Goal: Task Accomplishment & Management: Use online tool/utility

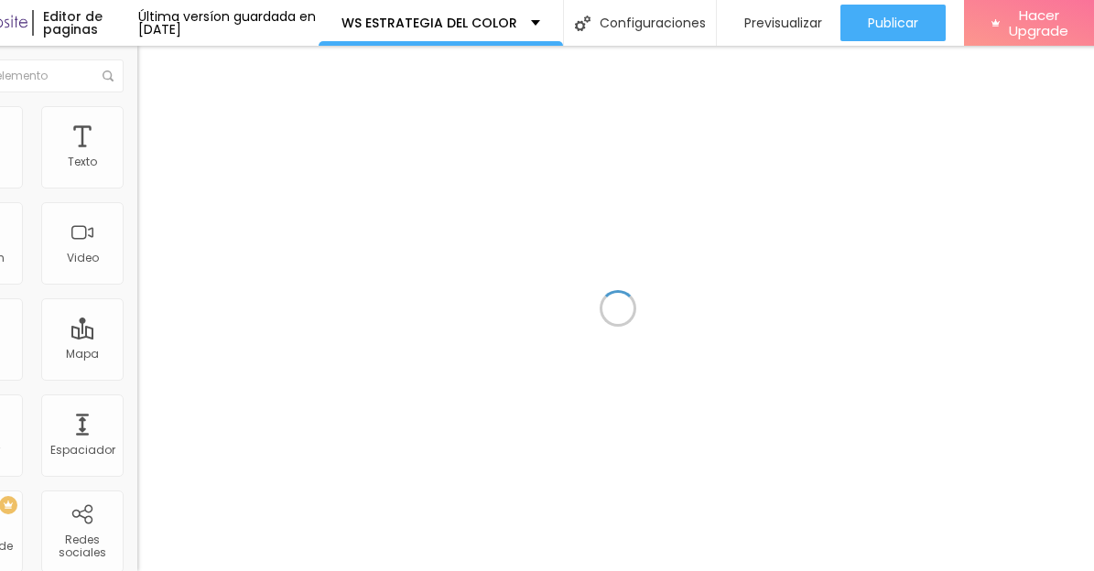
scroll to position [0, 82]
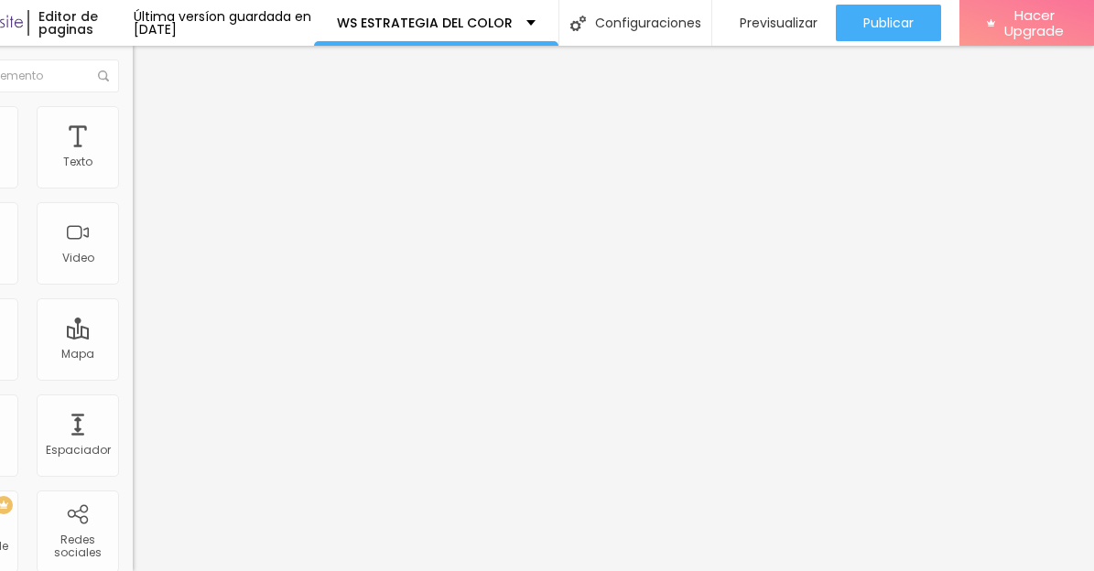
click at [133, 377] on input "https://www.mercadopago.com.ar/subscriptions/checkout?preapproval_plan_id=2c938…" at bounding box center [243, 368] width 220 height 18
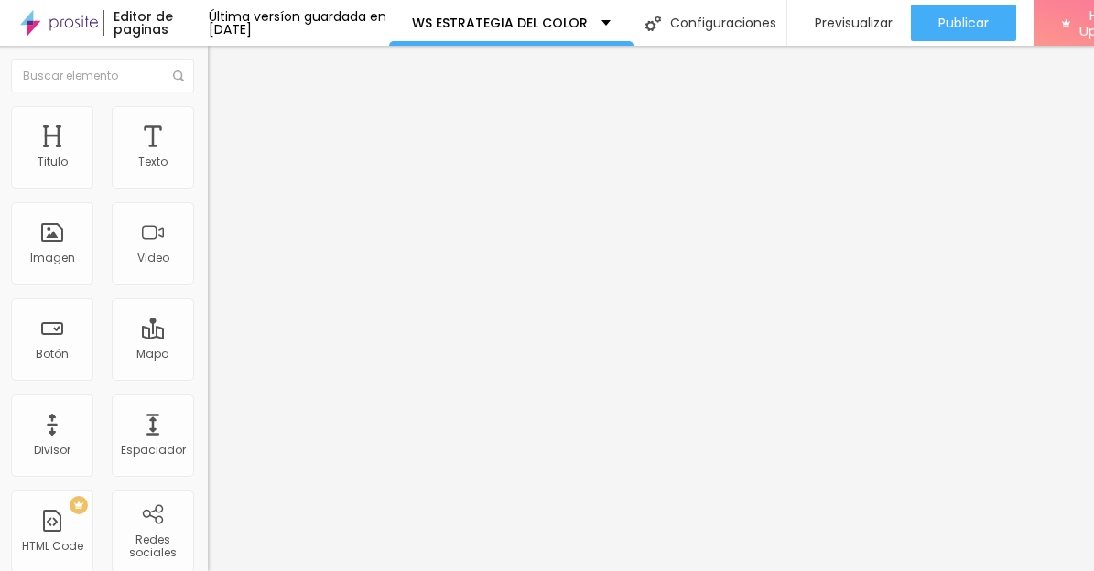
scroll to position [0, 0]
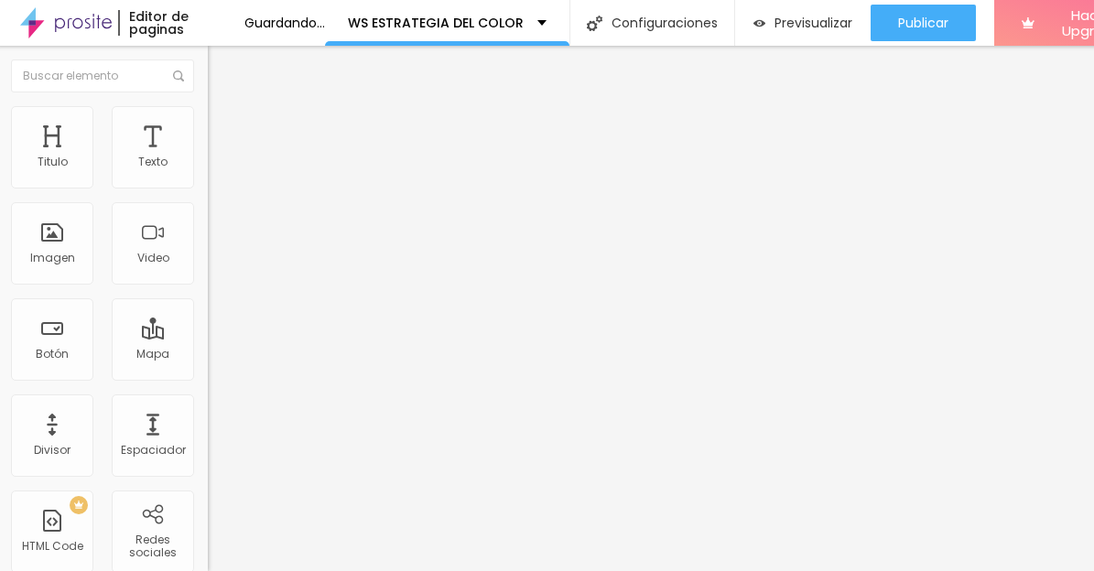
paste input "https://www.mercadopago.com.ar/subscriptions/checkout?preapproval_plan_id=574ff…"
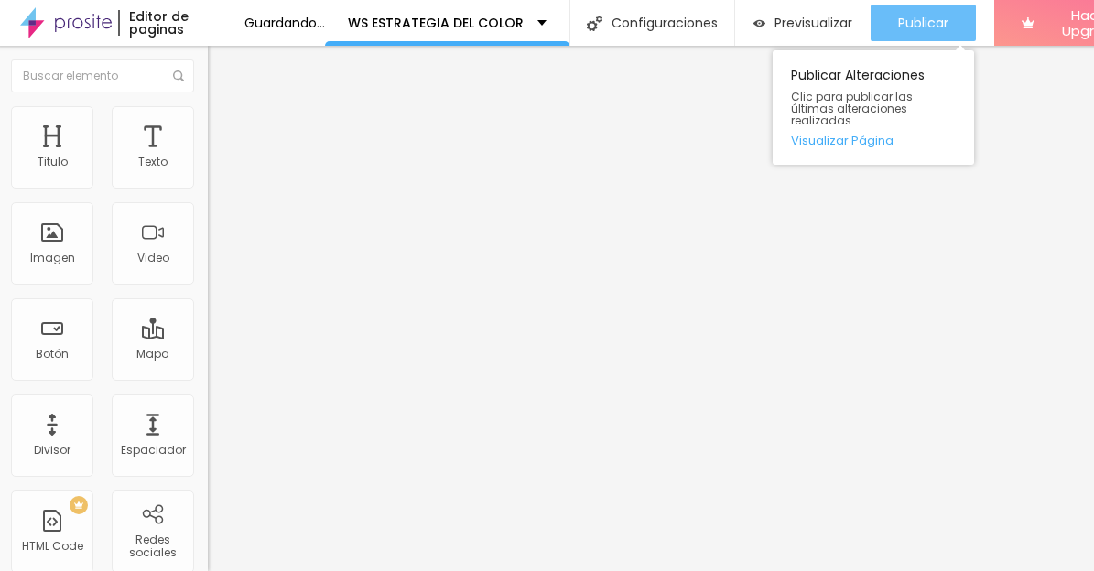
type input "https://www.mercadopago.com.ar/subscriptions/checkout?preapproval_plan_id=574ff…"
click at [948, 29] on span "Publicar" at bounding box center [923, 23] width 50 height 15
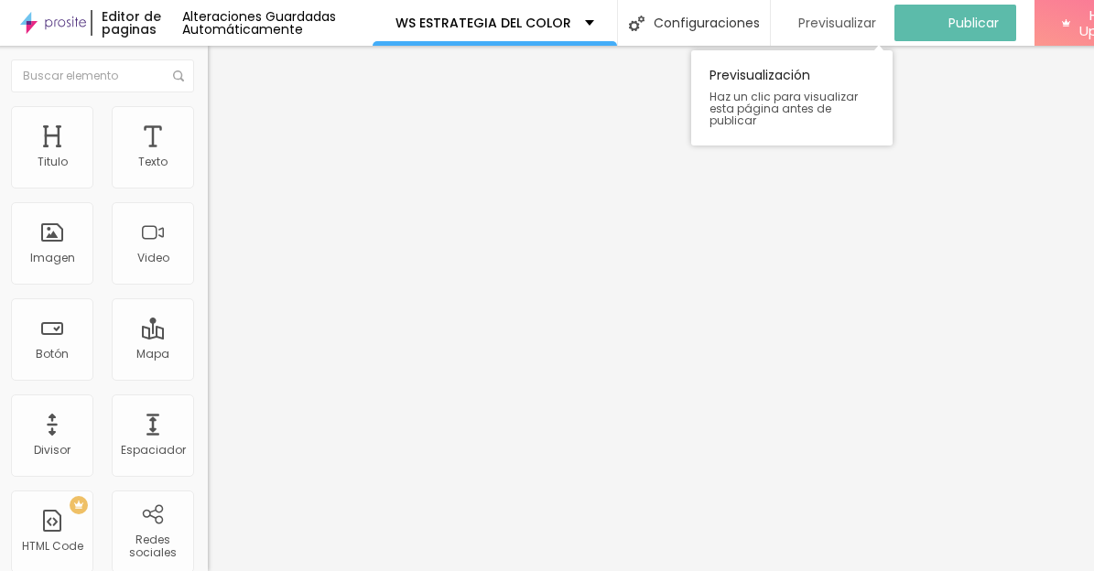
click at [876, 16] on span "Previsualizar" at bounding box center [837, 23] width 78 height 15
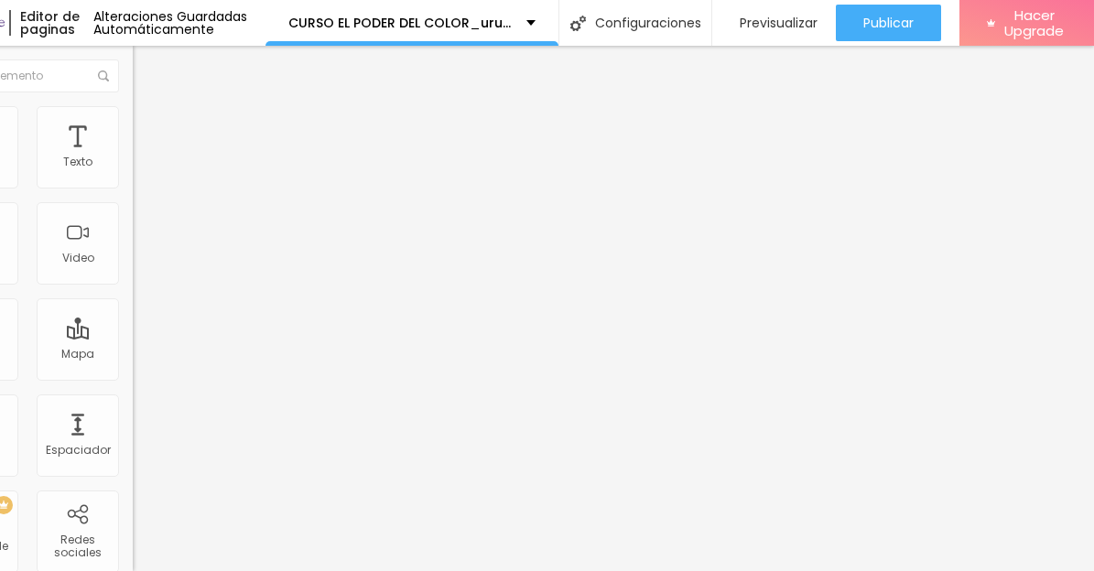
scroll to position [0, 9]
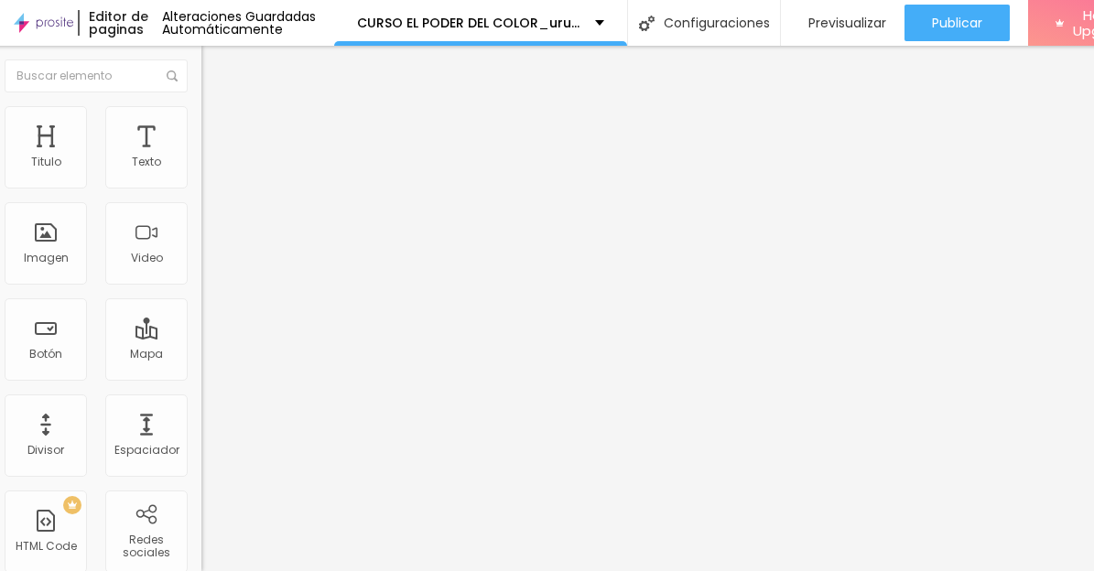
click at [218, 124] on span "Avanzado" at bounding box center [247, 119] width 59 height 16
type input "4"
type input "13"
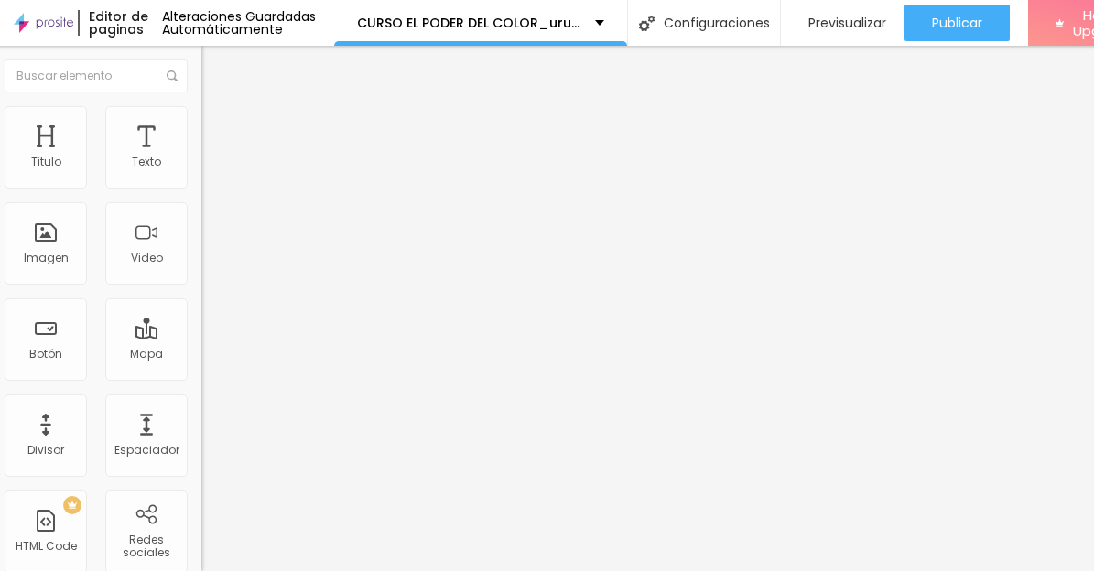
type input "17"
type input "19"
drag, startPoint x: 34, startPoint y: 176, endPoint x: 51, endPoint y: 177, distance: 17.4
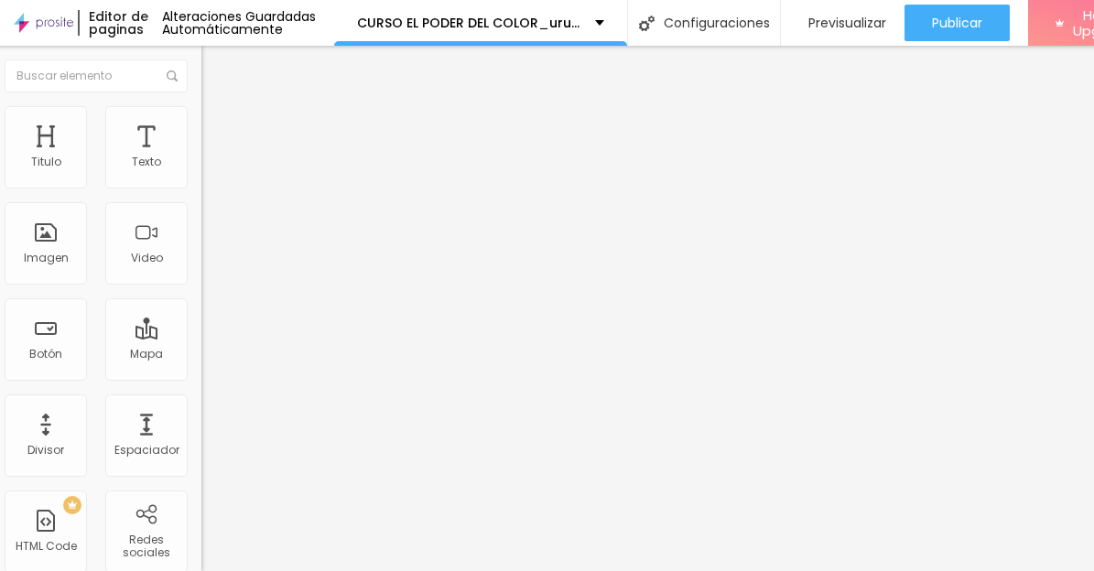
type input "19"
click at [201, 337] on input "range" at bounding box center [260, 344] width 118 height 15
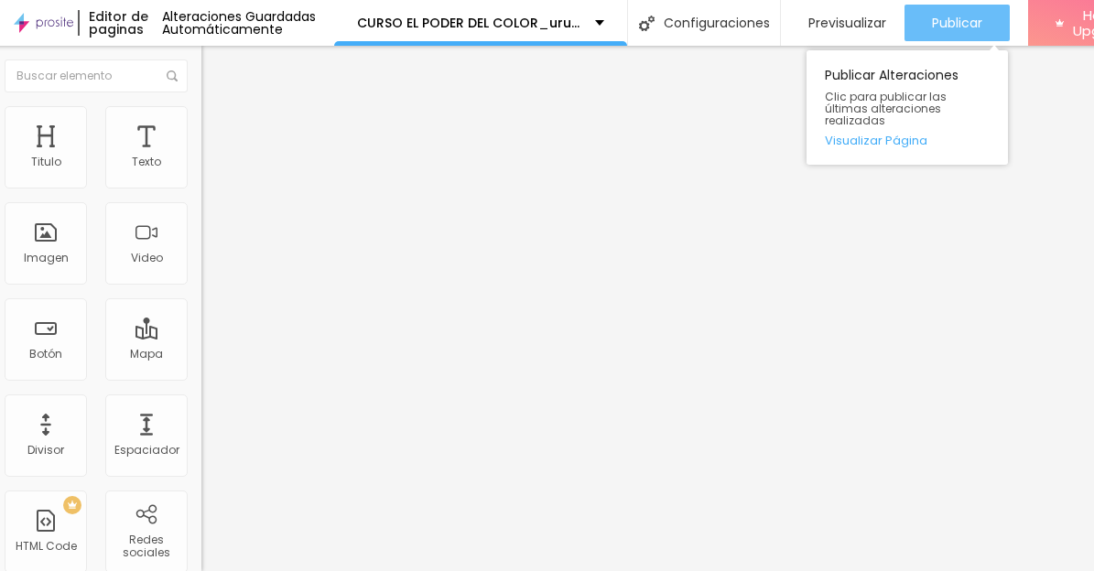
click at [982, 23] on span "Publicar" at bounding box center [957, 23] width 50 height 15
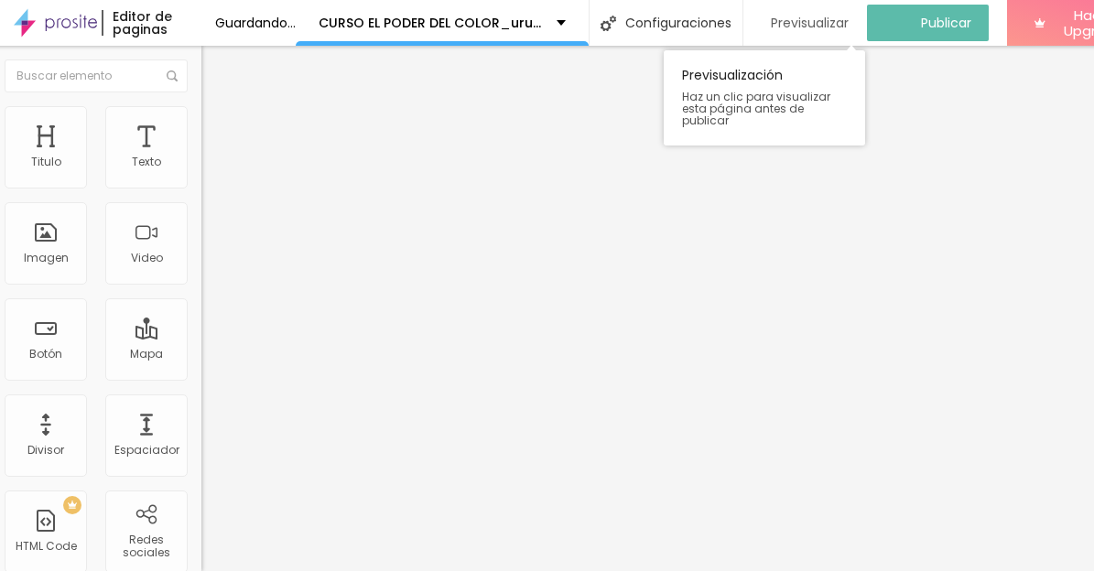
click at [848, 24] on span "Previsualizar" at bounding box center [810, 23] width 78 height 15
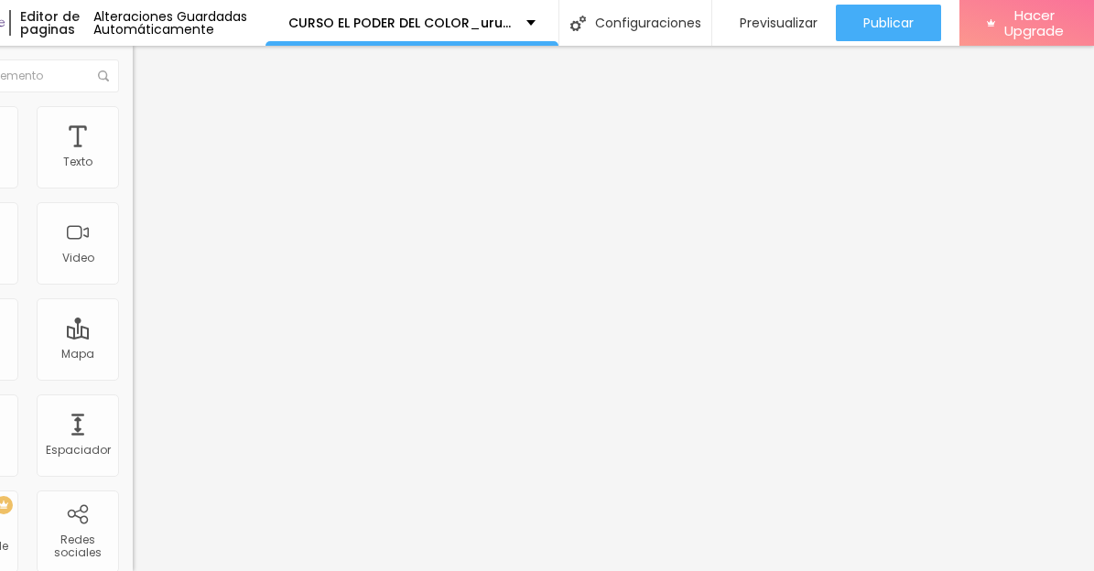
scroll to position [0, 142]
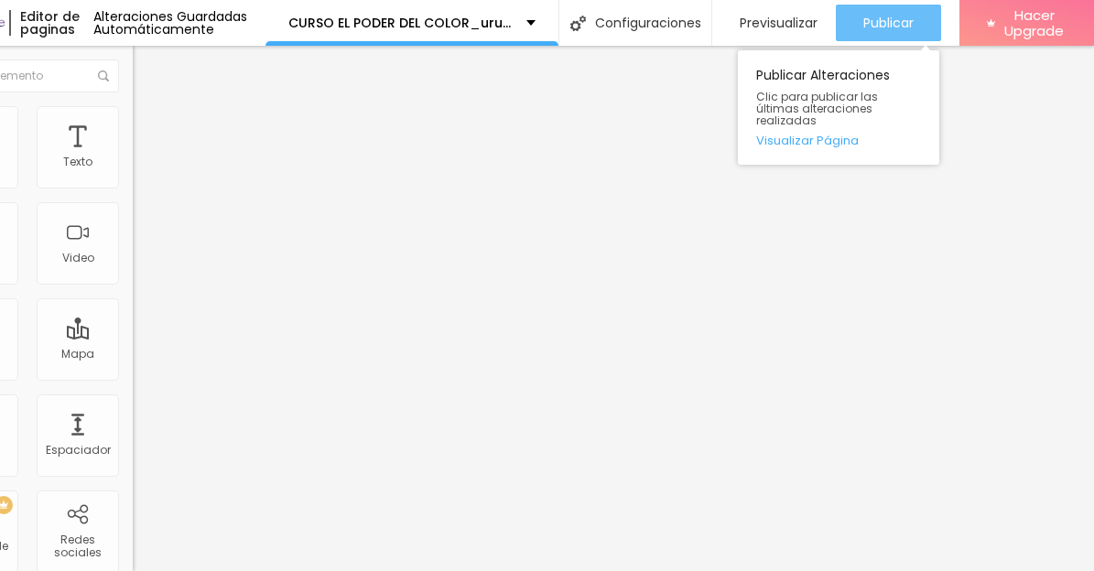
click at [913, 25] on span "Publicar" at bounding box center [888, 23] width 50 height 15
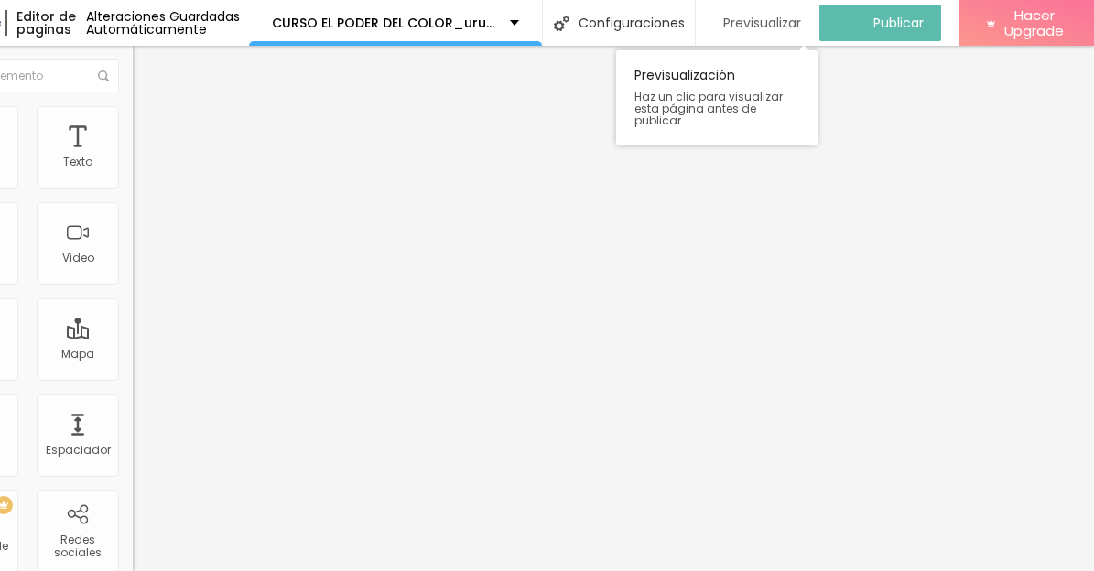
click at [797, 28] on span "Previsualizar" at bounding box center [762, 23] width 78 height 15
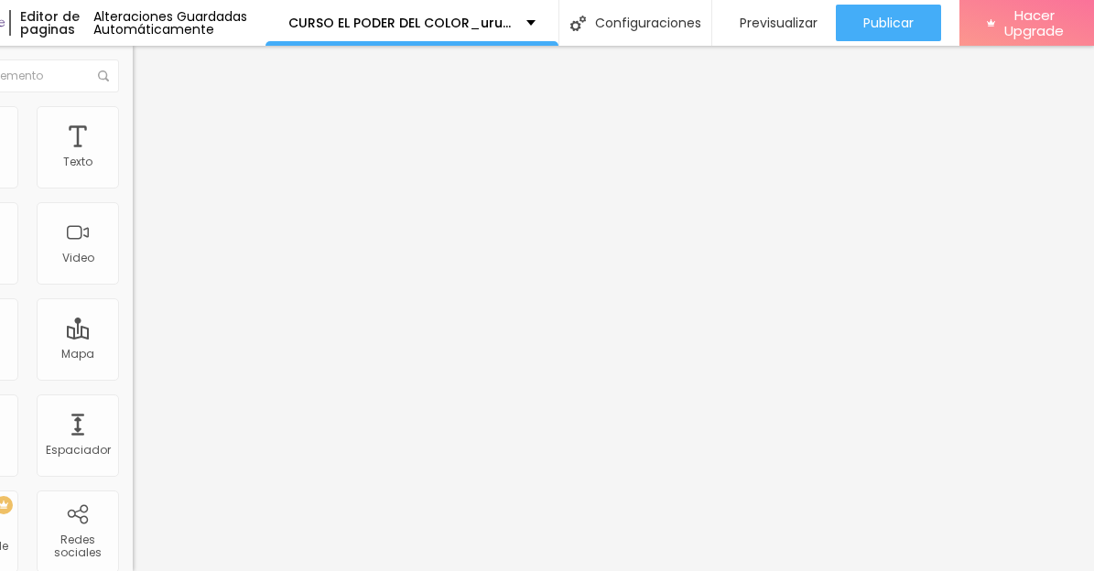
click at [1016, 223] on html "Editor de paginas Alteraciones Guardadas Automáticamente CURSO EL PODER DEL COL…" at bounding box center [469, 285] width 1094 height 571
click at [1016, 164] on html "Editor de paginas Alteraciones Guardadas Automáticamente CURSO EL PODER DEL COL…" at bounding box center [469, 285] width 1094 height 571
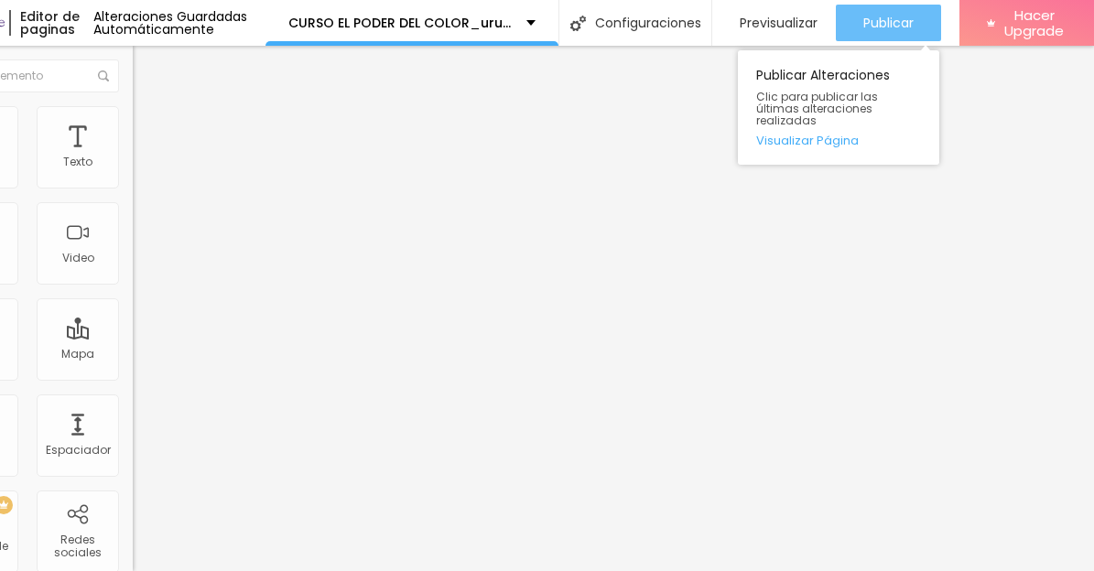
click at [893, 21] on span "Publicar" at bounding box center [888, 23] width 50 height 15
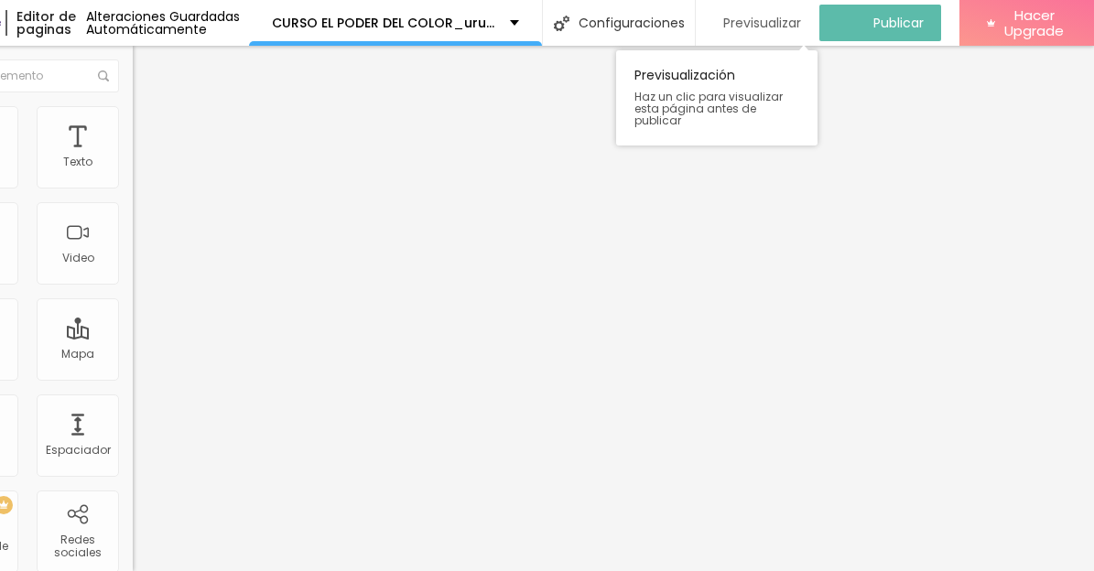
click at [800, 24] on span "Previsualizar" at bounding box center [762, 23] width 78 height 15
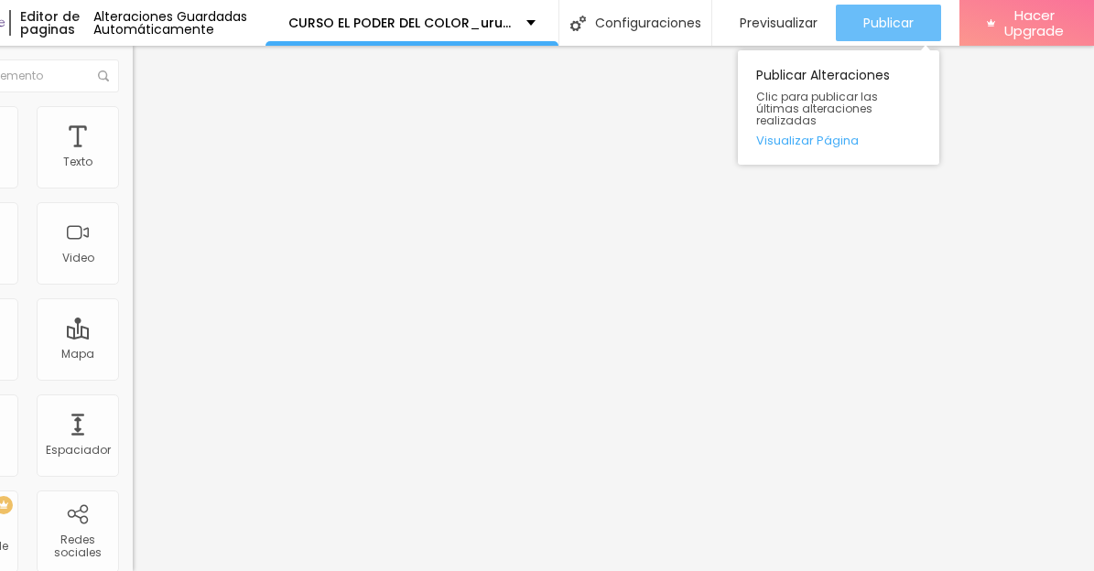
click at [913, 30] on span "Publicar" at bounding box center [888, 23] width 50 height 15
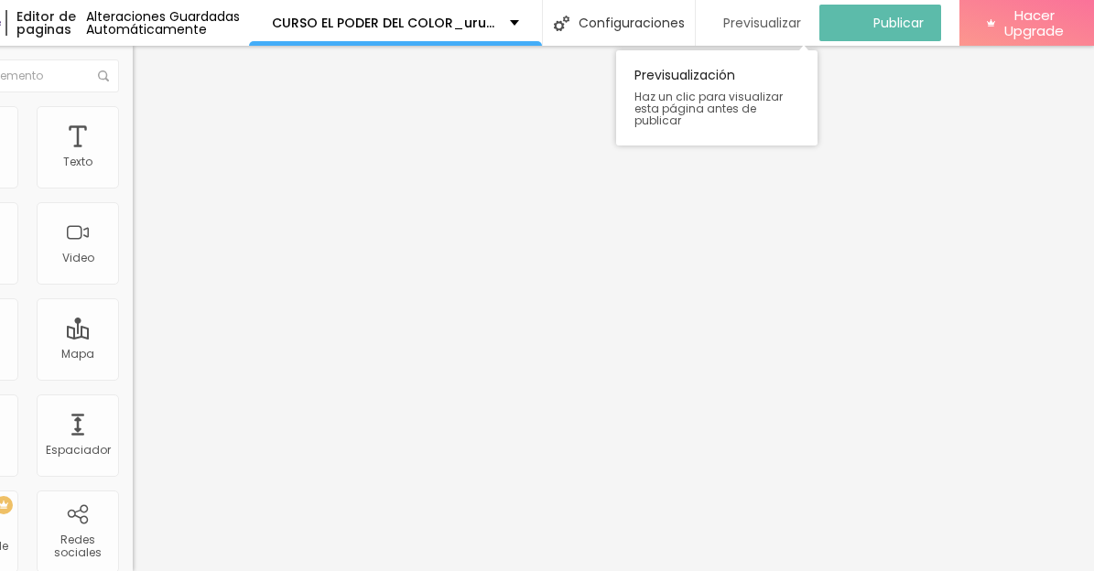
click at [801, 27] on span "Previsualizar" at bounding box center [762, 23] width 78 height 15
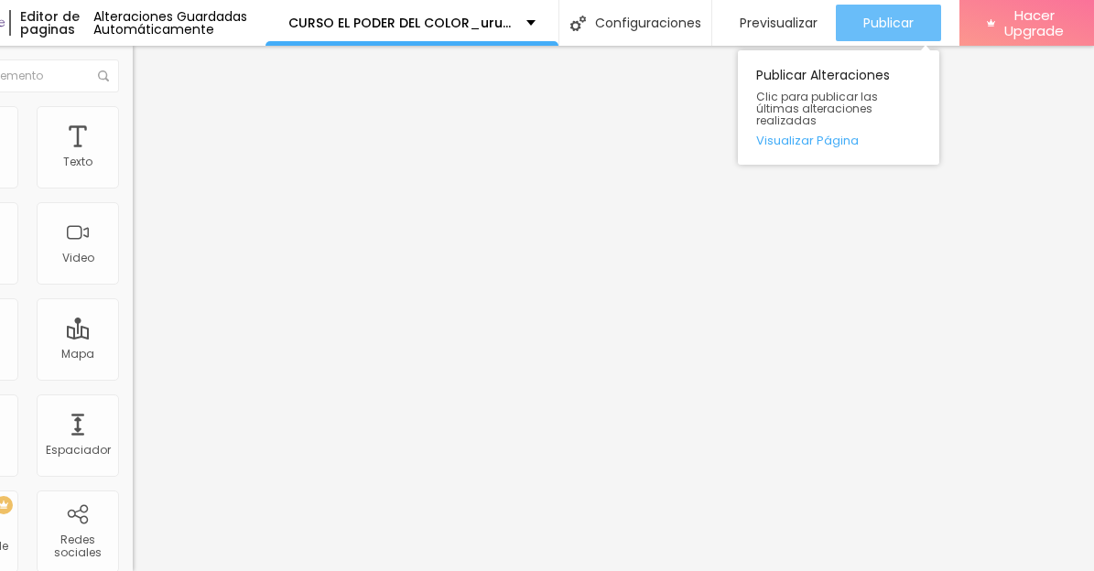
click at [888, 16] on span "Publicar" at bounding box center [888, 23] width 50 height 15
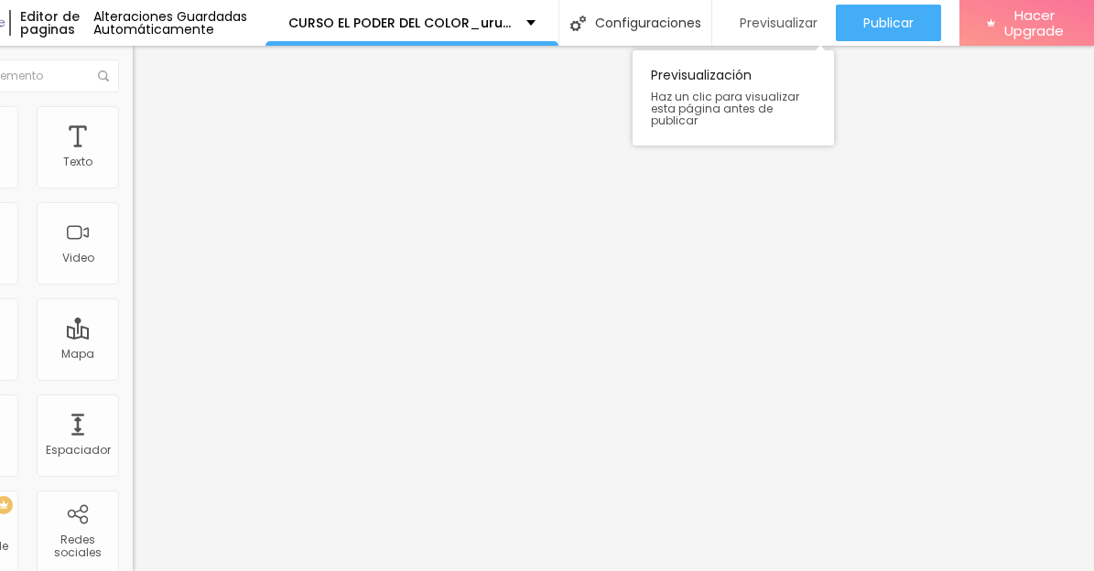
click at [781, 21] on span "Previsualizar" at bounding box center [778, 23] width 78 height 15
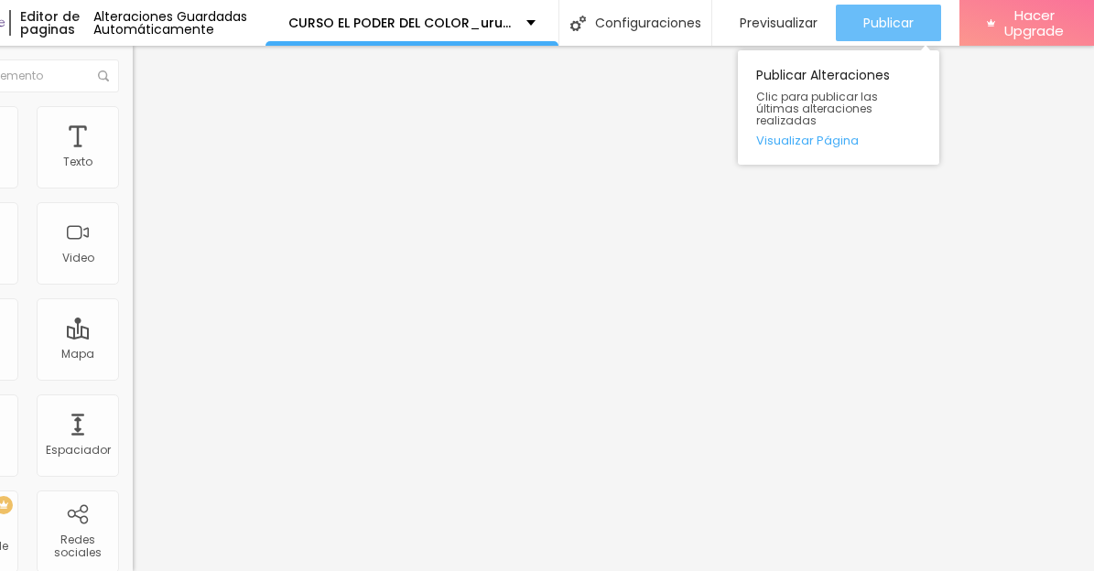
click at [896, 27] on span "Publicar" at bounding box center [888, 23] width 50 height 15
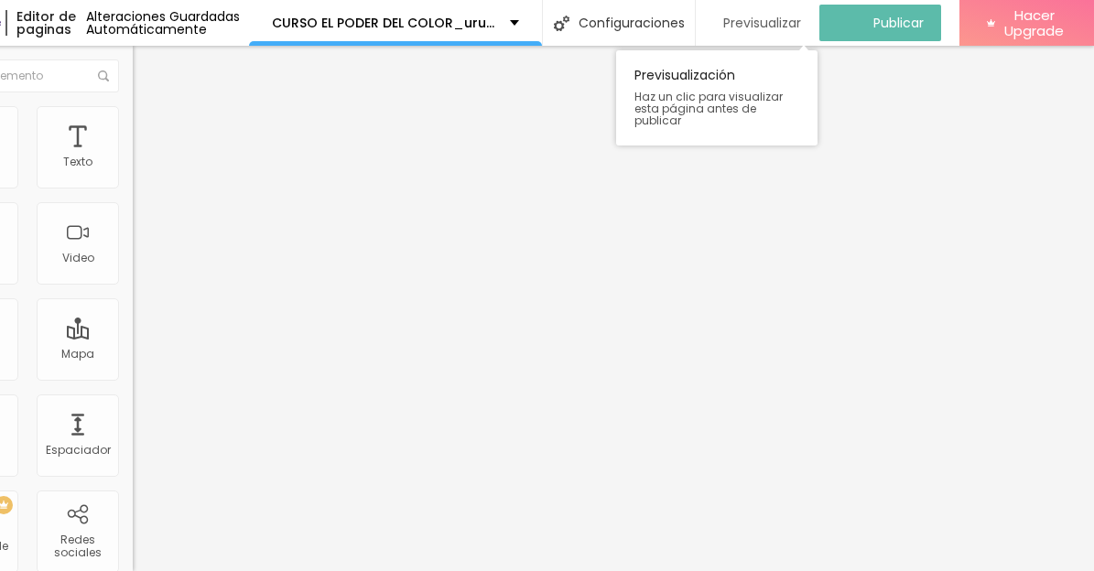
click at [791, 22] on span "Previsualizar" at bounding box center [762, 23] width 78 height 15
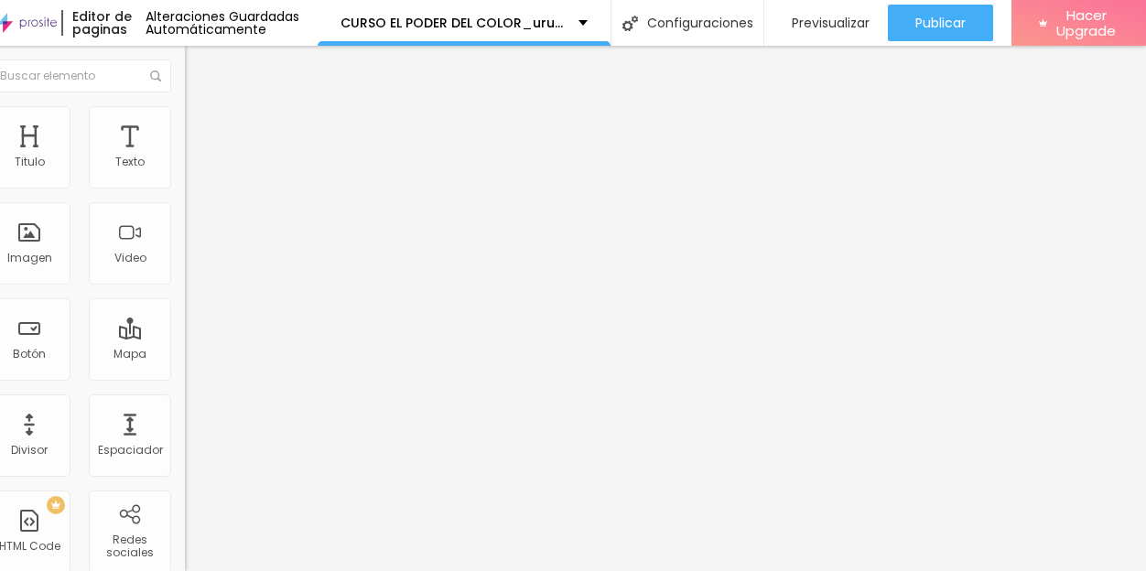
scroll to position [0, 0]
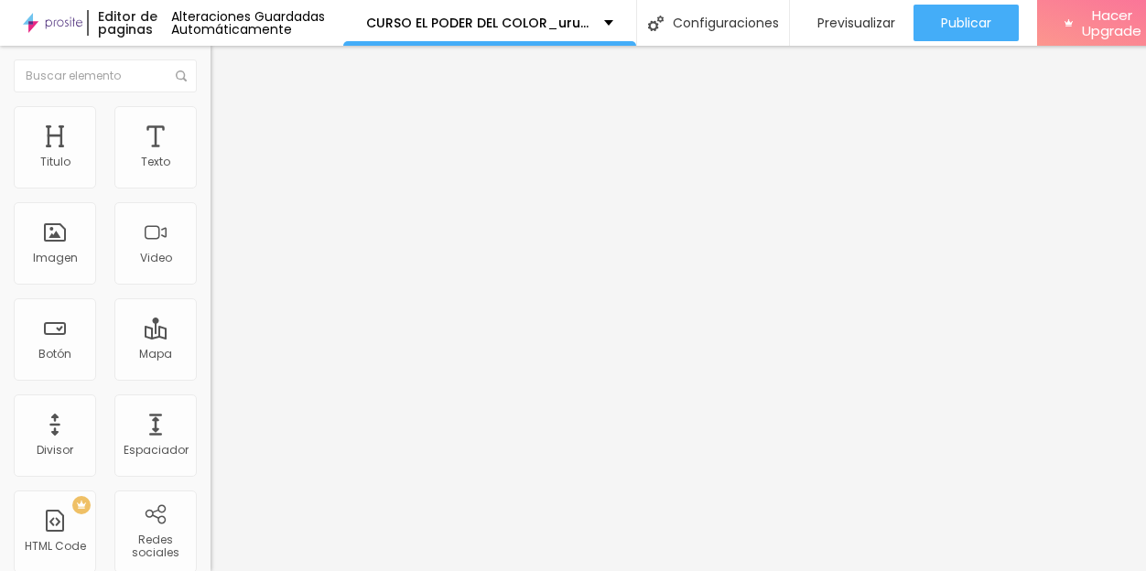
click at [210, 172] on input "1 pago 77 usd" at bounding box center [320, 163] width 220 height 18
click at [210, 377] on input "http://paypal.me/pauzambelli/77" at bounding box center [320, 368] width 220 height 18
click at [210, 172] on input "1 pago 17 usd" at bounding box center [320, 163] width 220 height 18
drag, startPoint x: 59, startPoint y: 205, endPoint x: 4, endPoint y: 205, distance: 55.8
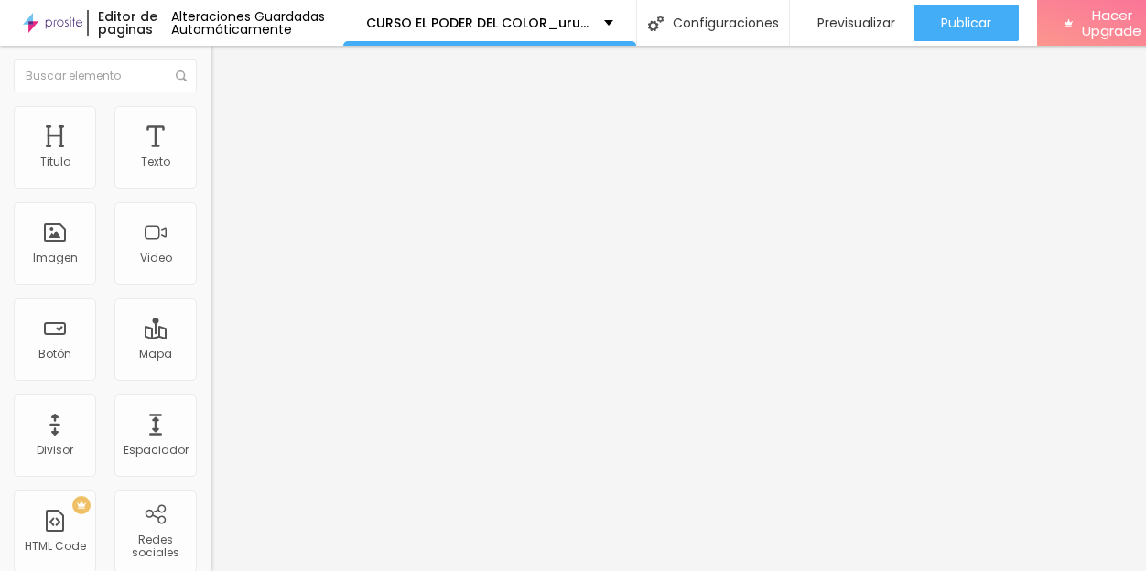
click at [210, 205] on div "Texto 1 pago 17 dolares Alineación Tamaño Normal Pequeno Normal Grande Link URL…" at bounding box center [315, 276] width 210 height 266
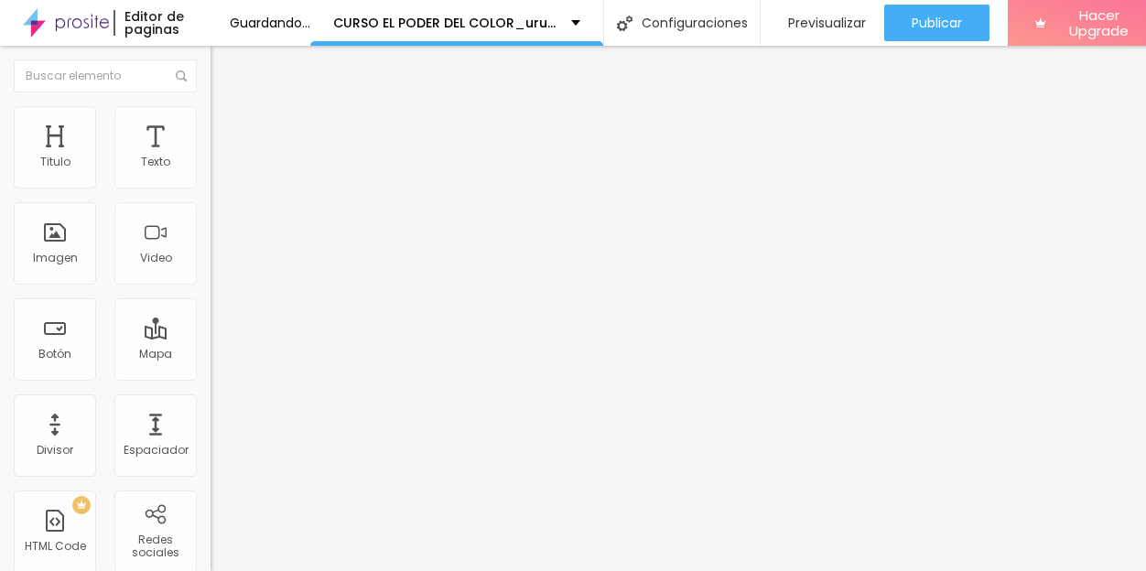
click at [210, 172] on input "17 dolares" at bounding box center [320, 163] width 220 height 18
type input "17 dolares"
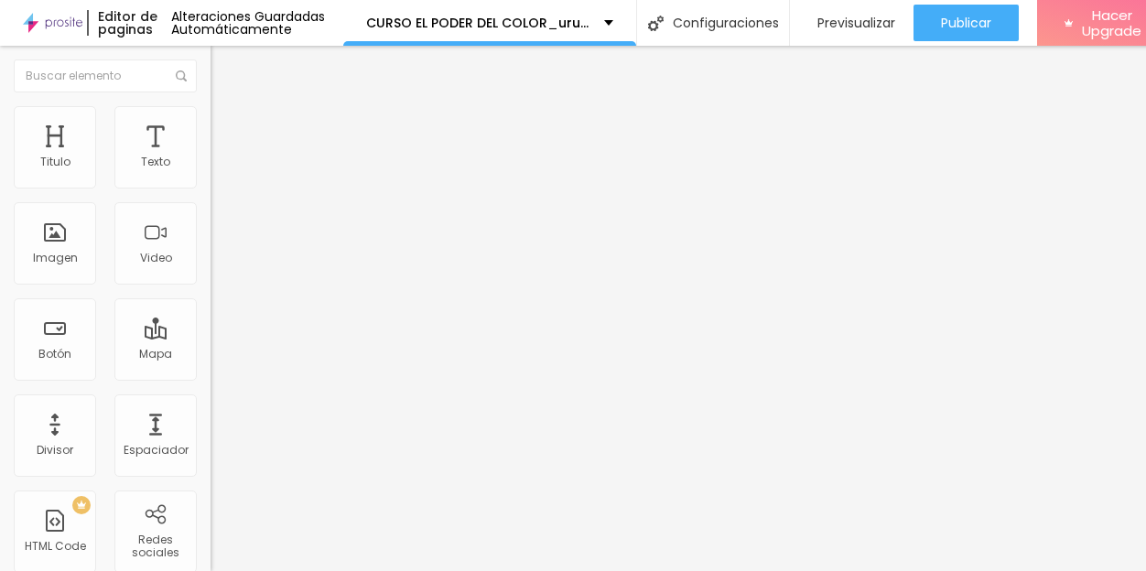
click at [210, 377] on input "http://paypal.me/pauzambelli/77" at bounding box center [320, 368] width 220 height 18
drag, startPoint x: 177, startPoint y: 379, endPoint x: 190, endPoint y: 379, distance: 13.7
click at [210, 377] on input "[URL][DOMAIN_NAME]" at bounding box center [320, 368] width 220 height 18
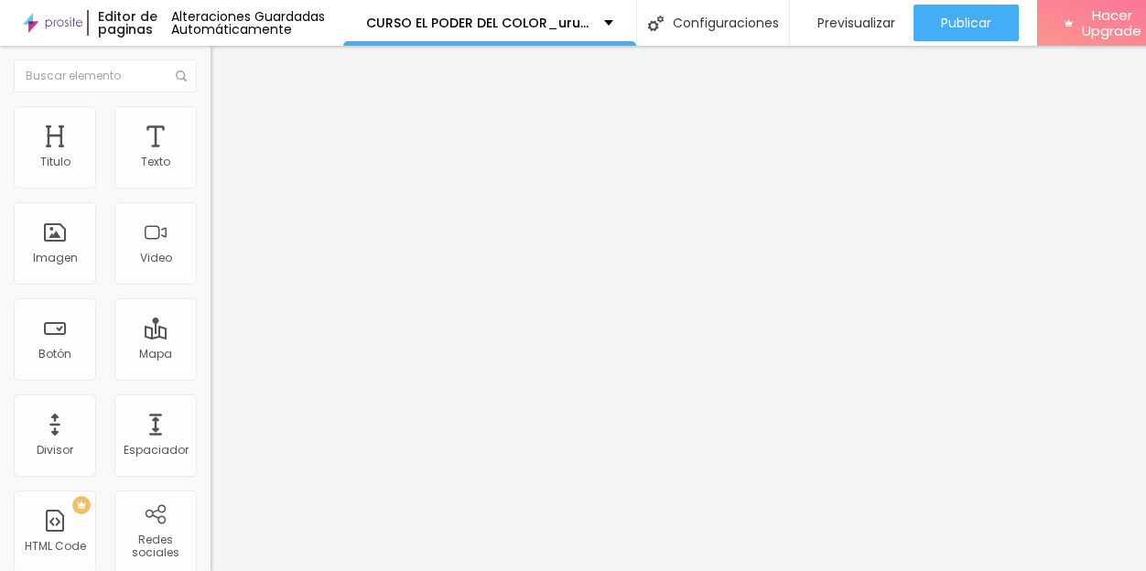
type input "[URL][DOMAIN_NAME]"
click at [210, 172] on input "17 dolares" at bounding box center [320, 163] width 220 height 18
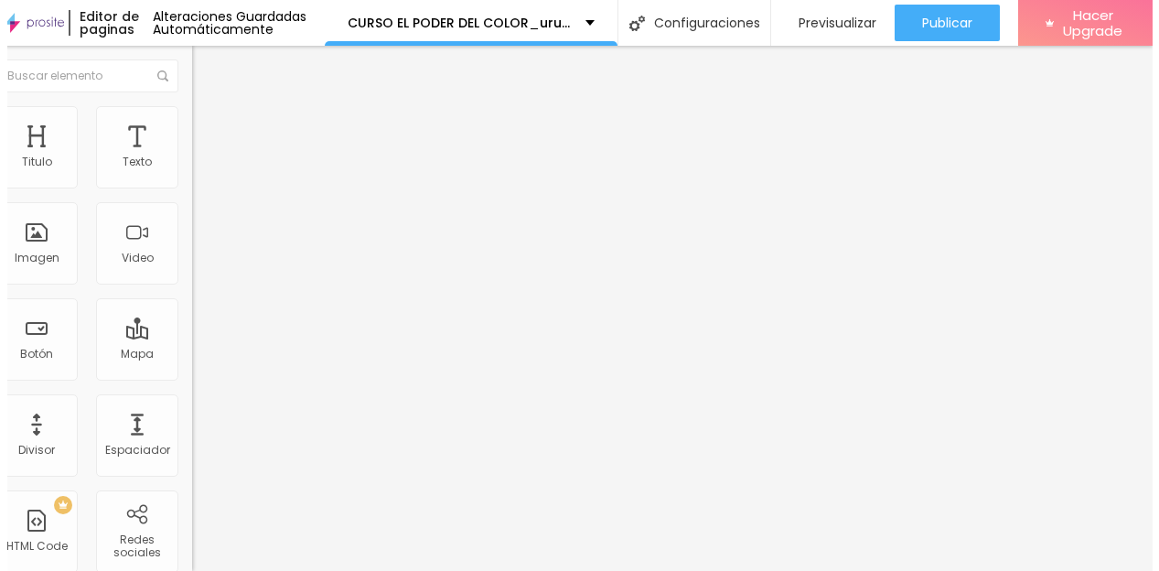
scroll to position [0, 39]
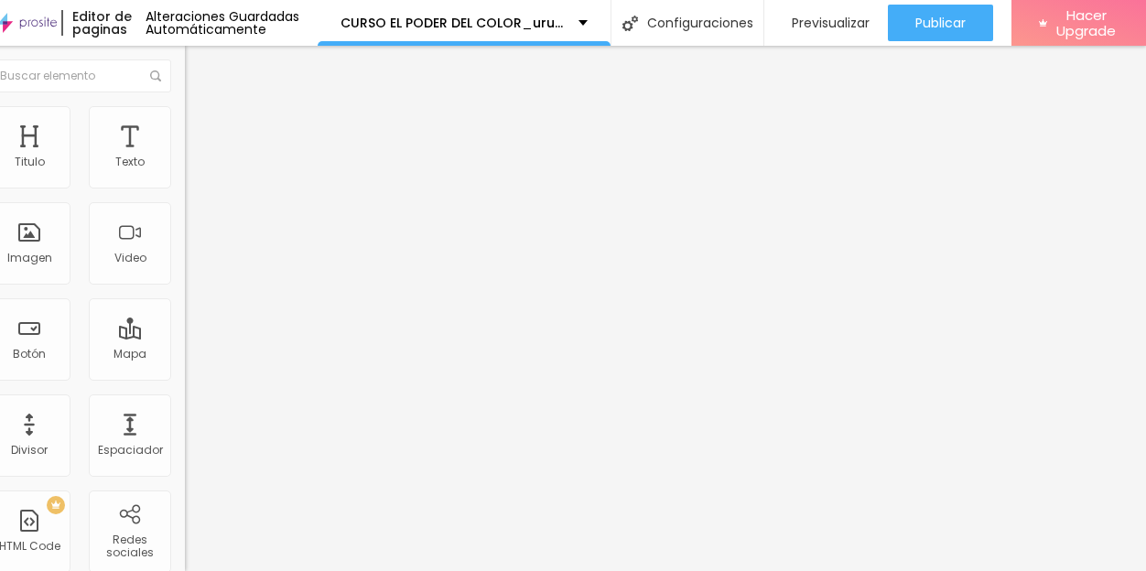
click at [201, 126] on span "Avanzado" at bounding box center [230, 119] width 59 height 16
type input "0"
type input "59"
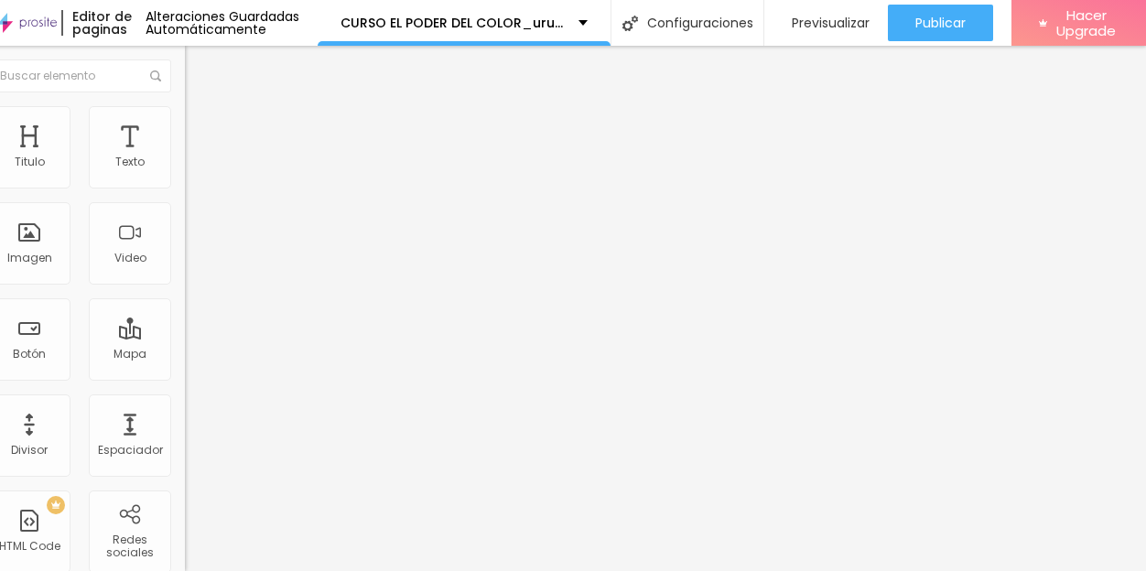
type input "41"
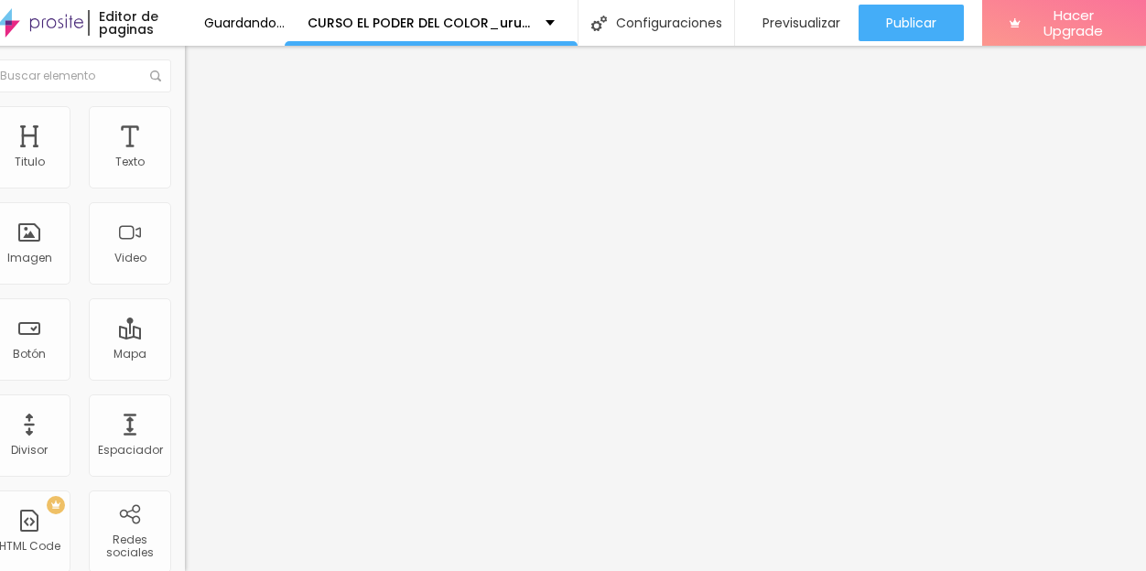
type input "34"
type input "29"
type input "28"
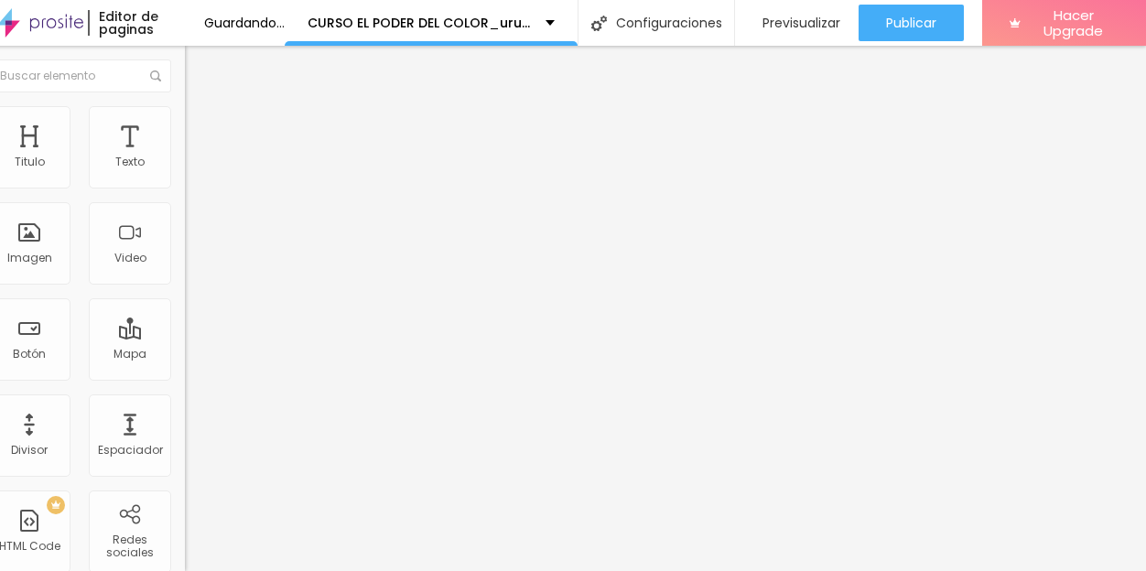
type input "28"
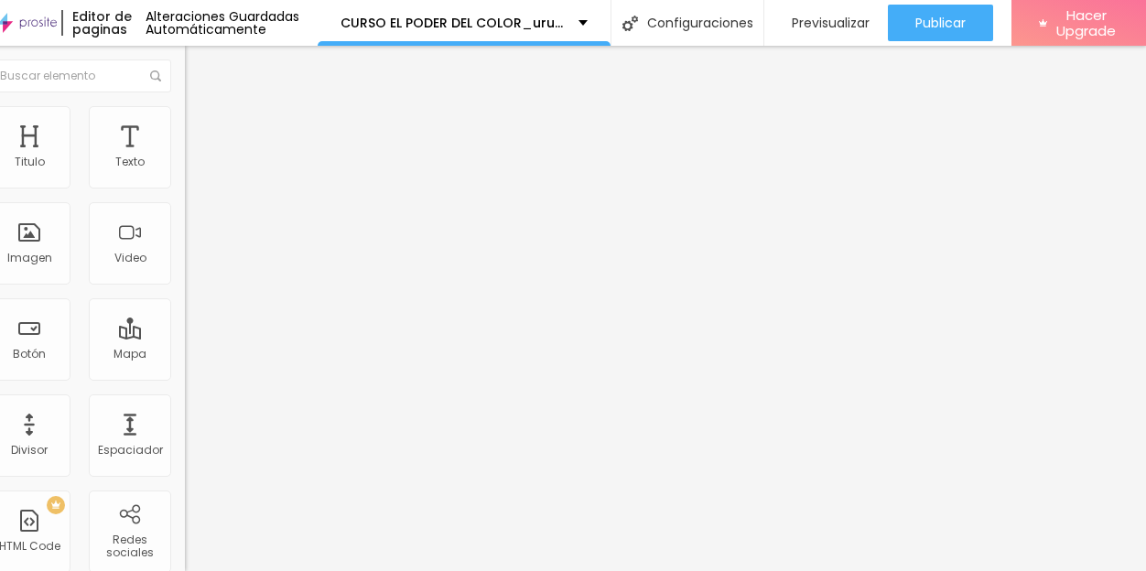
type input "26"
type input "23"
drag, startPoint x: 12, startPoint y: 178, endPoint x: 26, endPoint y: 173, distance: 14.5
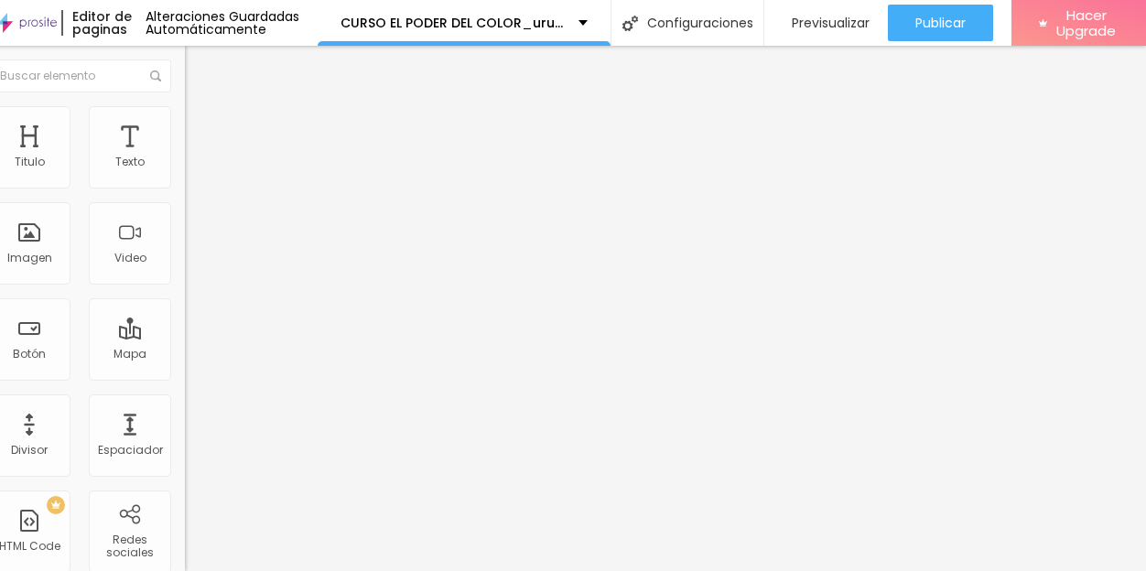
type input "23"
click at [185, 337] on input "range" at bounding box center [244, 344] width 118 height 15
type input "5"
type input "0"
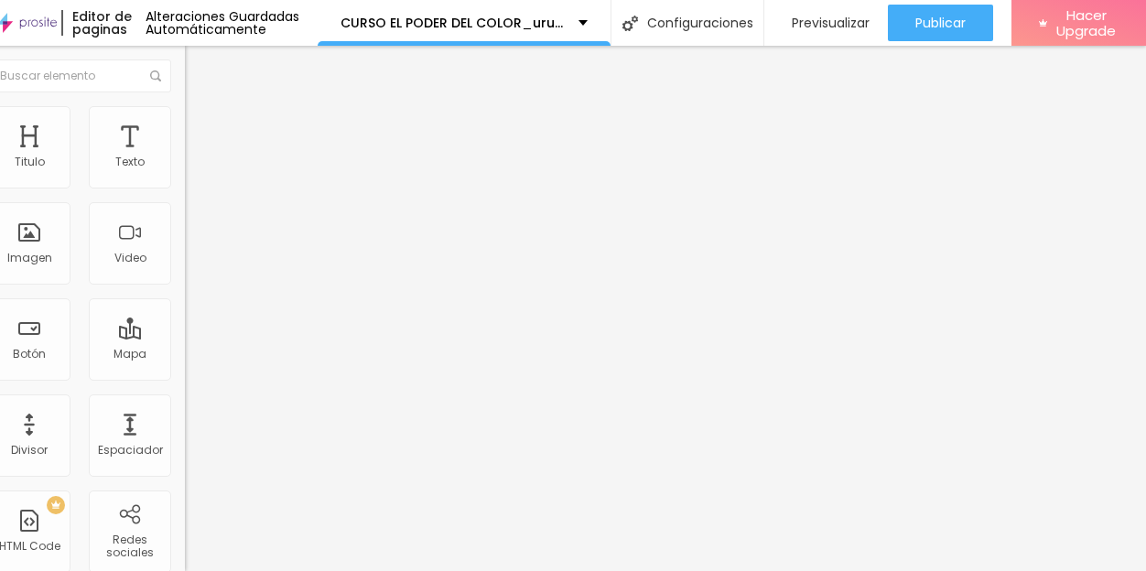
type input "0"
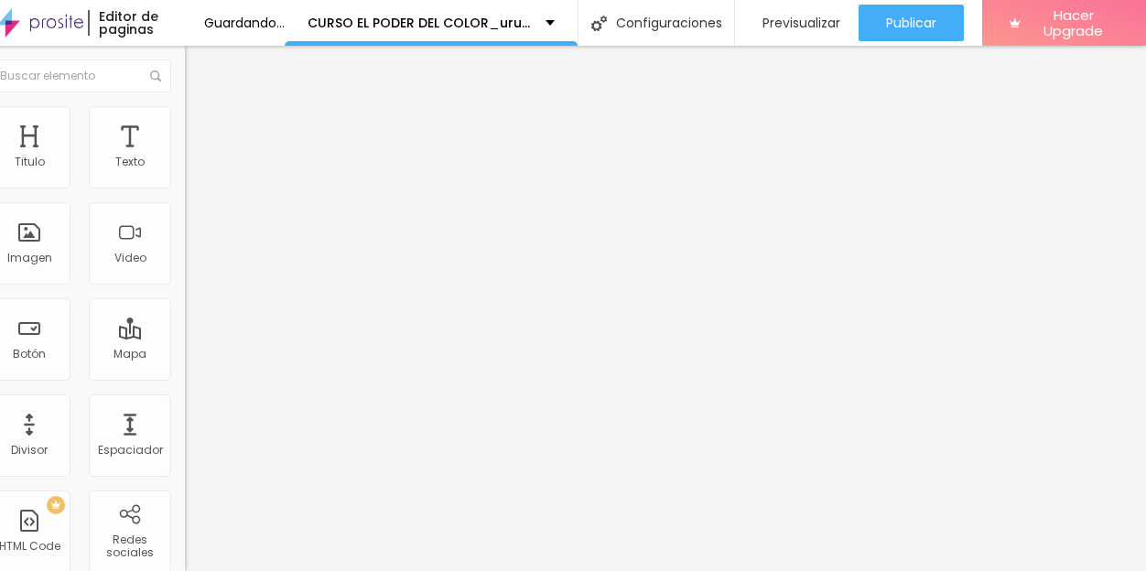
drag, startPoint x: 7, startPoint y: 214, endPoint x: -14, endPoint y: 214, distance: 21.0
type input "0"
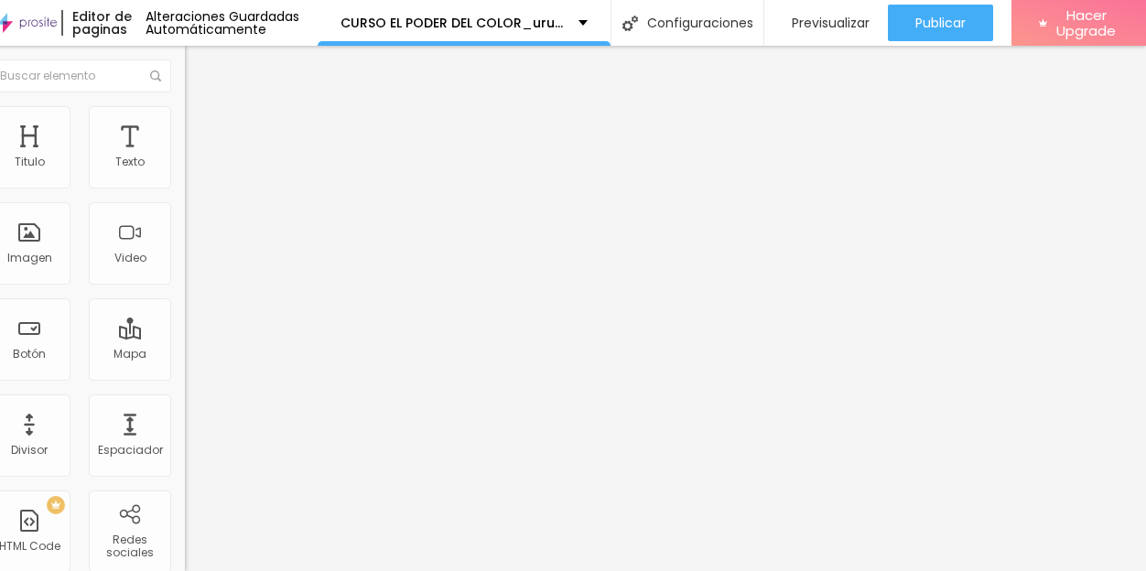
click at [185, 124] on li "Avanzado" at bounding box center [290, 133] width 210 height 18
type input "9"
type input "2"
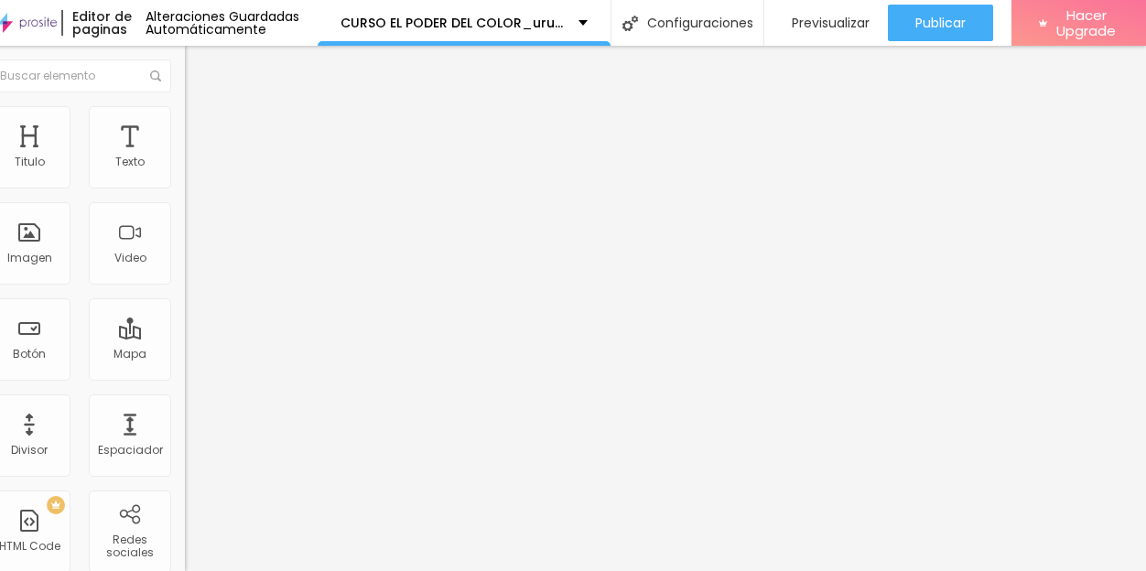
type input "3"
type input "4"
type input "5"
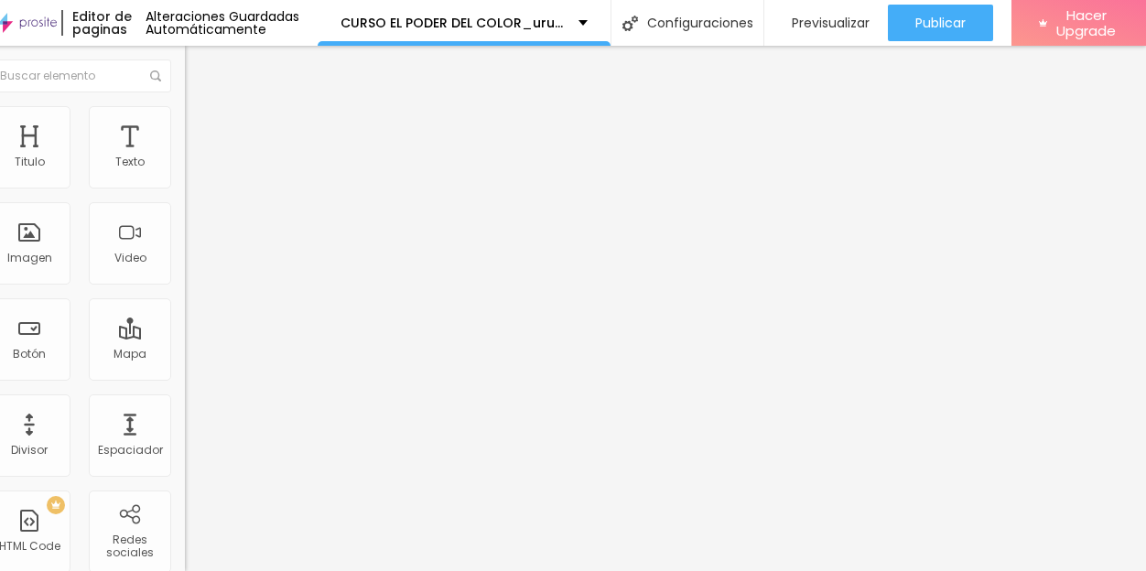
type input "5"
click at [185, 355] on input "range" at bounding box center [244, 362] width 118 height 15
click at [185, 120] on li "Estilo" at bounding box center [290, 115] width 210 height 18
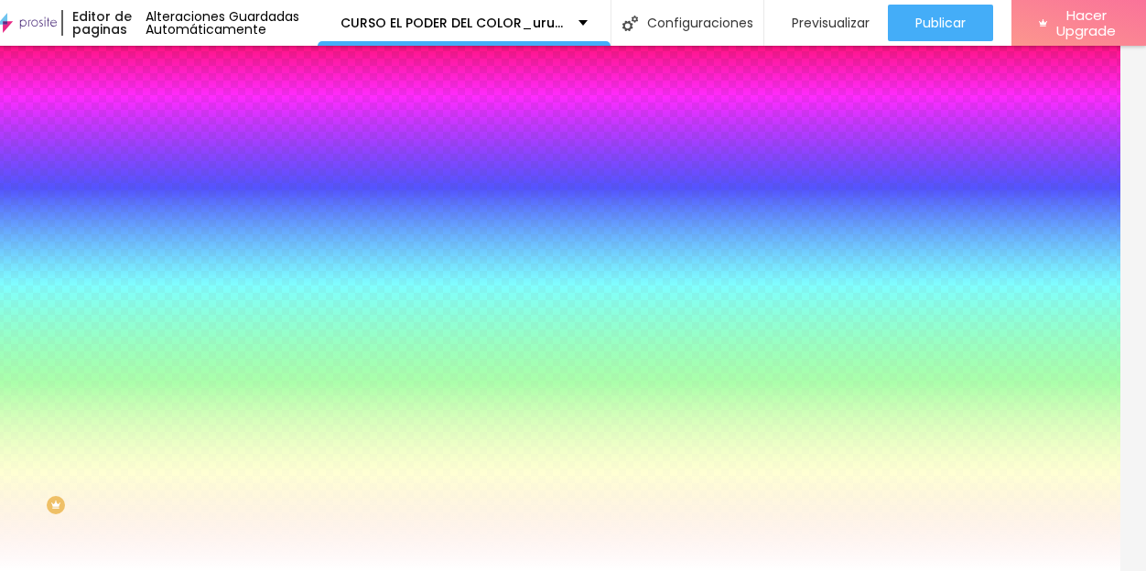
drag, startPoint x: 141, startPoint y: 186, endPoint x: 92, endPoint y: 183, distance: 48.6
click at [185, 183] on input "#35A284" at bounding box center [295, 184] width 220 height 18
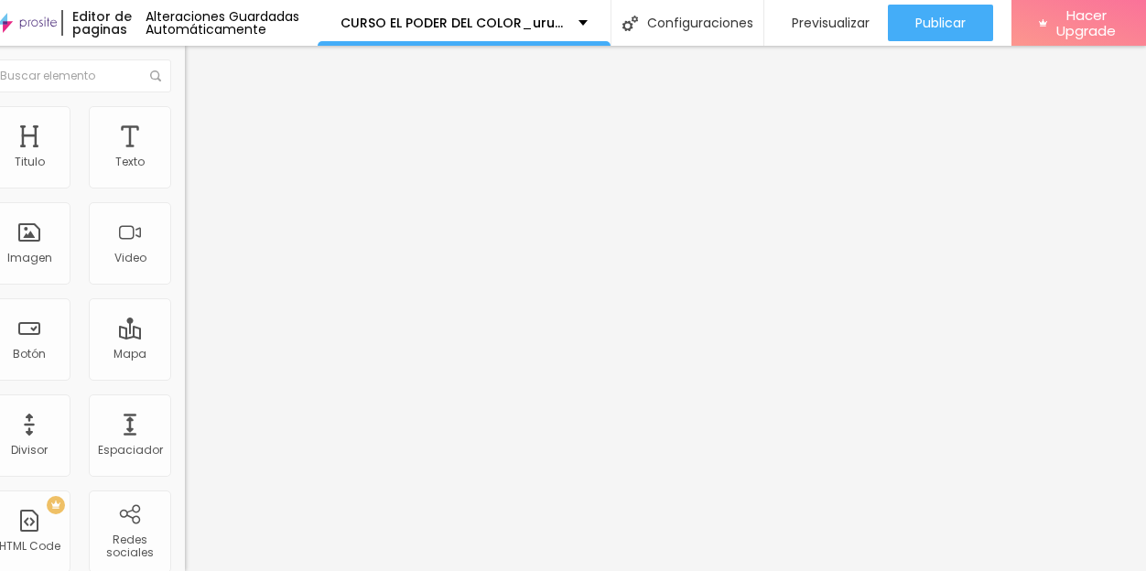
click at [201, 126] on span "Avanzado" at bounding box center [230, 119] width 59 height 16
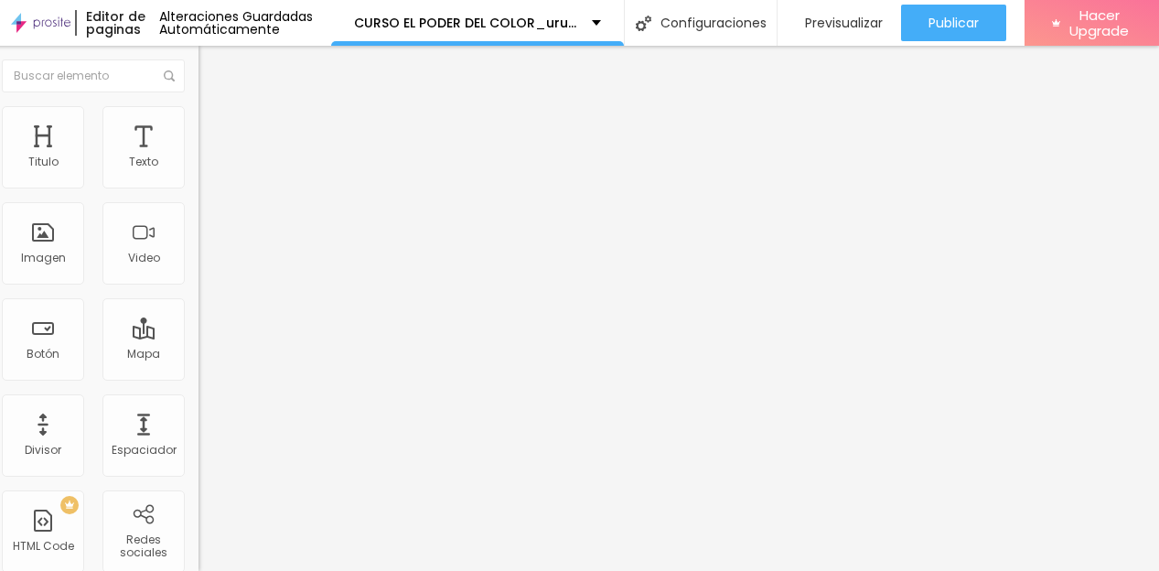
click at [199, 185] on img at bounding box center [204, 190] width 11 height 11
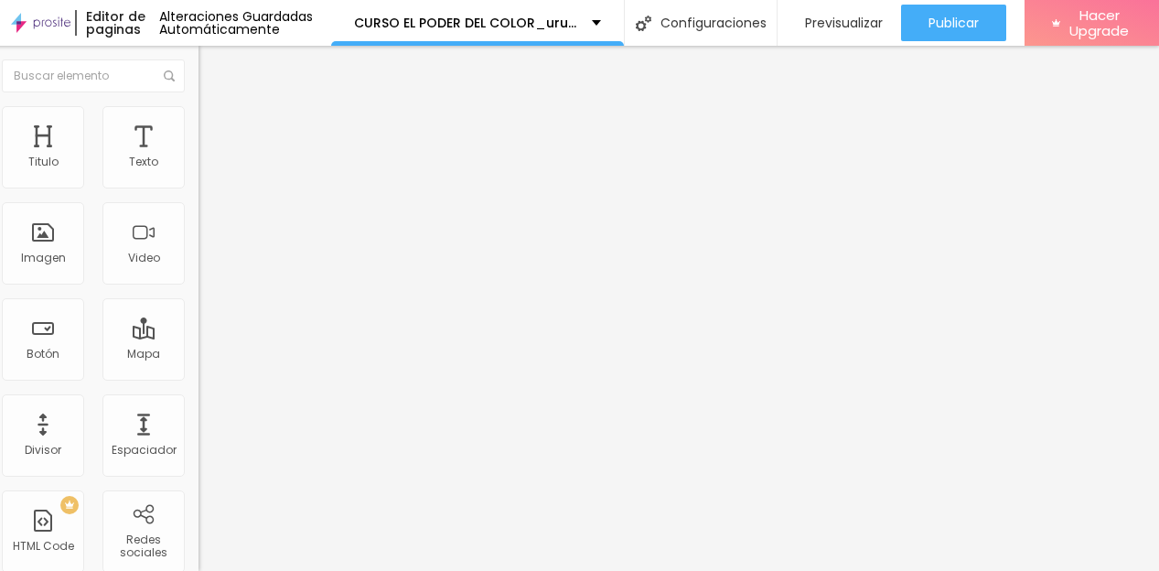
scroll to position [0, 19]
drag, startPoint x: 93, startPoint y: 377, endPoint x: 159, endPoint y: 377, distance: 65.9
click at [199, 377] on div "Texto 17 dolares Alineación Tamaño Normal Pequeno Normal Grande Link URL http:/…" at bounding box center [304, 276] width 210 height 266
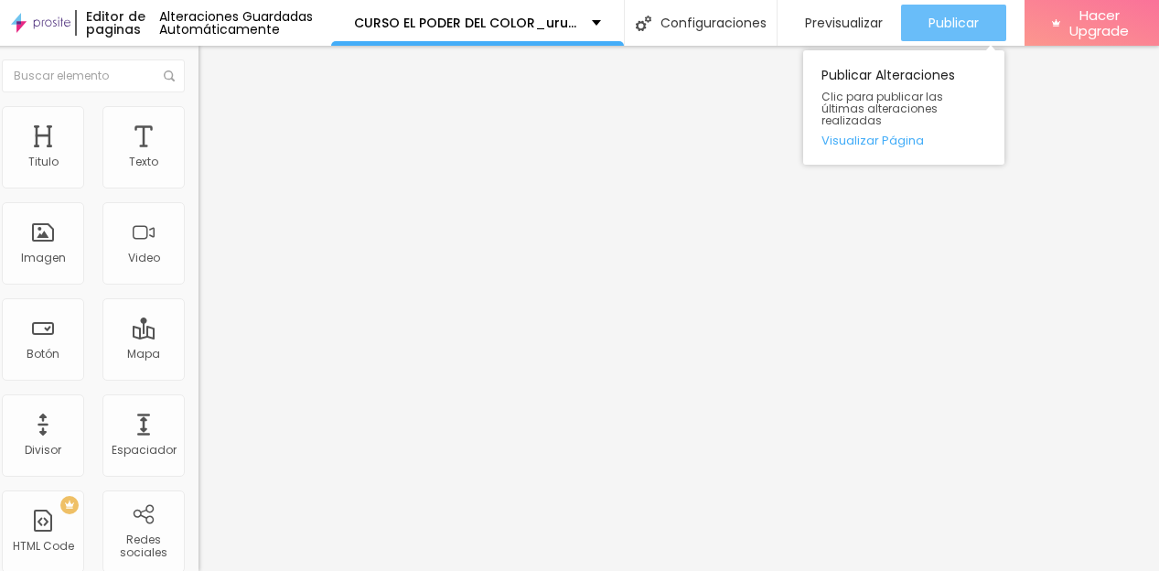
click at [979, 35] on div "Publicar" at bounding box center [954, 23] width 50 height 37
click at [975, 27] on span "Publicar" at bounding box center [954, 23] width 50 height 15
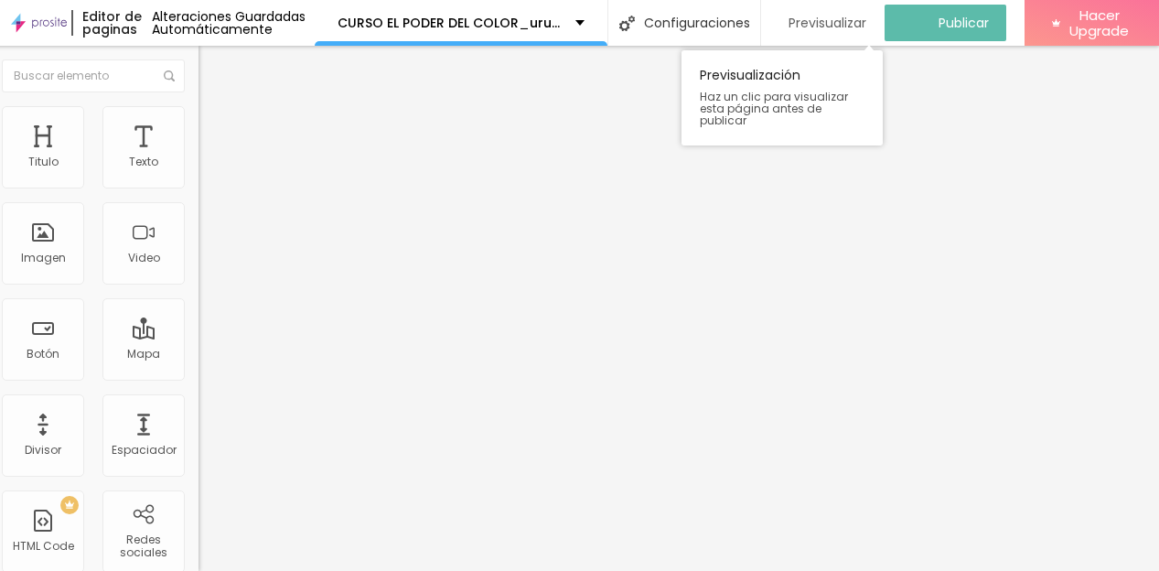
click at [867, 18] on span "Previsualizar" at bounding box center [828, 23] width 78 height 15
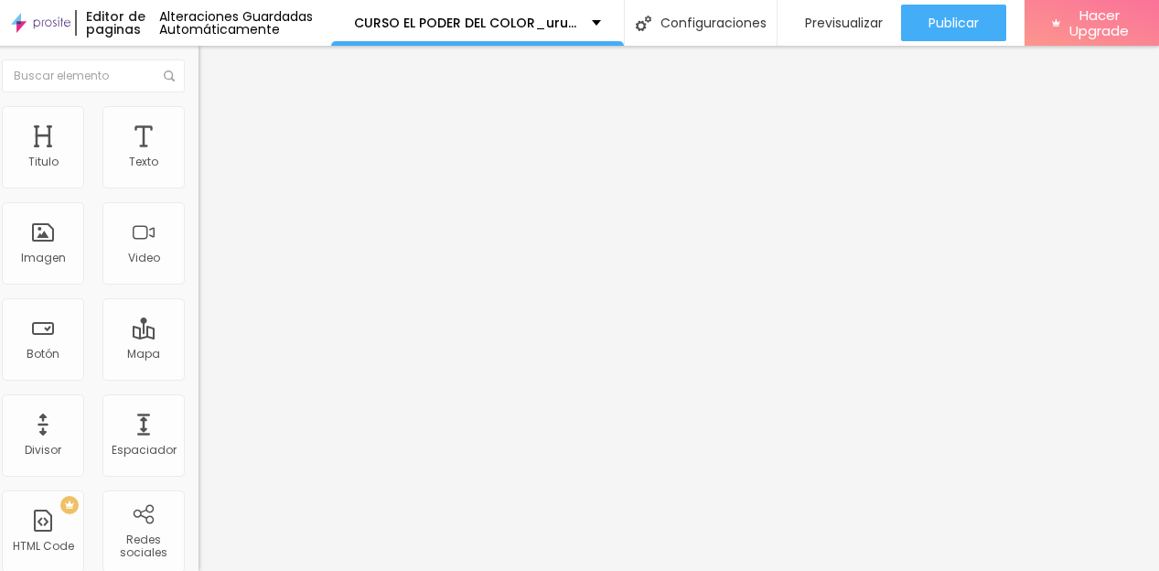
scroll to position [0, 29]
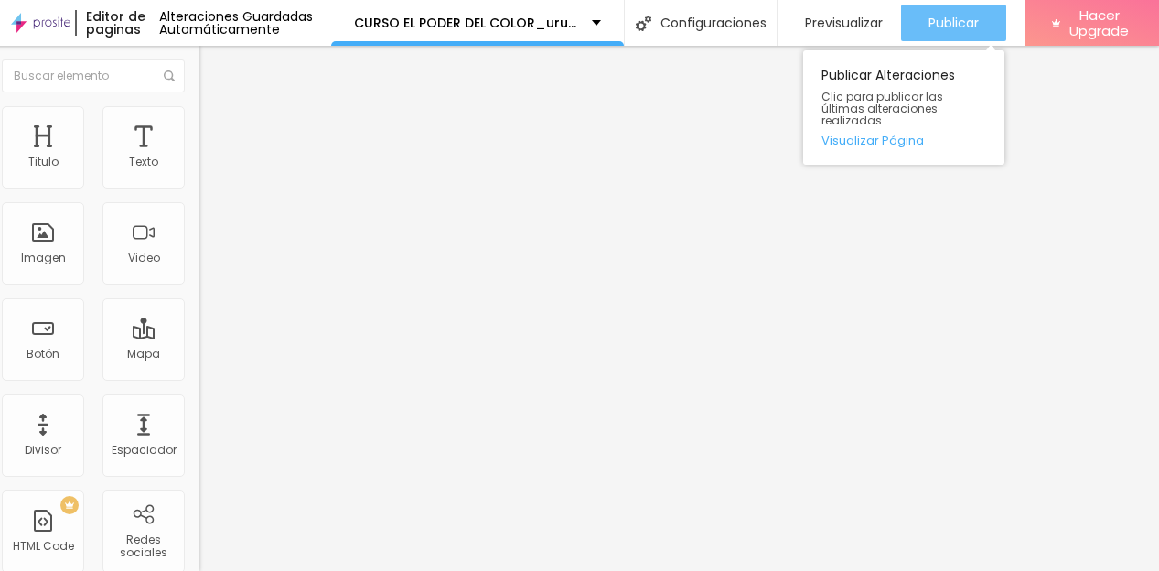
click at [979, 18] on span "Publicar" at bounding box center [954, 23] width 50 height 15
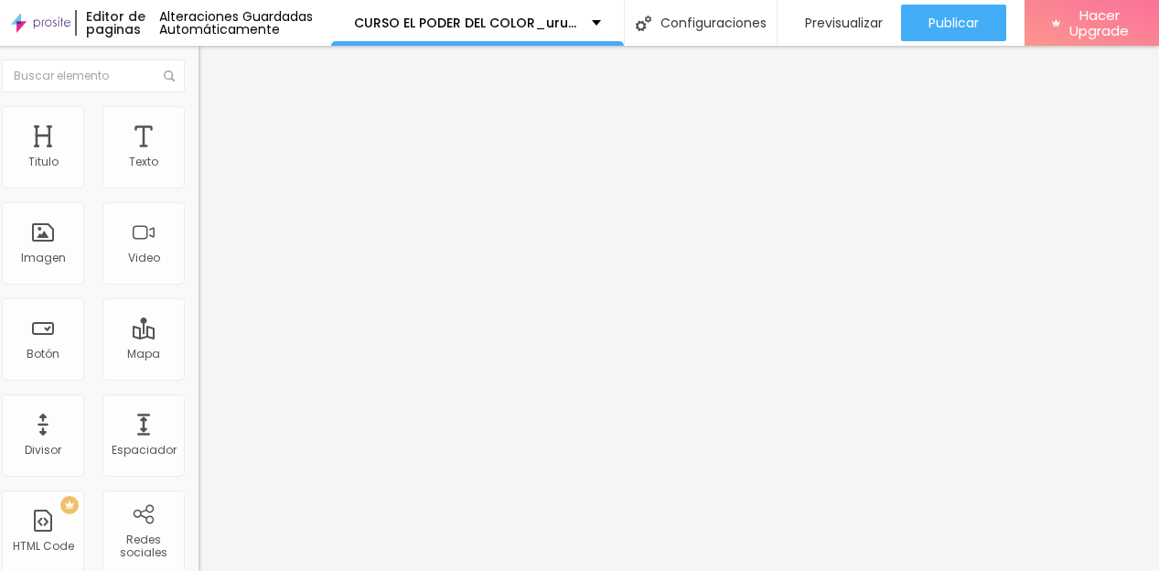
click at [215, 124] on span "Avanzado" at bounding box center [244, 119] width 59 height 16
click at [215, 126] on span "Avanzado" at bounding box center [244, 119] width 59 height 16
click at [215, 125] on span "Avanzado" at bounding box center [244, 119] width 59 height 16
click at [215, 126] on span "Avanzado" at bounding box center [244, 119] width 59 height 16
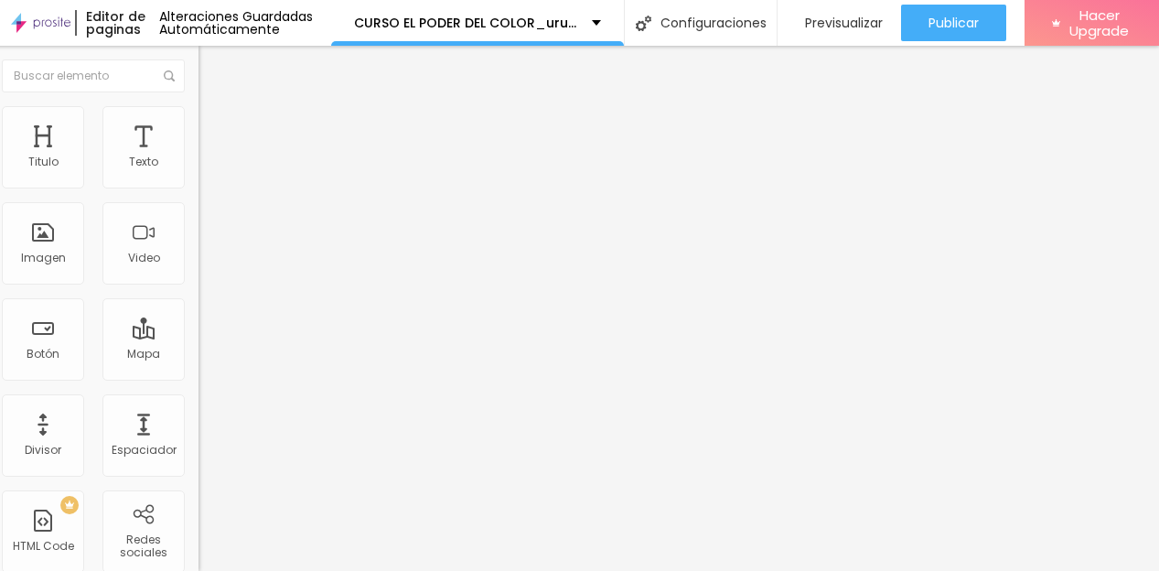
click at [199, 110] on img at bounding box center [207, 114] width 16 height 16
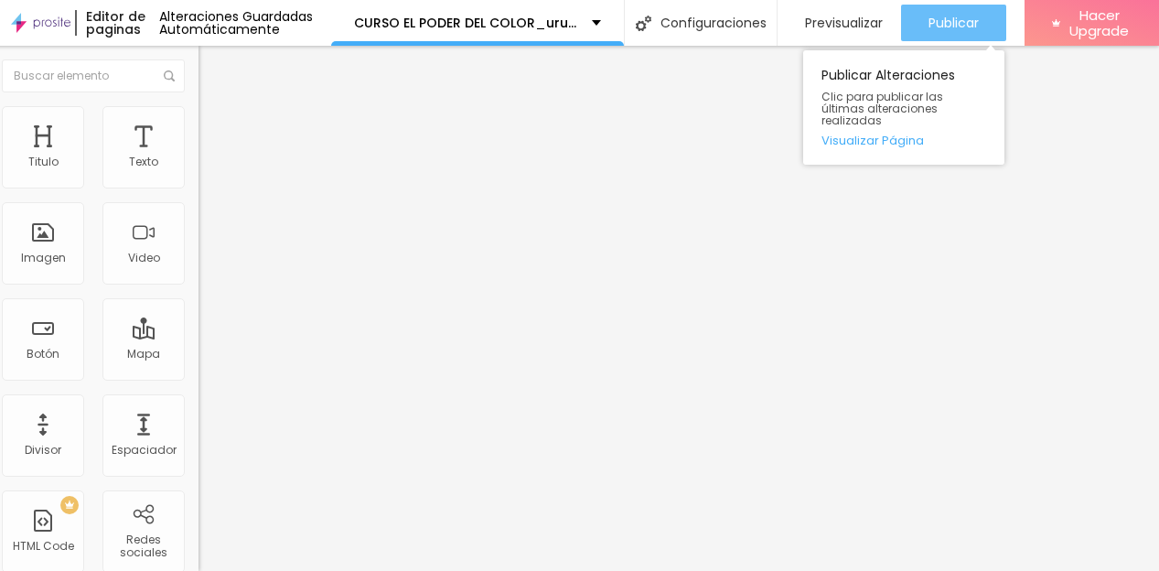
click at [979, 25] on span "Publicar" at bounding box center [954, 23] width 50 height 15
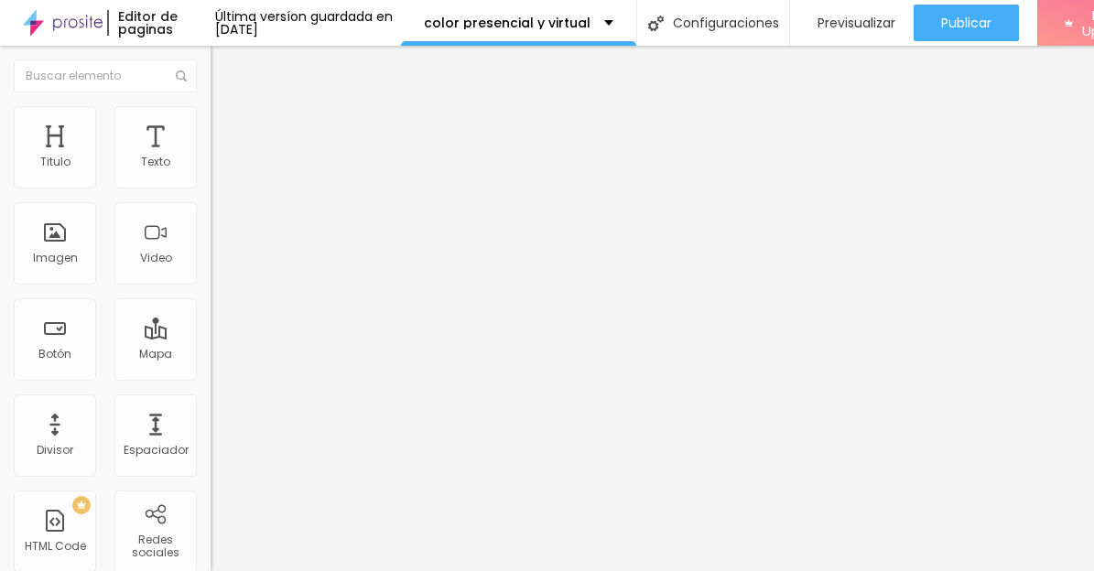
click at [227, 126] on span "Estilo" at bounding box center [241, 119] width 28 height 16
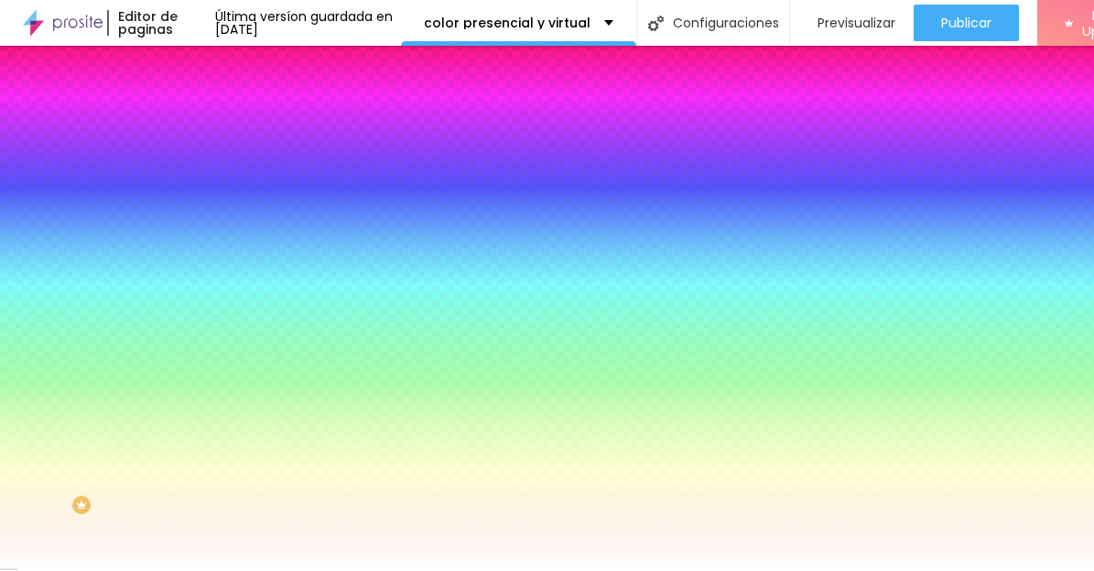
click at [210, 175] on div at bounding box center [315, 175] width 210 height 0
drag, startPoint x: 141, startPoint y: 218, endPoint x: 145, endPoint y: 209, distance: 9.9
click at [145, 209] on div at bounding box center [547, 285] width 1094 height 571
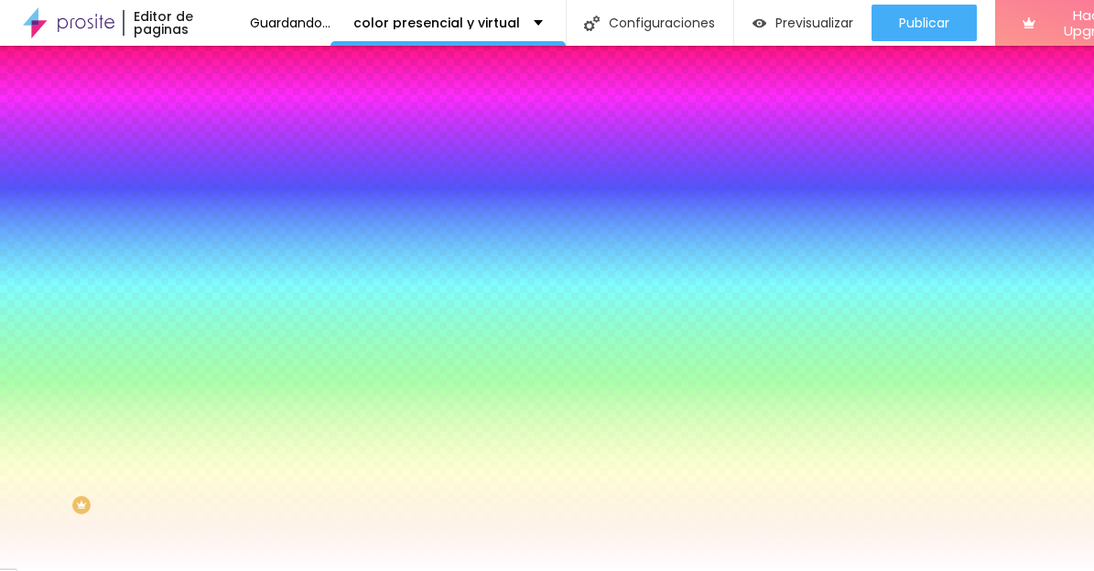
type input "#CA0617"
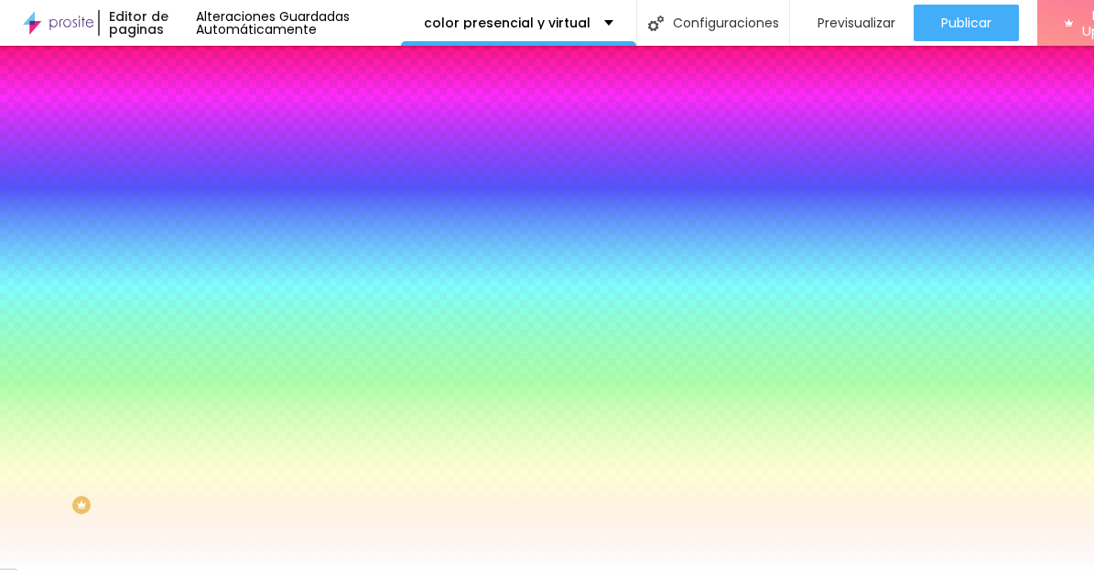
drag, startPoint x: 131, startPoint y: 250, endPoint x: 131, endPoint y: 235, distance: 14.6
click at [131, 235] on div at bounding box center [547, 285] width 1094 height 571
click at [210, 189] on input "#CA0617" at bounding box center [320, 184] width 220 height 18
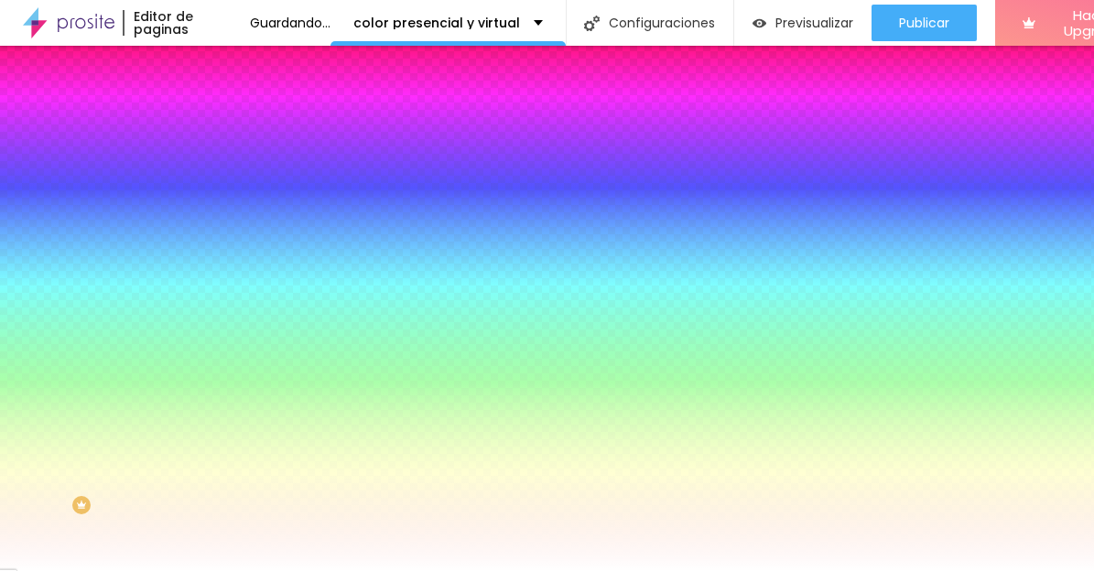
drag, startPoint x: 177, startPoint y: 189, endPoint x: 132, endPoint y: 183, distance: 45.3
click at [210, 183] on input "#CA0617" at bounding box center [320, 184] width 220 height 18
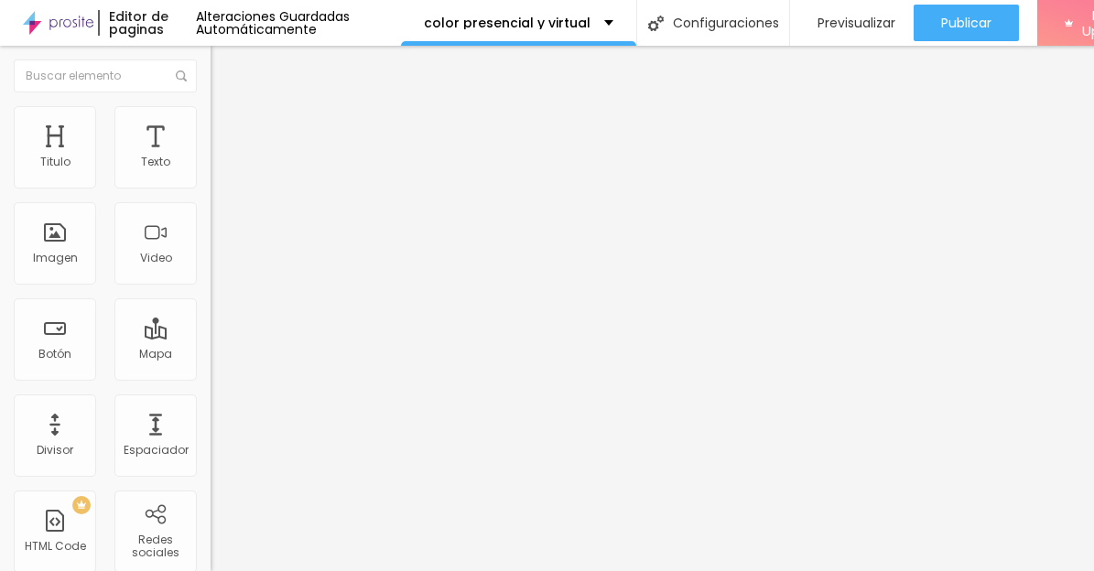
click at [210, 172] on input "quiero saber más" at bounding box center [320, 163] width 220 height 18
click at [210, 112] on img at bounding box center [218, 114] width 16 height 16
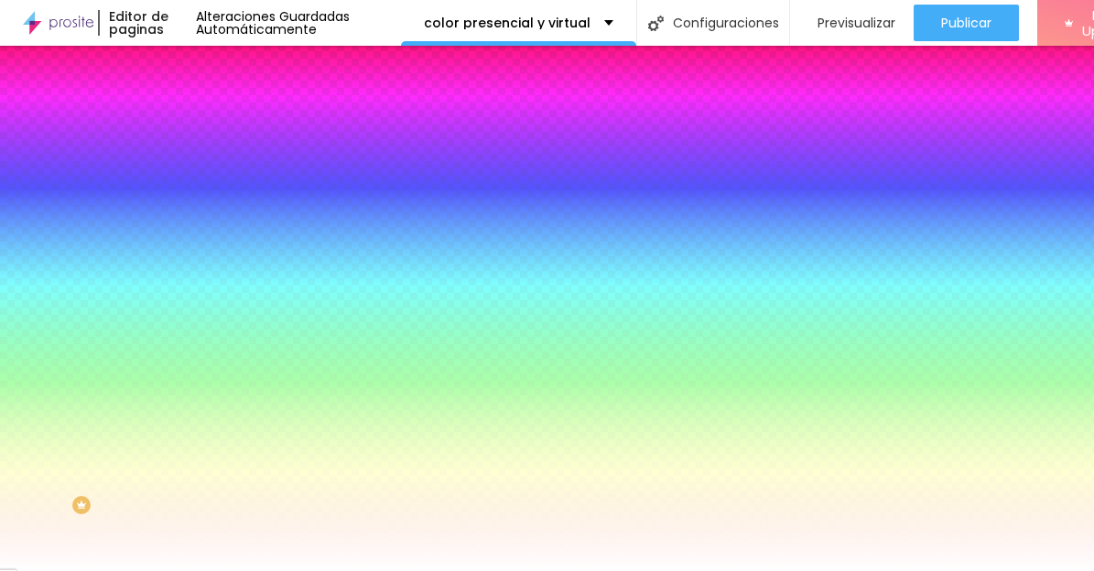
drag, startPoint x: 178, startPoint y: 184, endPoint x: 129, endPoint y: 182, distance: 48.5
click at [210, 183] on input "#00AC68" at bounding box center [320, 184] width 220 height 18
paste input "CA0617"
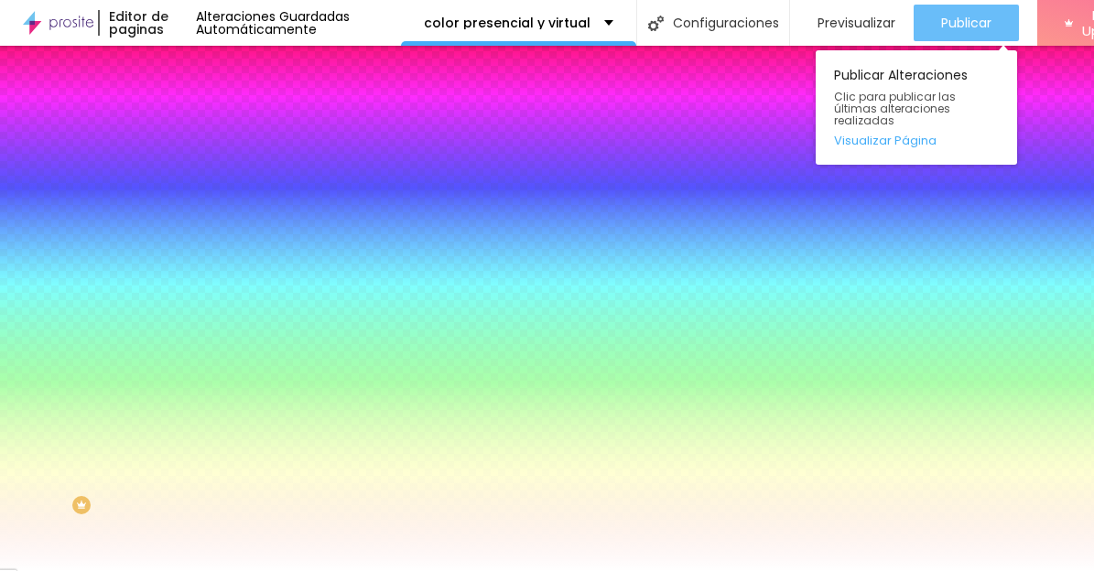
type input "#CA0617"
click at [960, 36] on div "Publicar" at bounding box center [966, 23] width 50 height 37
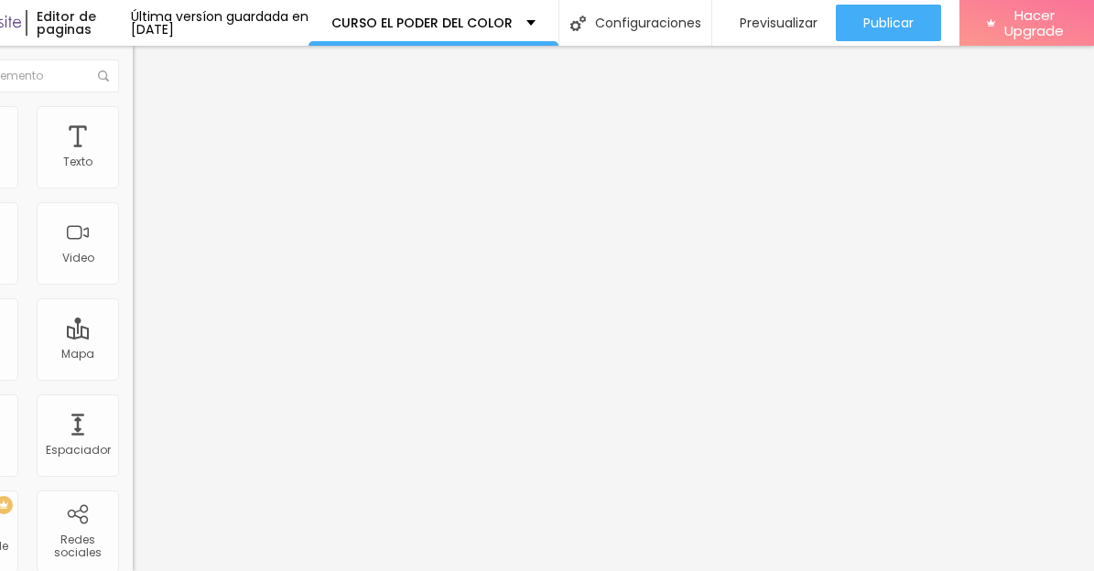
scroll to position [0, 108]
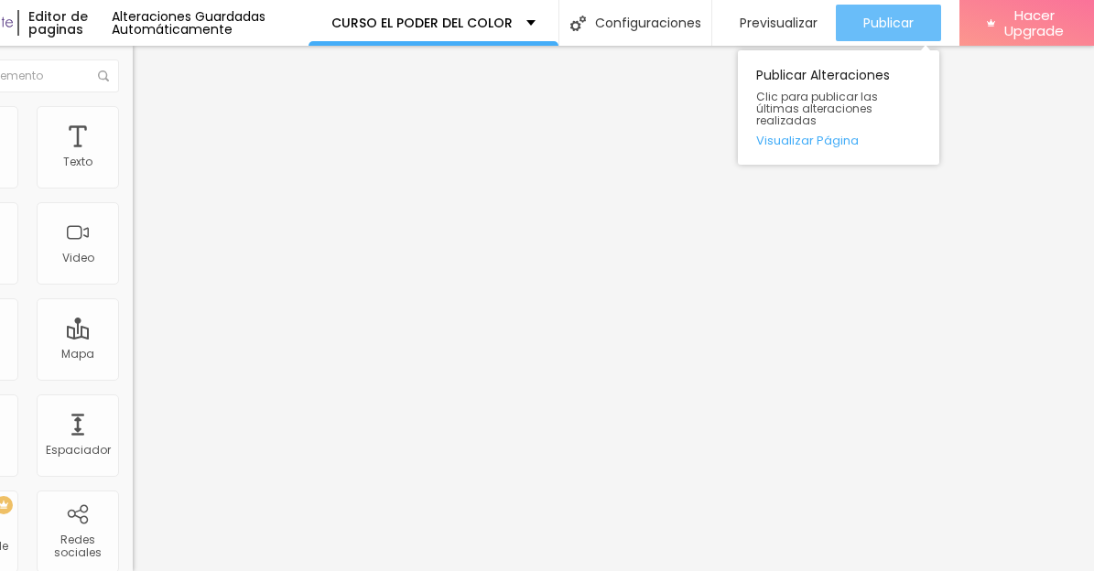
click at [907, 25] on span "Publicar" at bounding box center [888, 23] width 50 height 15
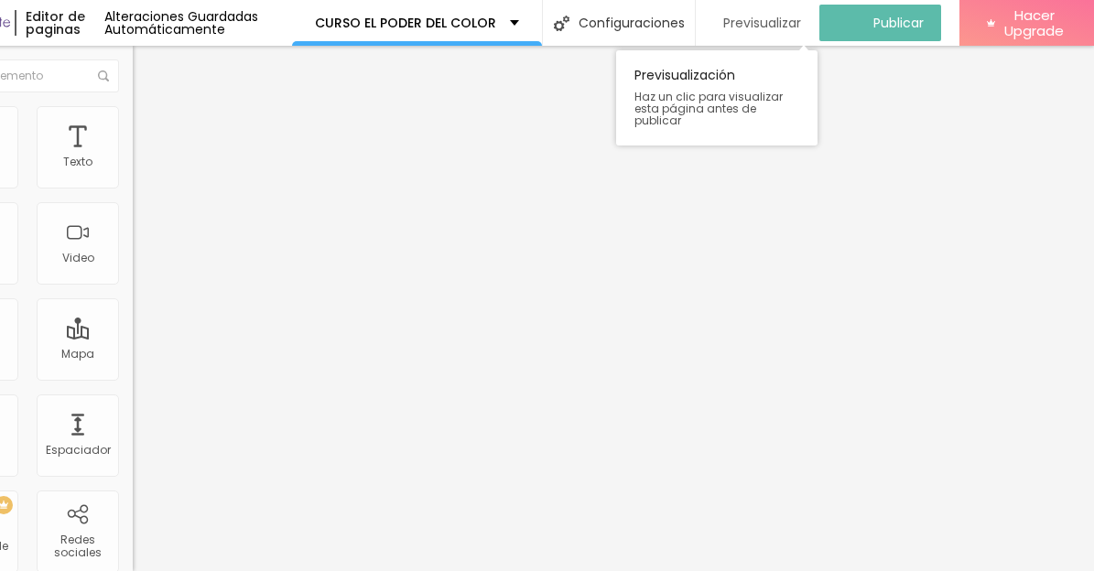
click at [787, 20] on span "Previsualizar" at bounding box center [762, 23] width 78 height 15
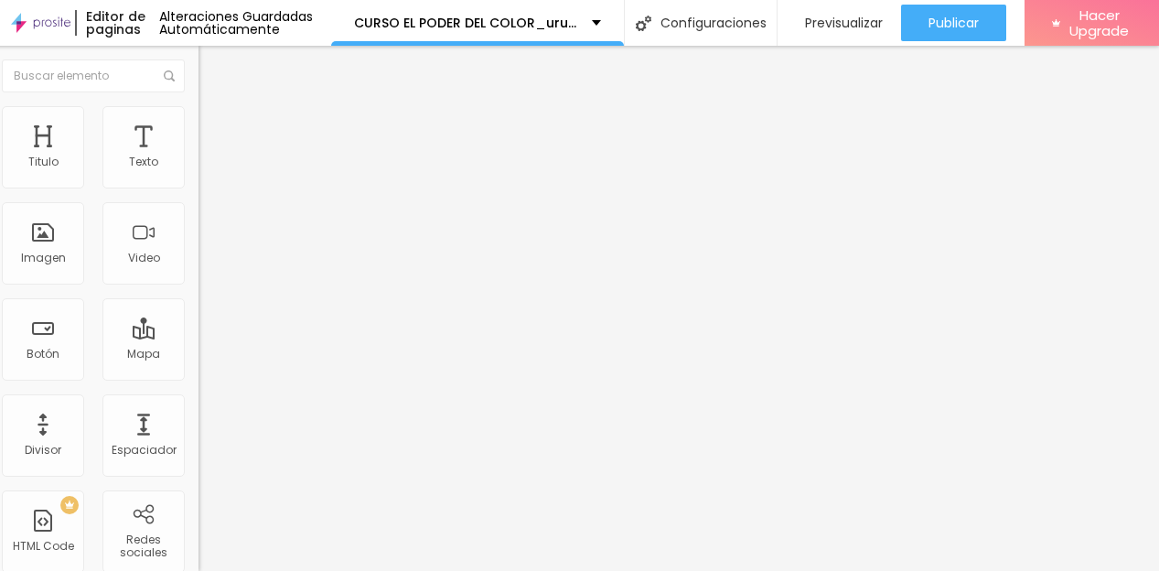
scroll to position [0, 89]
click at [215, 126] on span "Avanzado" at bounding box center [244, 119] width 59 height 16
click at [199, 124] on img at bounding box center [207, 132] width 16 height 16
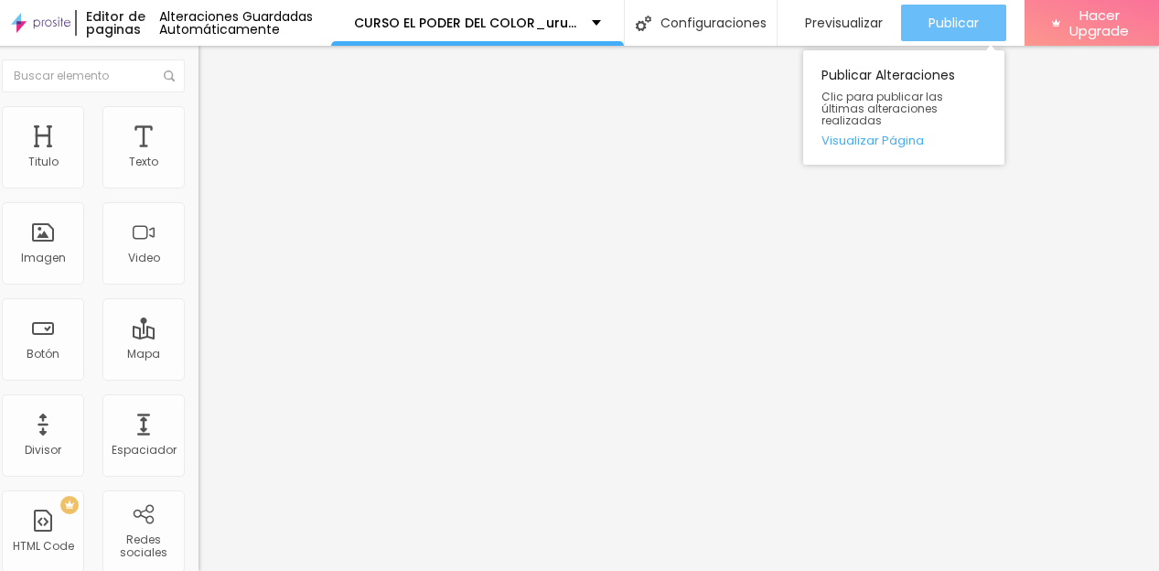
click at [941, 28] on span "Publicar" at bounding box center [954, 23] width 50 height 15
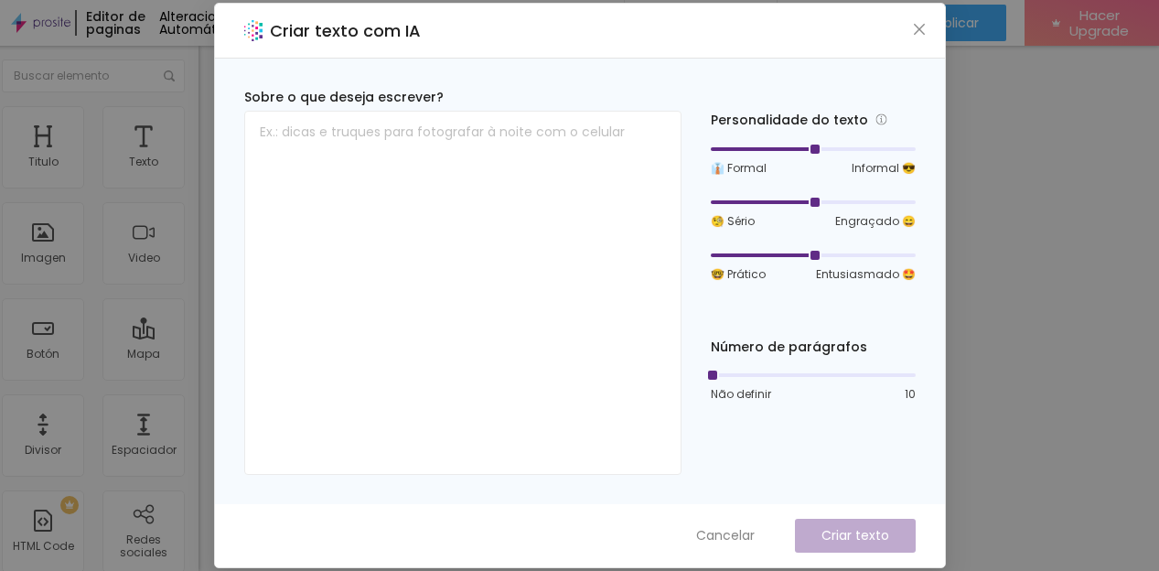
scroll to position [0, 75]
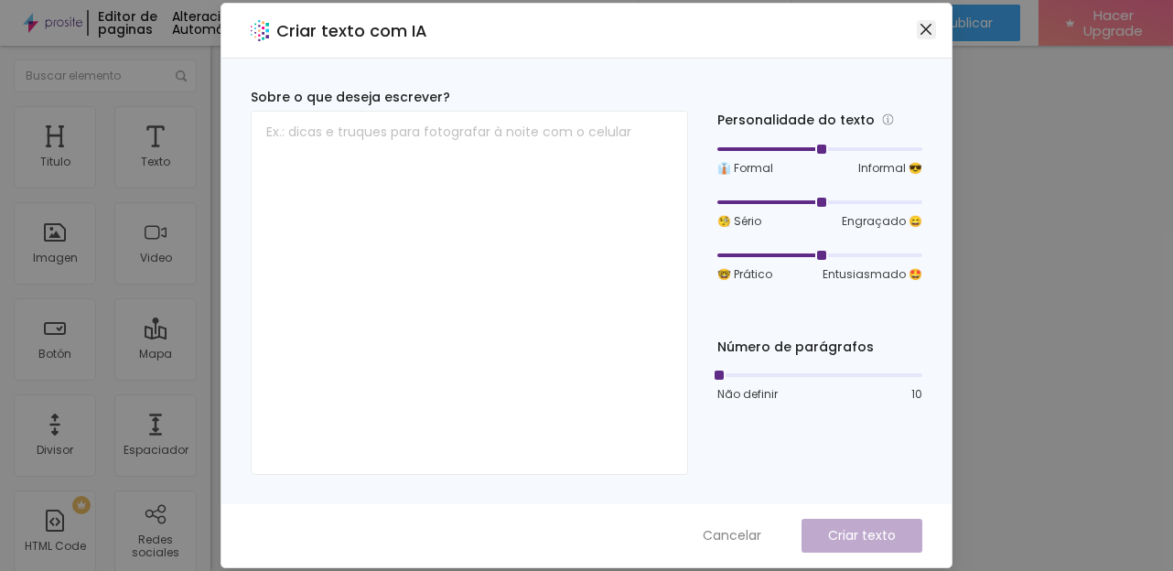
click at [924, 21] on button "Close" at bounding box center [926, 29] width 19 height 19
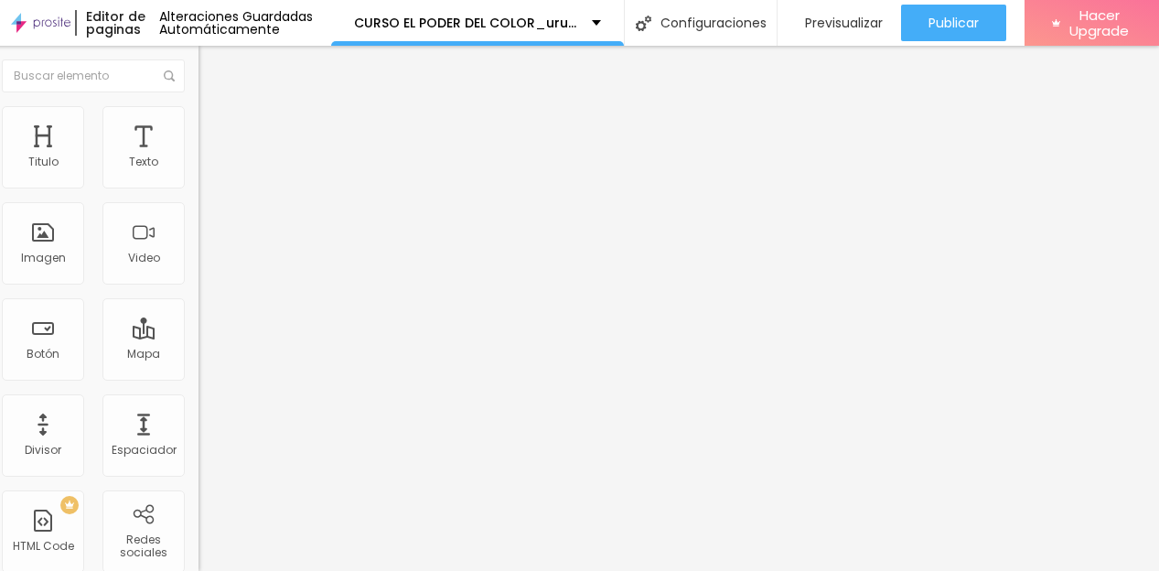
click at [215, 129] on span "Avanzado" at bounding box center [244, 137] width 59 height 16
click at [199, 110] on img at bounding box center [207, 114] width 16 height 16
click at [215, 129] on span "Avanzado" at bounding box center [244, 137] width 59 height 16
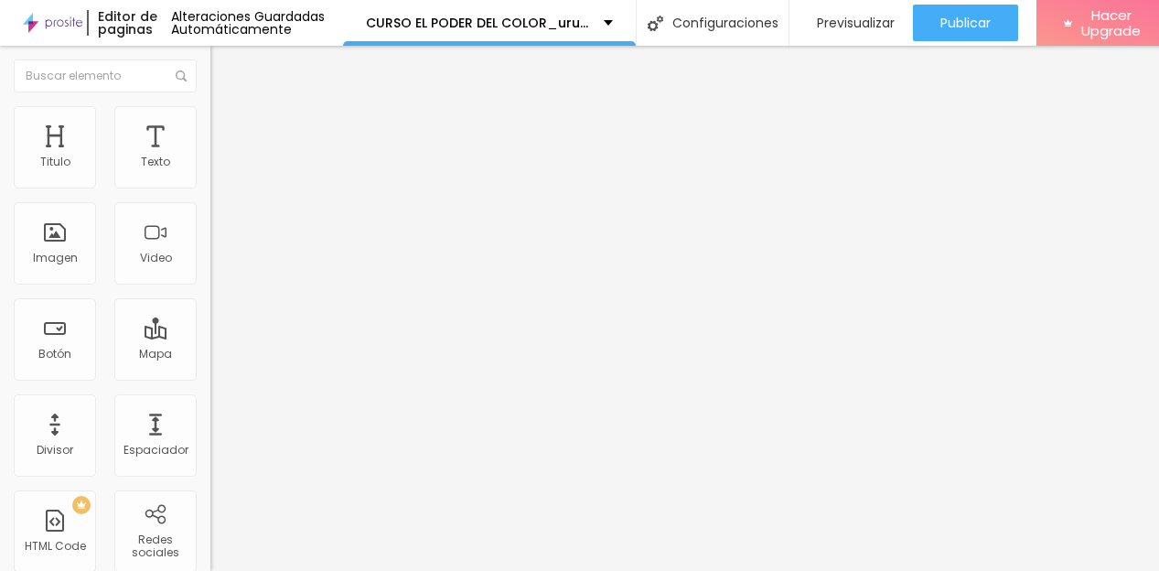
click at [210, 59] on button "Editar Seccion" at bounding box center [315, 67] width 210 height 42
click at [210, 120] on li "Estilo" at bounding box center [315, 115] width 210 height 18
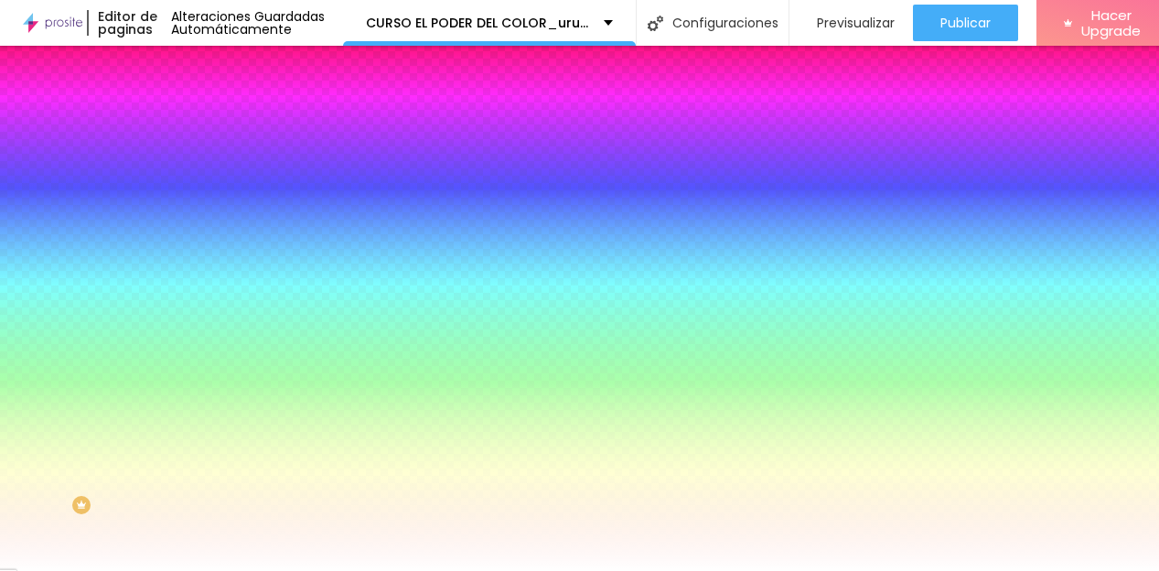
click at [218, 278] on icon "button" at bounding box center [223, 283] width 11 height 11
type input "30"
drag, startPoint x: 185, startPoint y: 334, endPoint x: 393, endPoint y: 334, distance: 207.7
type input "30"
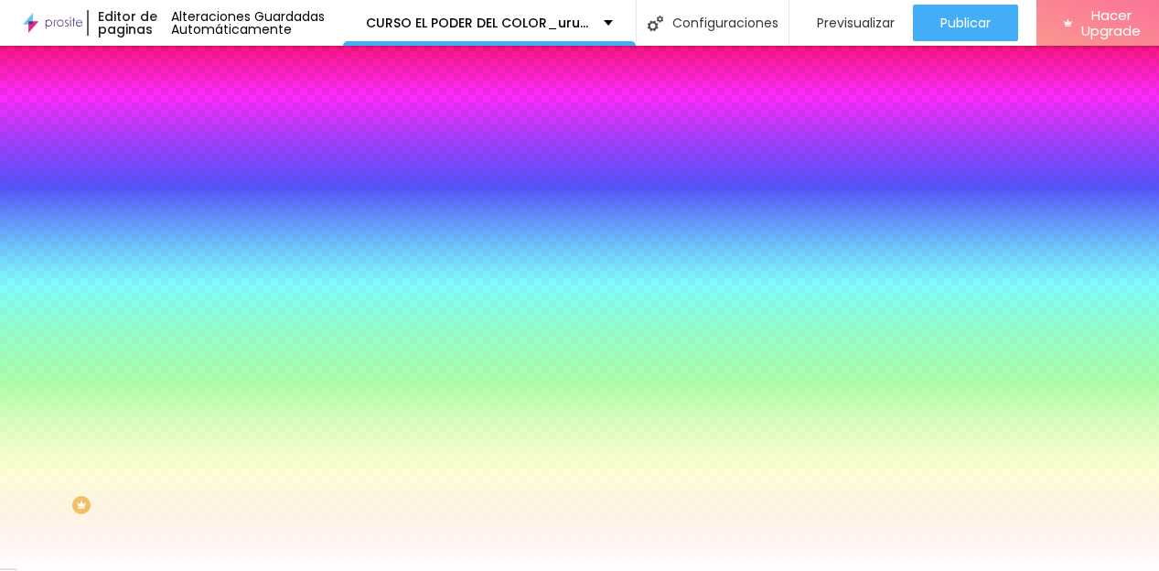
click at [95, 571] on div at bounding box center [579, 571] width 1159 height 0
click at [210, 124] on li "Avanzado" at bounding box center [315, 133] width 210 height 18
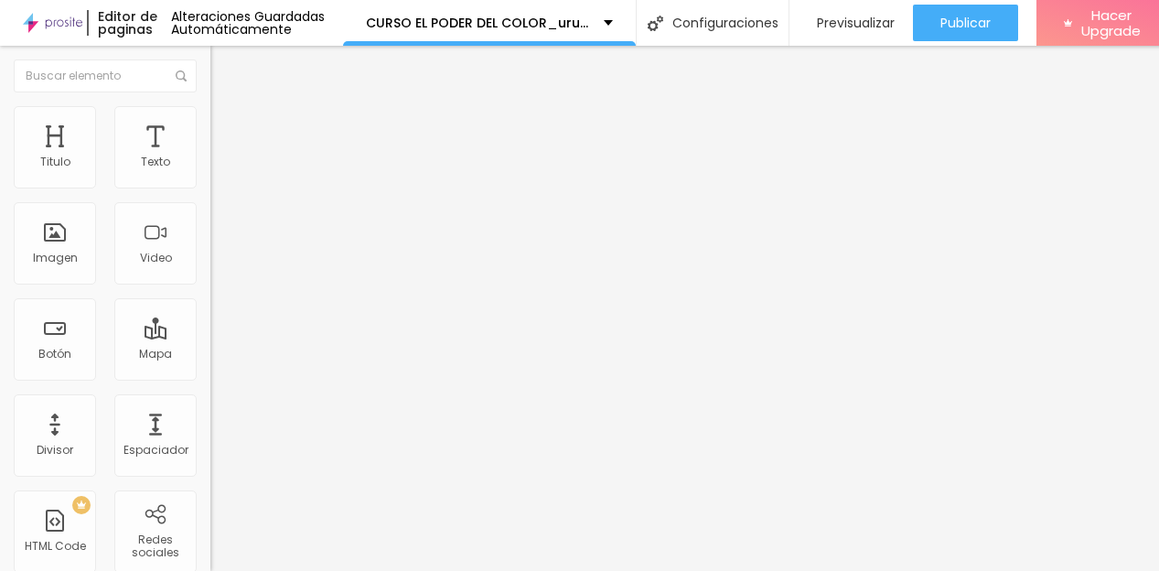
type input "10"
type input "11"
type input "13"
click at [210, 355] on input "range" at bounding box center [269, 362] width 118 height 15
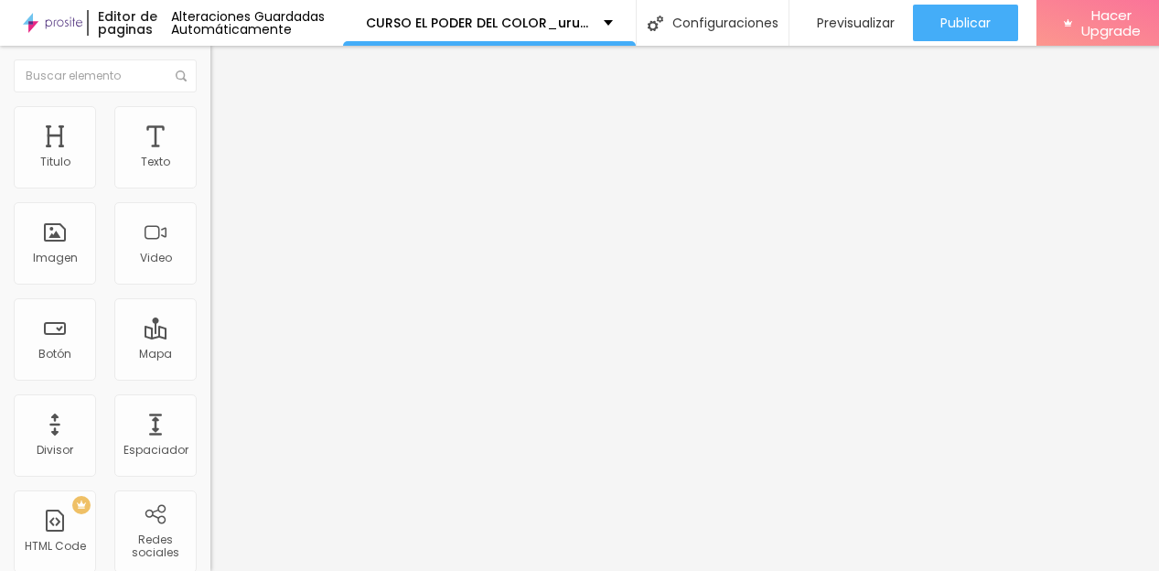
type input "13"
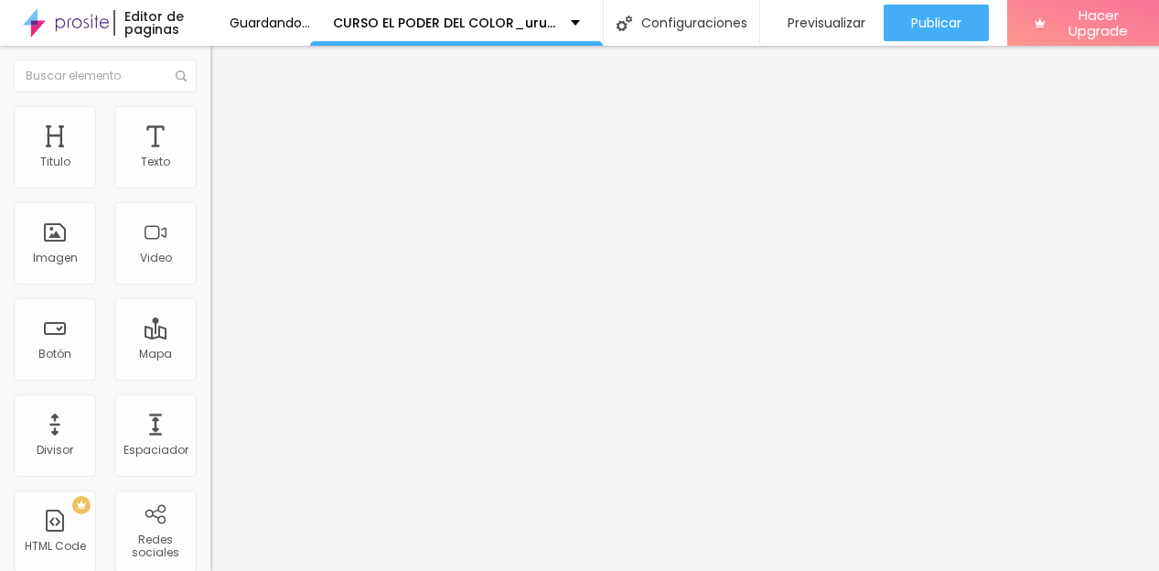
click at [227, 108] on span "Contenido" at bounding box center [256, 100] width 59 height 16
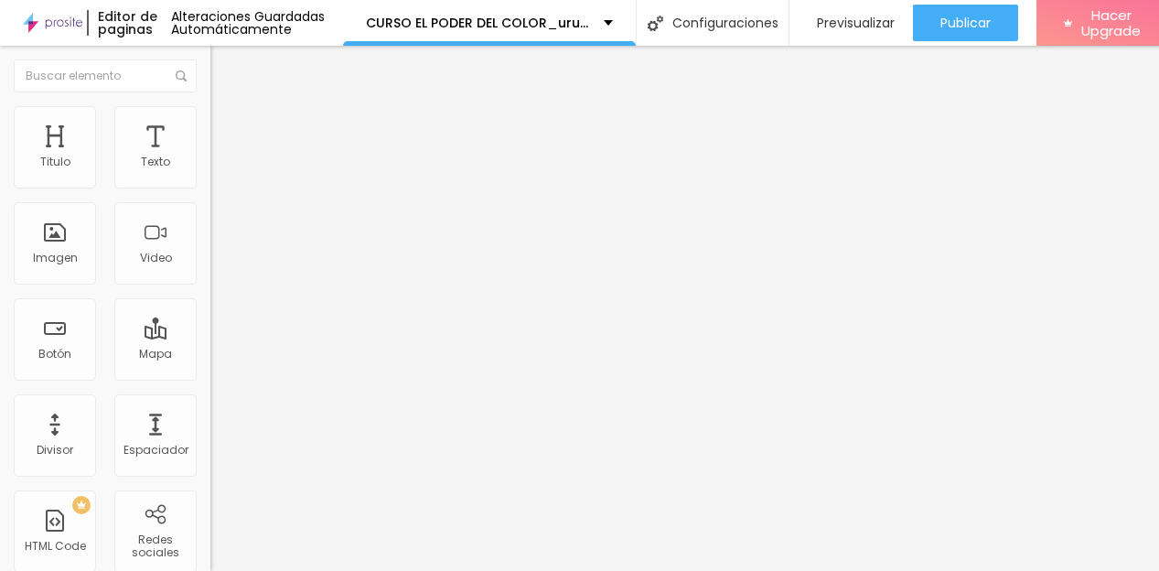
click at [210, 286] on span "Normal" at bounding box center [230, 281] width 41 height 16
click at [210, 328] on span "Grande" at bounding box center [231, 320] width 43 height 16
drag, startPoint x: 105, startPoint y: 204, endPoint x: 11, endPoint y: 205, distance: 94.3
click at [210, 205] on div "Texto Click me Alineación Tamaño Grande Pequeno Normal Grande Link URL https://…" at bounding box center [315, 276] width 210 height 266
click at [210, 172] on input "QUIERO!" at bounding box center [320, 163] width 220 height 18
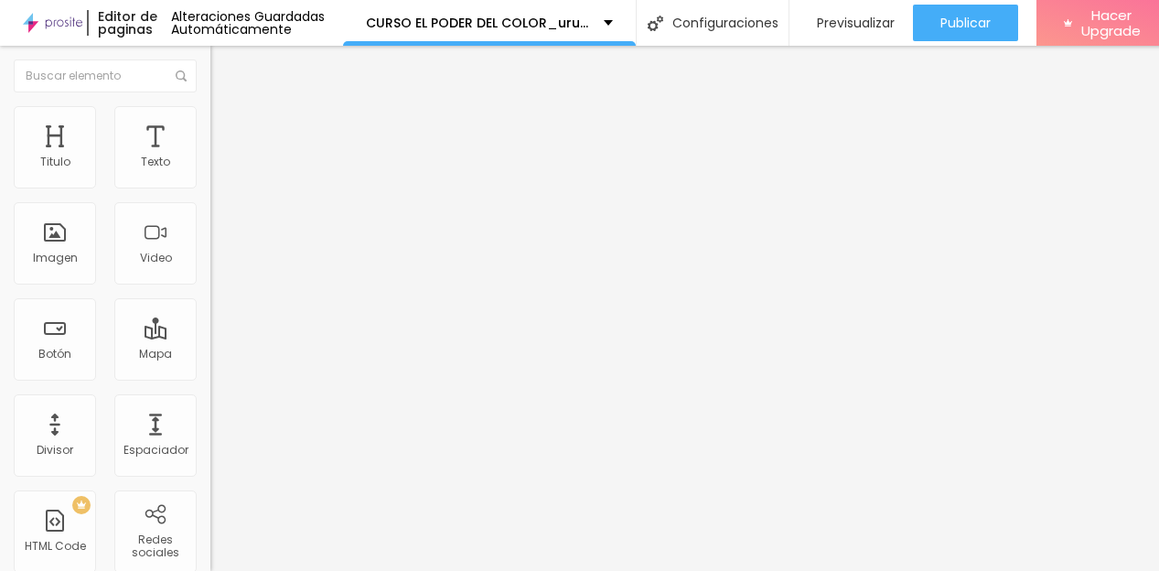
type input "¡QUIERO!"
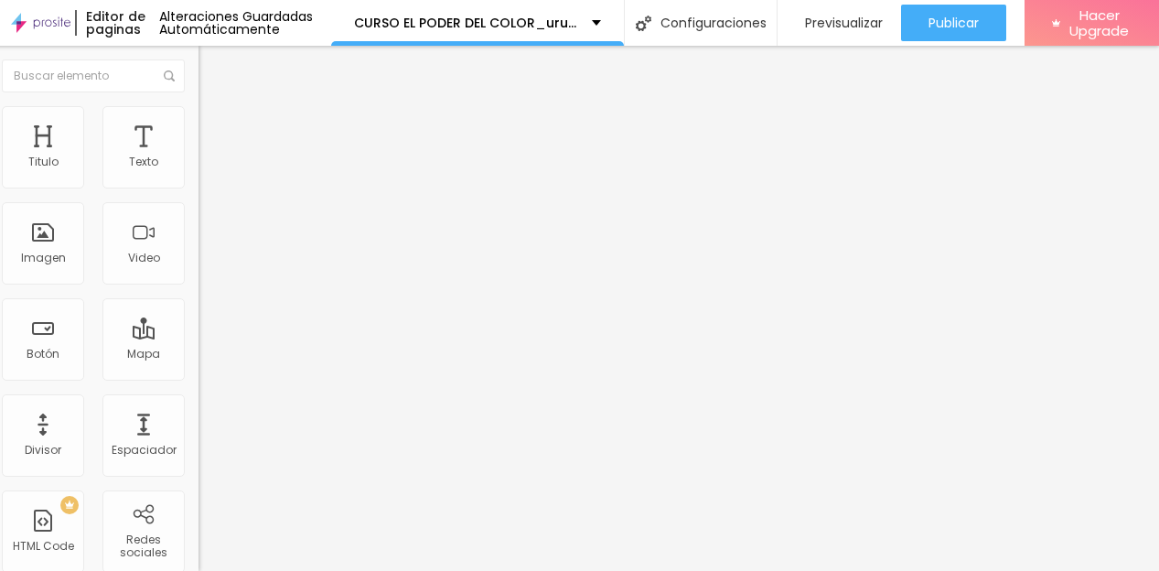
scroll to position [14, 55]
click at [215, 129] on span "Avanzado" at bounding box center [244, 137] width 59 height 16
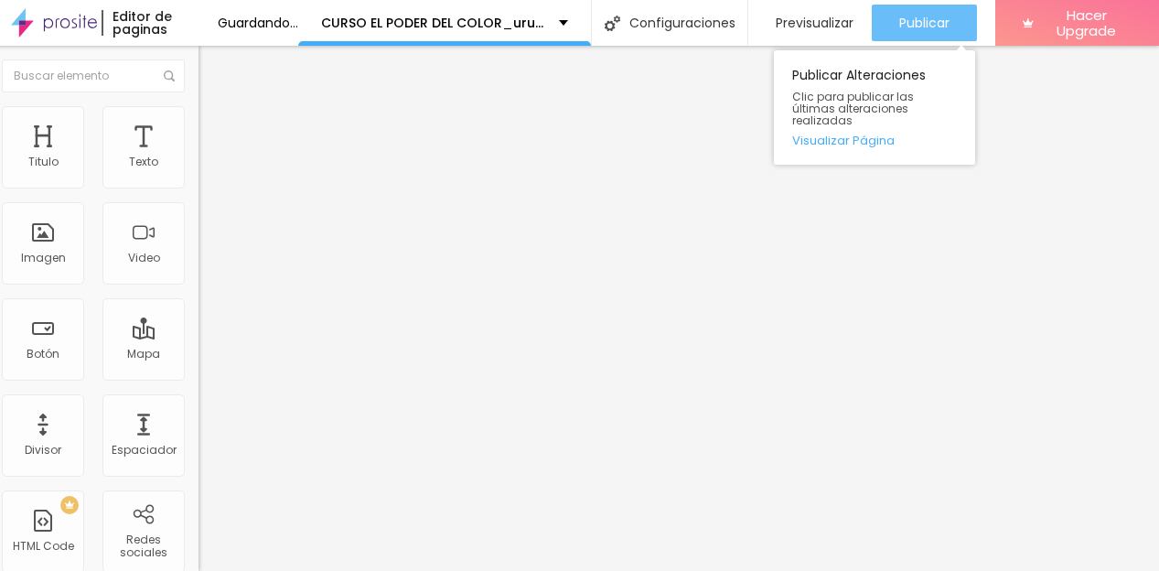
click at [950, 16] on span "Publicar" at bounding box center [925, 23] width 50 height 15
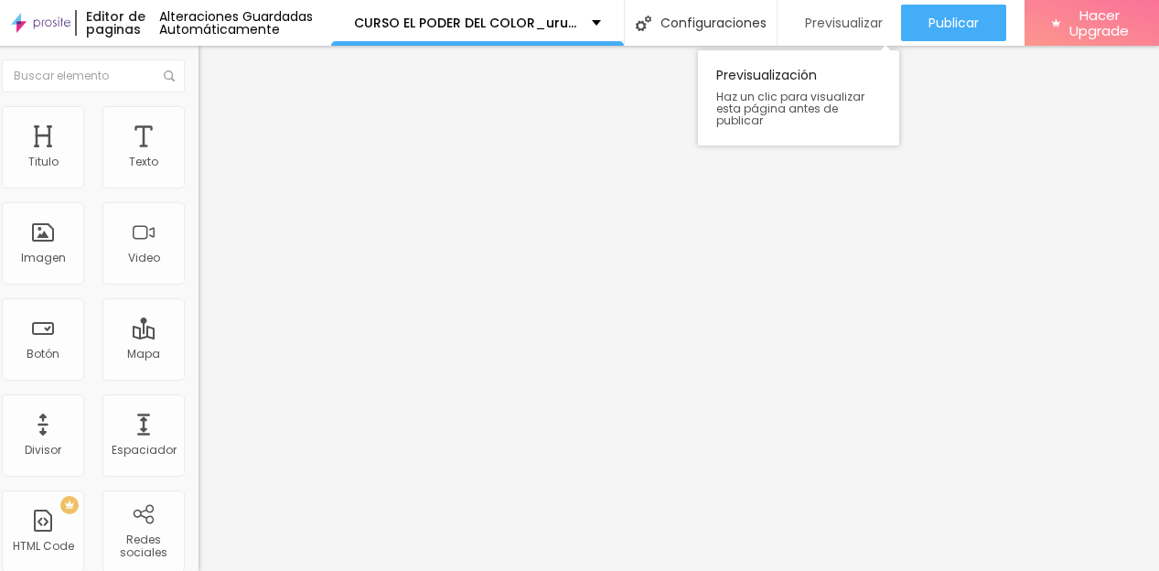
click at [883, 16] on span "Previsualizar" at bounding box center [844, 23] width 78 height 15
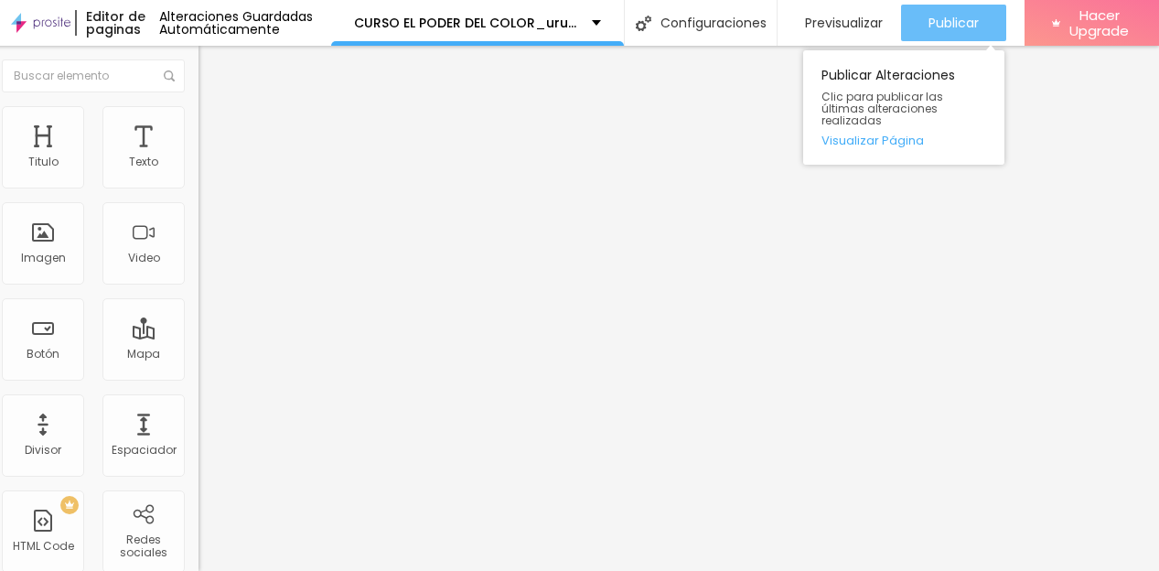
click at [979, 16] on span "Publicar" at bounding box center [954, 23] width 50 height 15
click at [978, 16] on span "Publicar" at bounding box center [954, 23] width 50 height 15
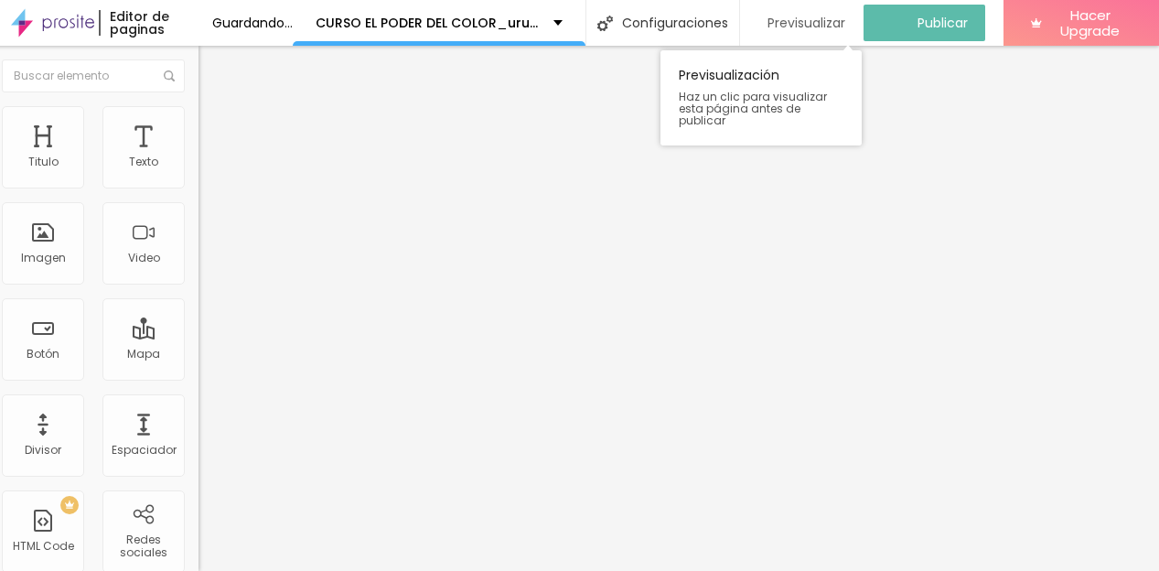
click at [846, 16] on span "Previsualizar" at bounding box center [807, 23] width 78 height 15
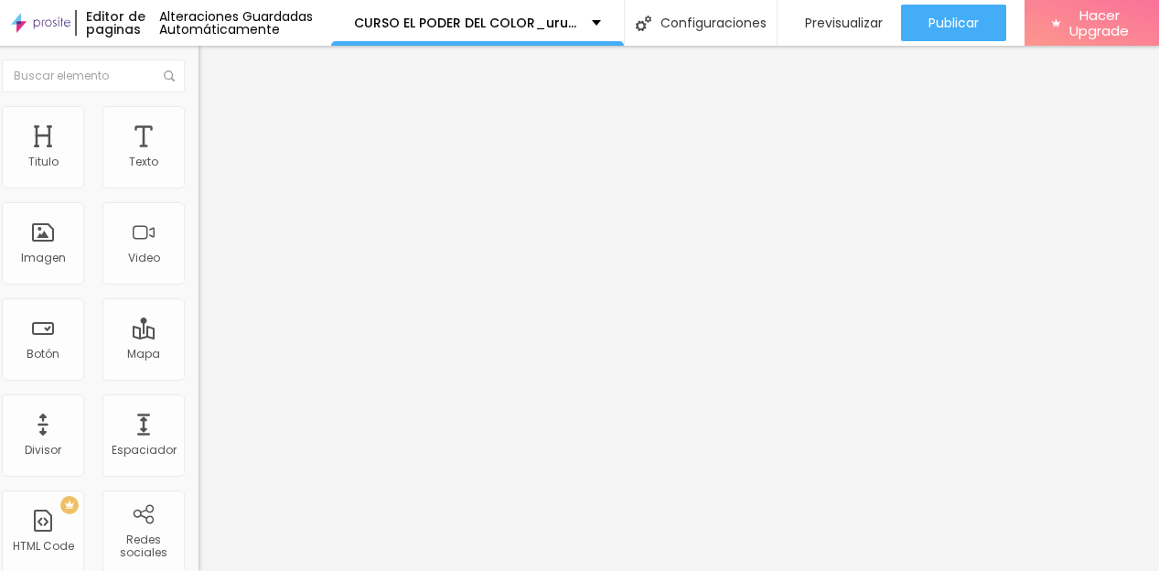
click at [215, 111] on span "Avanzado" at bounding box center [244, 119] width 59 height 16
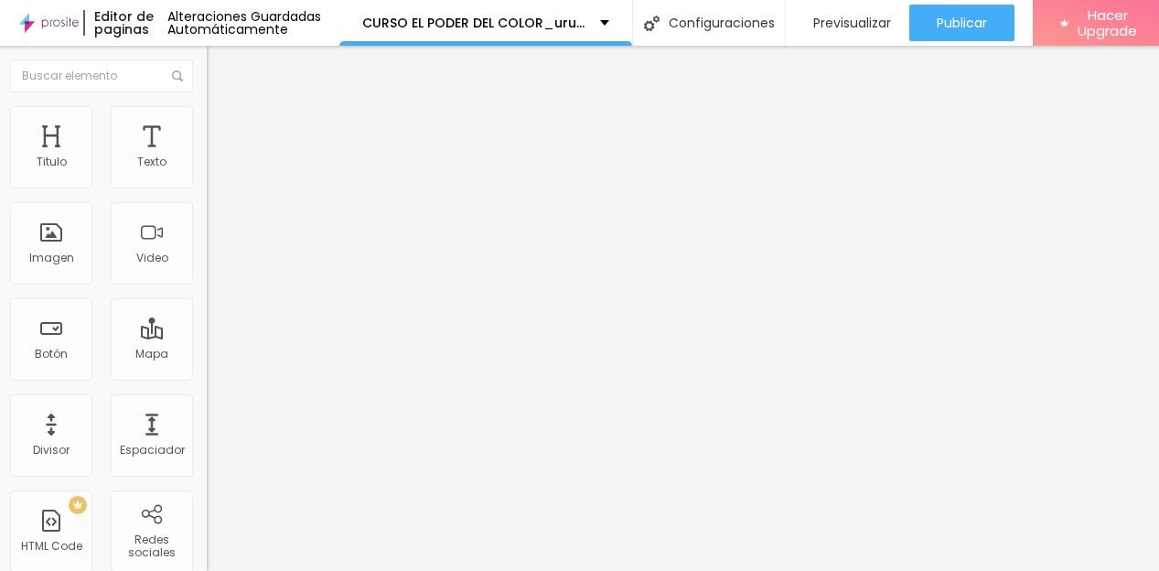
scroll to position [14, 0]
type input "1"
type input "4"
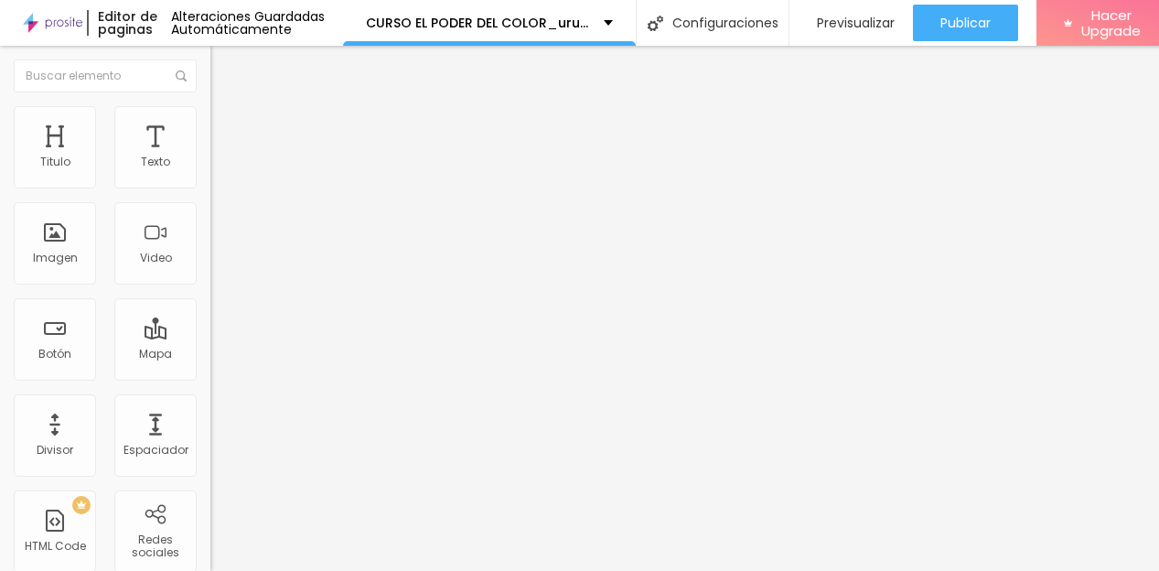
type input "13"
type input "14"
type input "17"
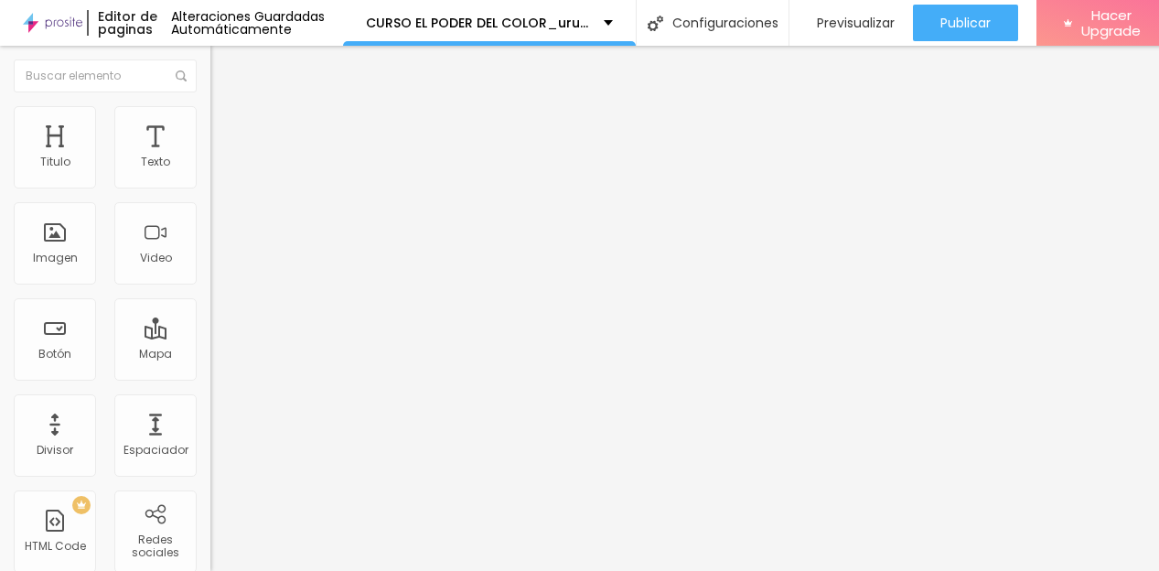
type input "17"
type input "19"
type input "20"
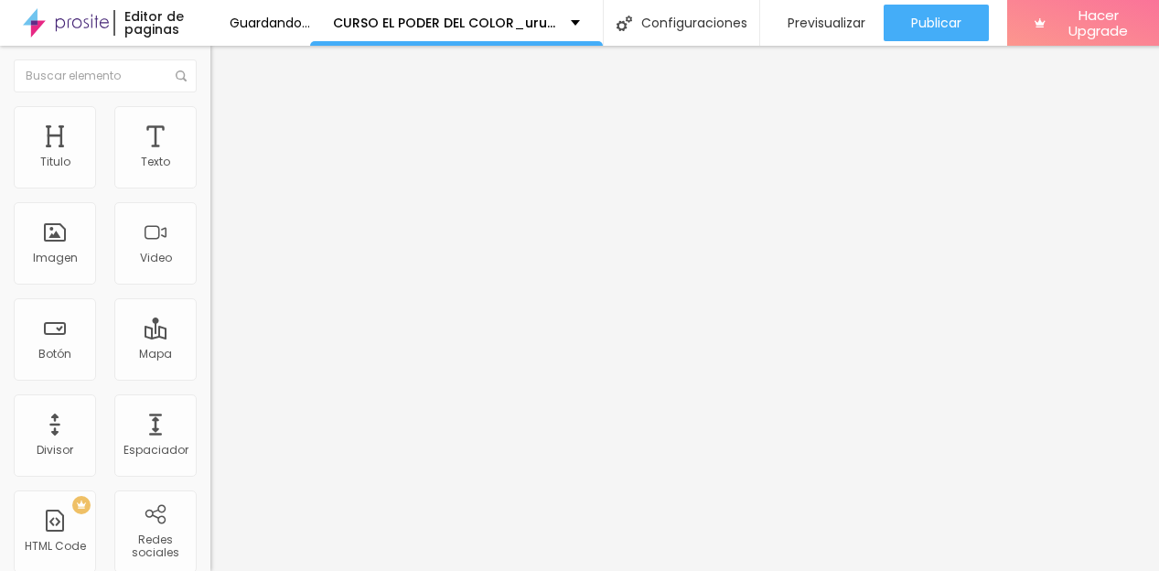
drag, startPoint x: 41, startPoint y: 165, endPoint x: 62, endPoint y: 162, distance: 21.2
type input "20"
click at [210, 337] on input "range" at bounding box center [269, 344] width 118 height 15
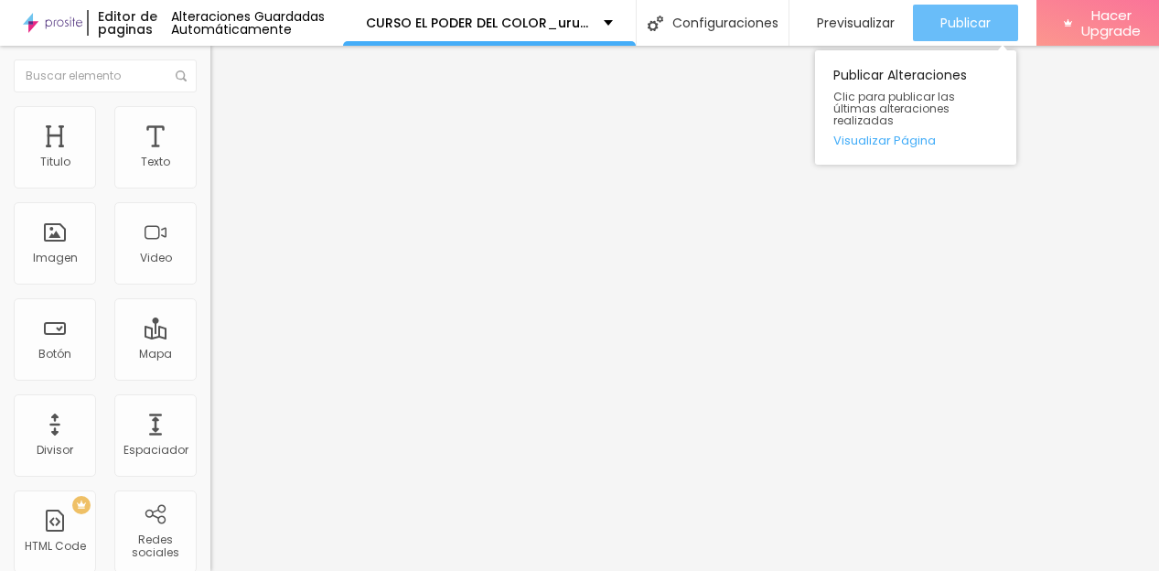
click at [991, 17] on span "Publicar" at bounding box center [966, 23] width 50 height 15
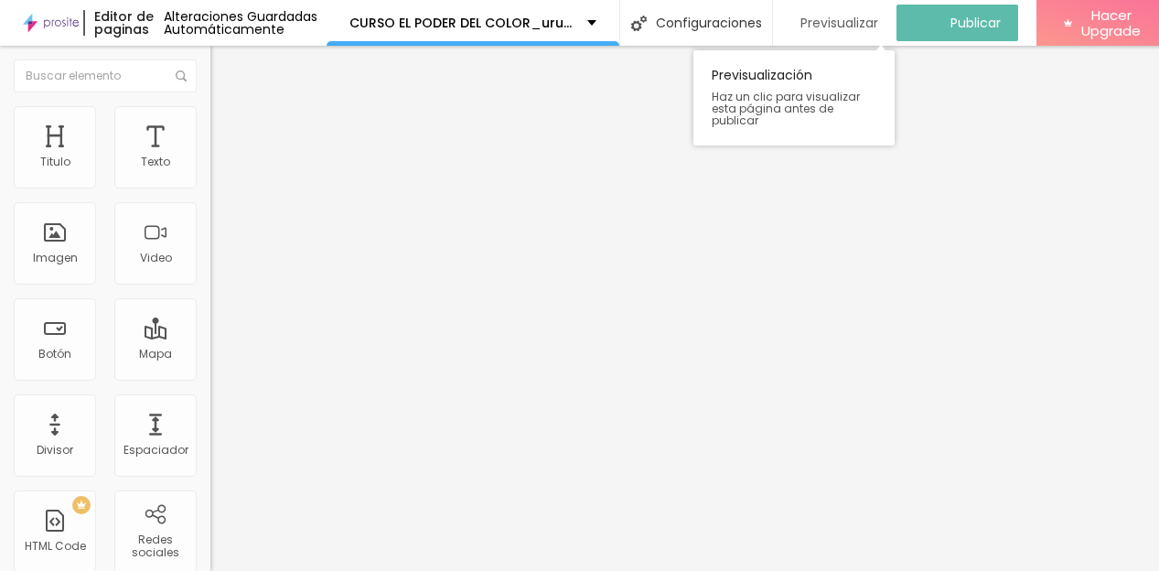
click at [878, 16] on span "Previsualizar" at bounding box center [840, 23] width 78 height 15
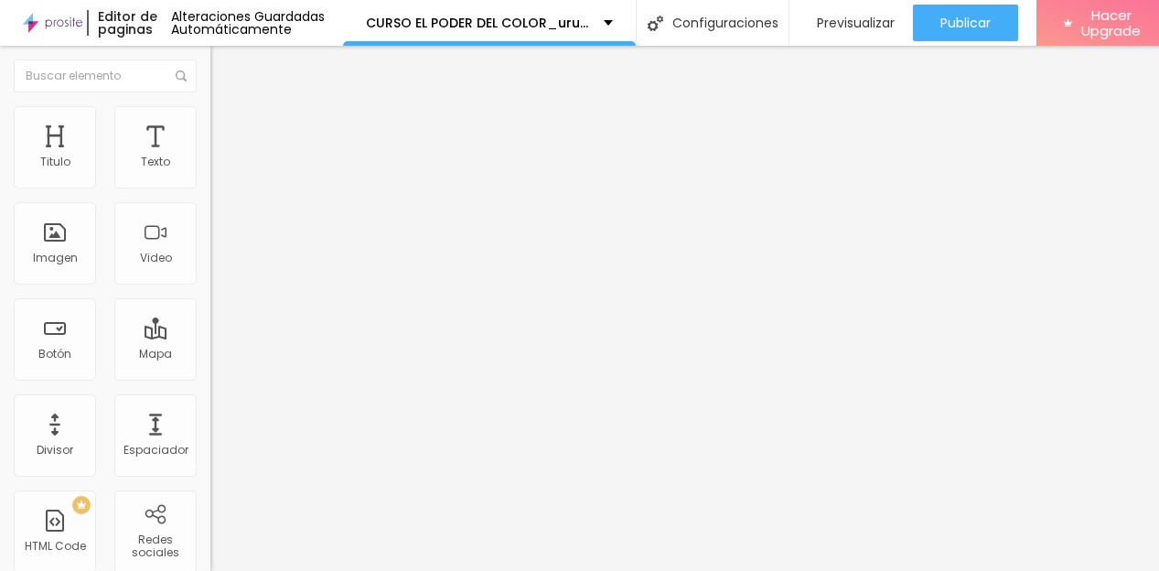
drag, startPoint x: 26, startPoint y: 365, endPoint x: -19, endPoint y: 365, distance: 44.8
click at [0, 365] on html "Editor de paginas Alteraciones Guardadas Automáticamente CURSO EL PODER DEL COL…" at bounding box center [579, 285] width 1159 height 571
click at [210, 367] on input "[URL][DOMAIN_NAME]" at bounding box center [320, 368] width 220 height 18
drag, startPoint x: 24, startPoint y: 367, endPoint x: 201, endPoint y: 371, distance: 177.6
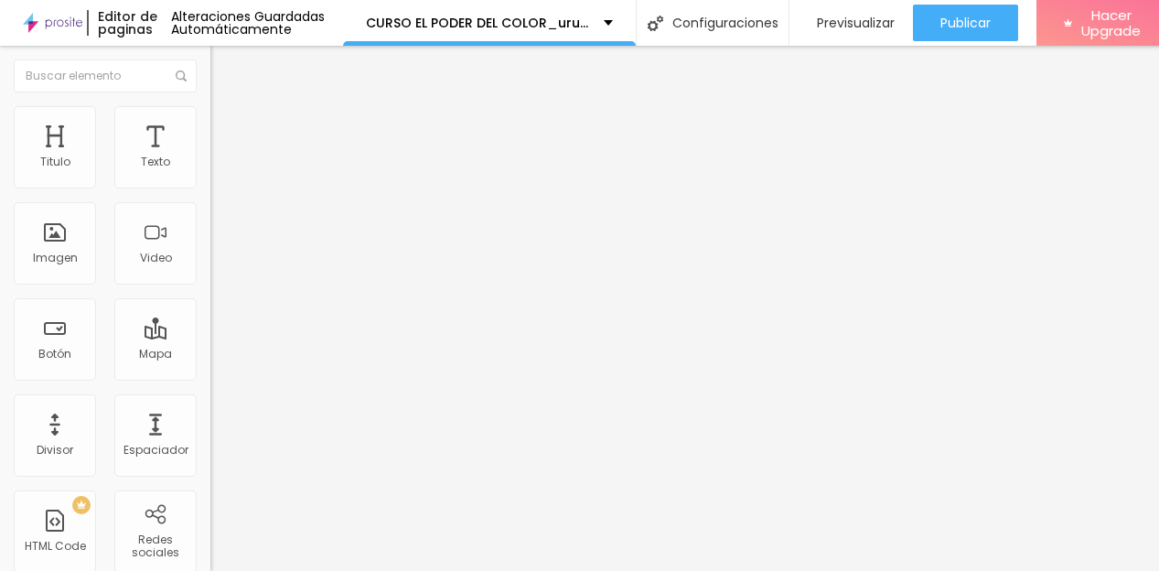
click at [210, 371] on div "Texto 17 dolares Alineación Tamaño Normal Pequeno Normal Grande Link URL http:/…" at bounding box center [315, 276] width 210 height 266
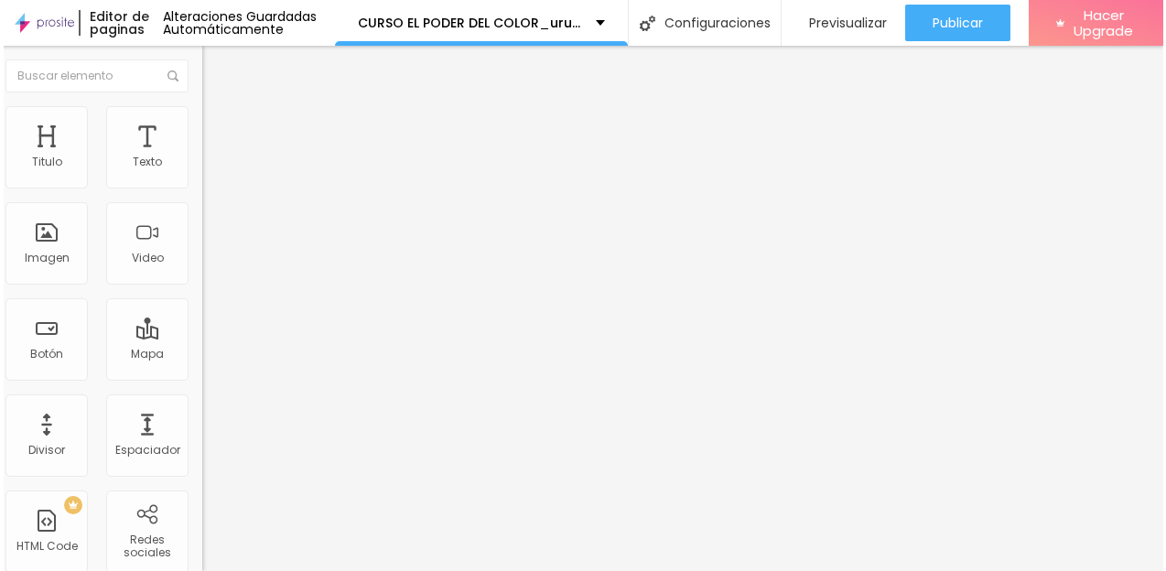
scroll to position [14, 44]
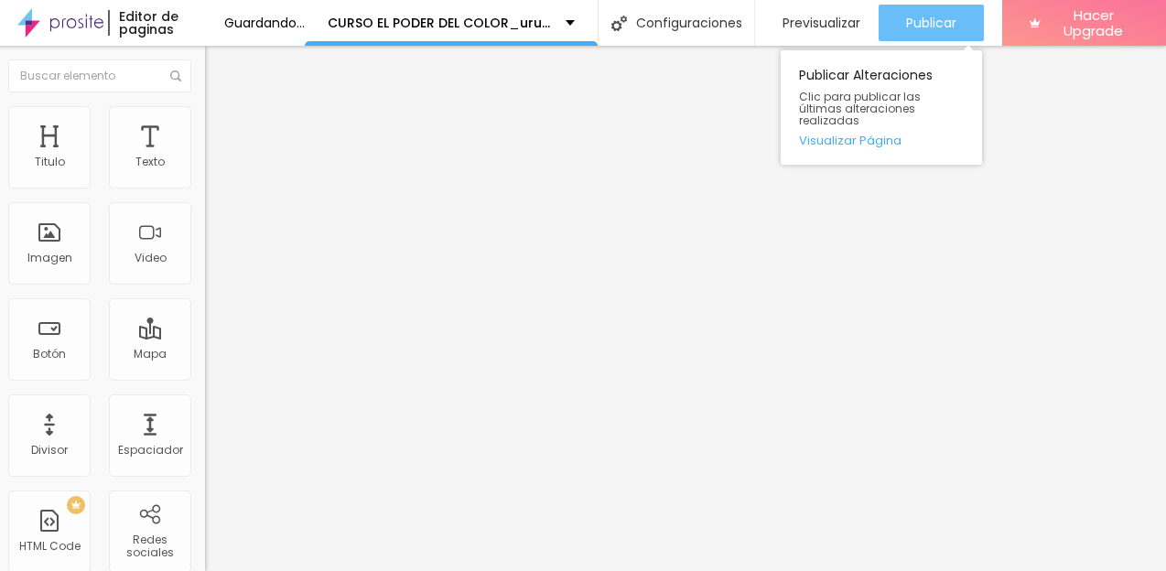
click at [956, 16] on span "Publicar" at bounding box center [931, 23] width 50 height 15
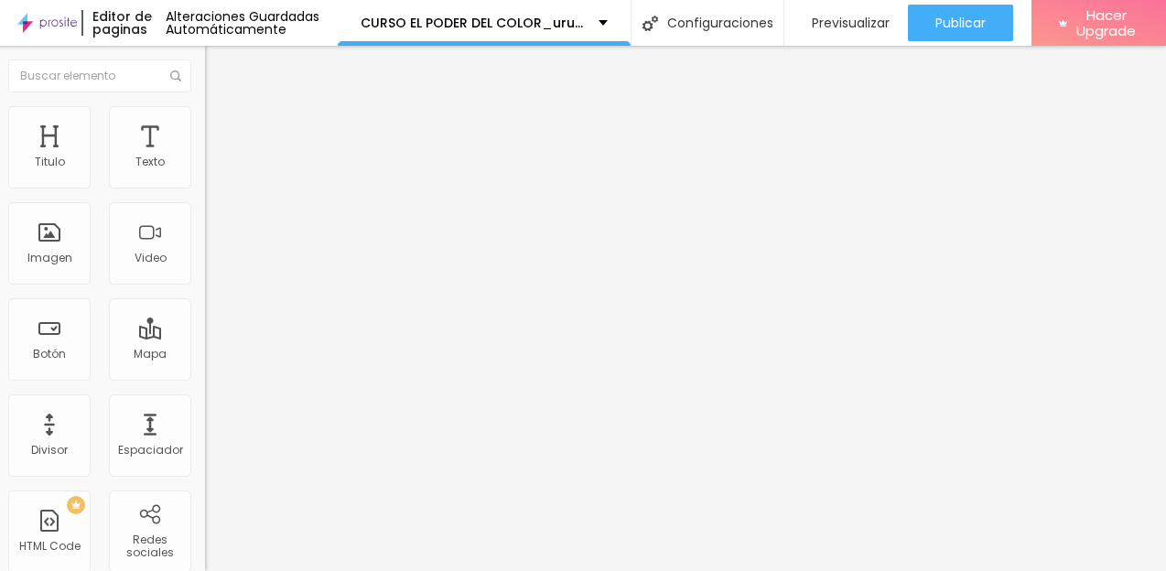
drag, startPoint x: 61, startPoint y: 367, endPoint x: 0, endPoint y: 367, distance: 61.3
click at [205, 367] on input "https://" at bounding box center [315, 368] width 220 height 18
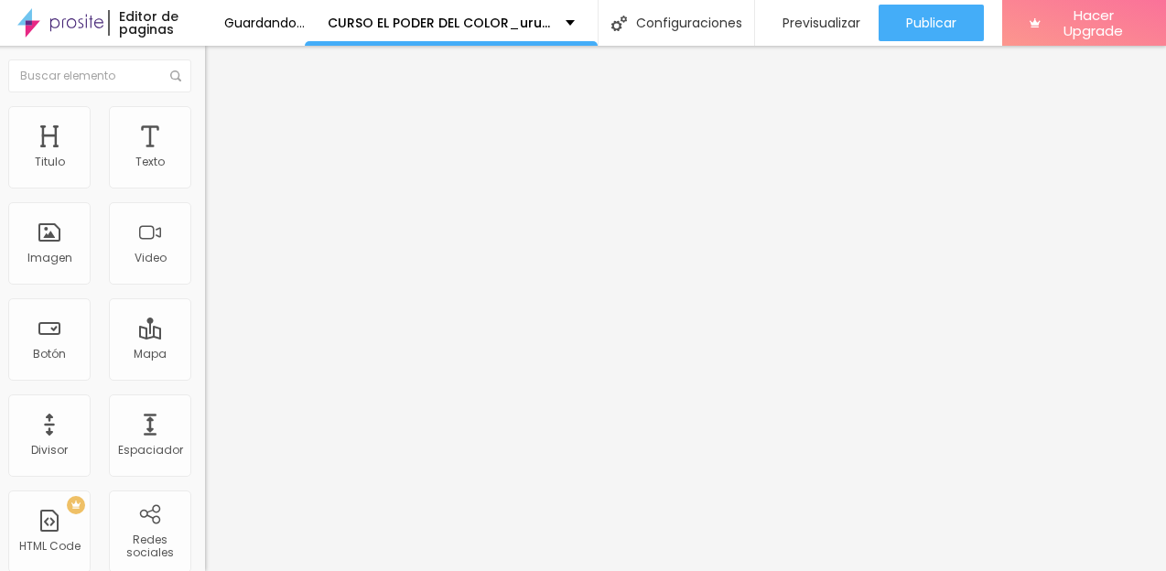
scroll to position [14, 0]
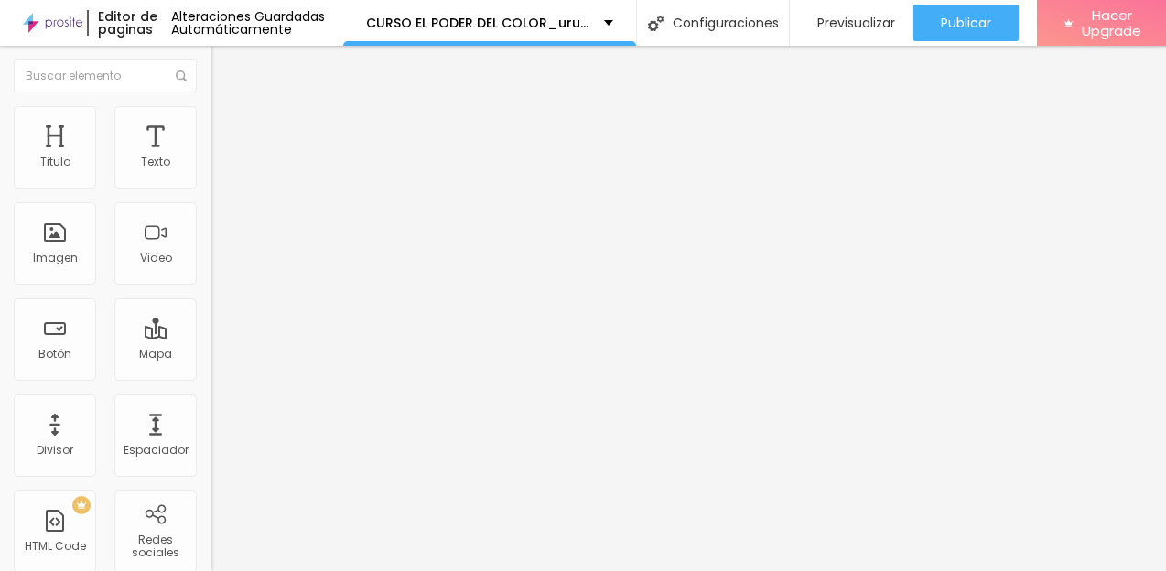
type input "h"
paste input "www.pauzambelli.com.ar/curso-el-poder-del-color_compra"
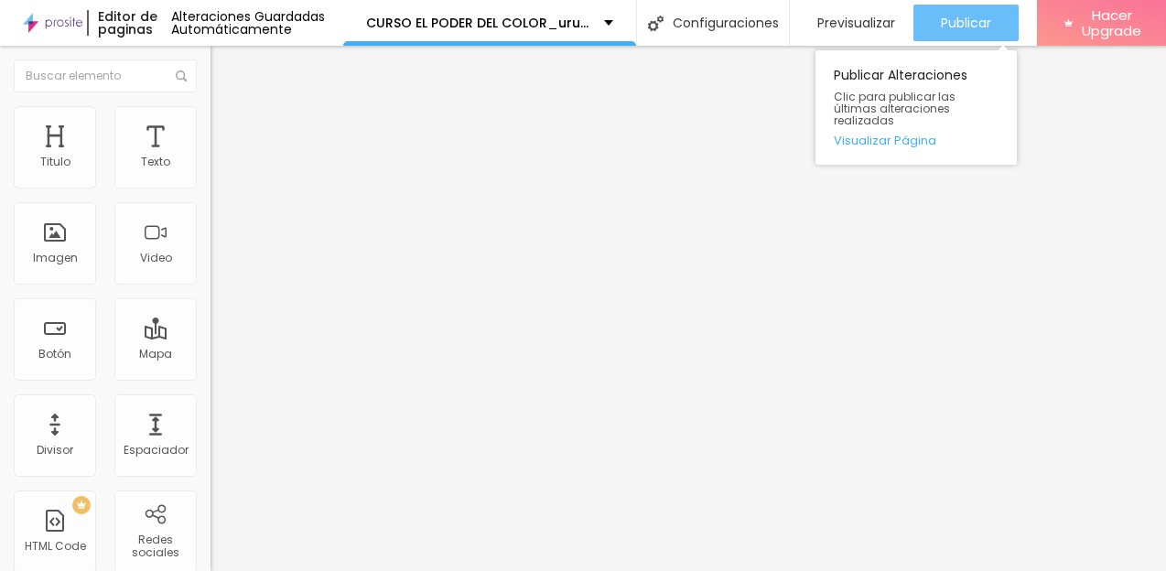
scroll to position [0, 0]
click at [991, 16] on span "Publicar" at bounding box center [966, 23] width 50 height 15
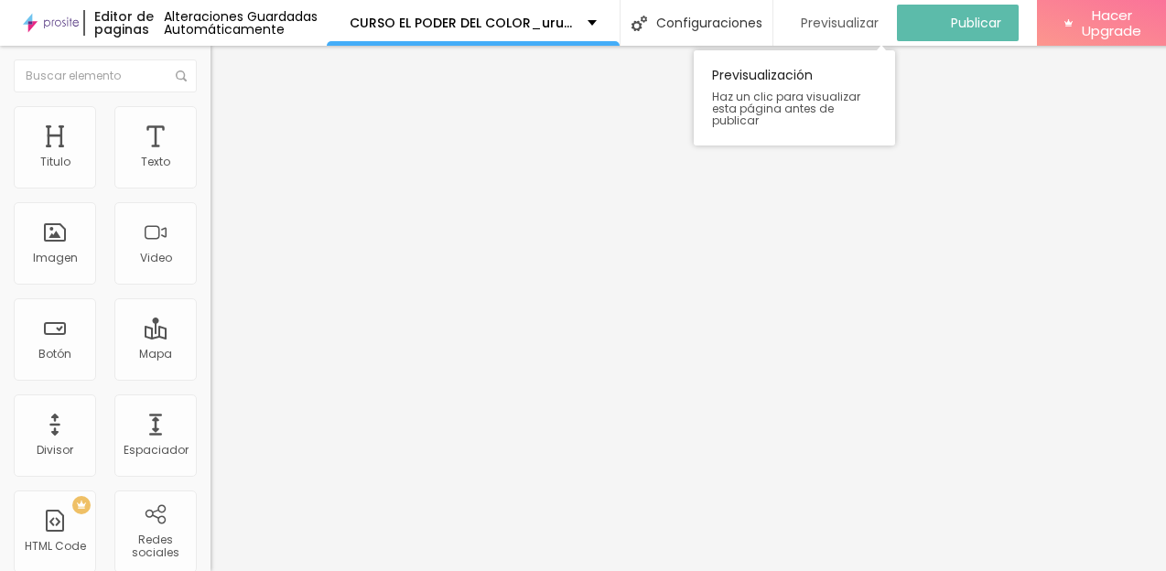
click at [878, 16] on span "Previsualizar" at bounding box center [840, 23] width 78 height 15
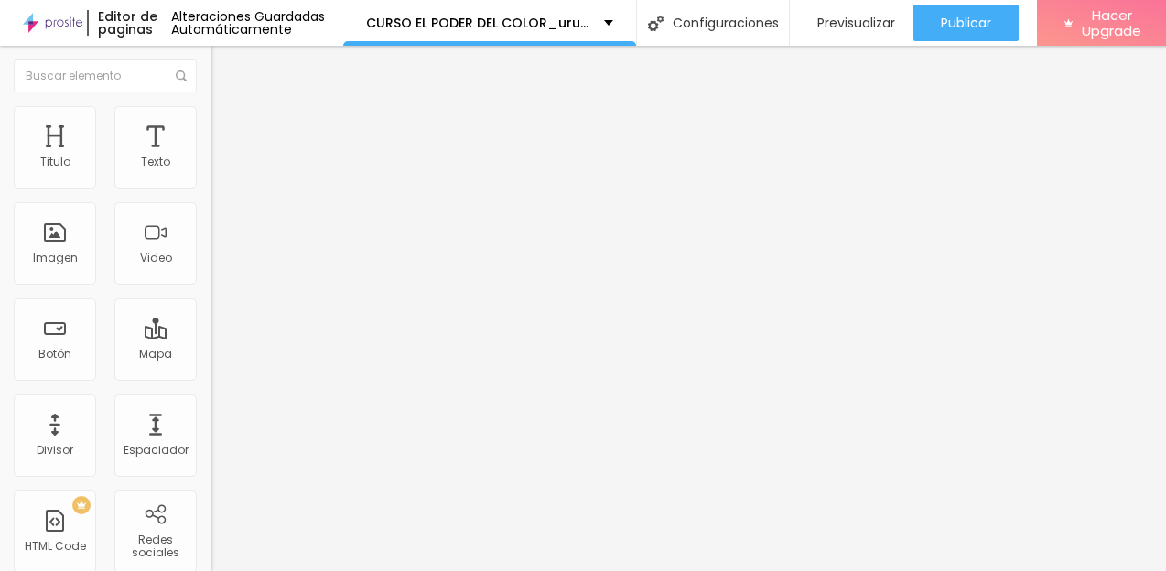
scroll to position [0, 174]
drag, startPoint x: 25, startPoint y: 366, endPoint x: 201, endPoint y: 367, distance: 176.6
click at [210, 367] on div "Texto ¡QUIERO! Alineación Tamaño Grande Pequeno Normal Grande Link URL www.pauz…" at bounding box center [315, 276] width 210 height 266
click at [210, 367] on input "www.pauzambelli.com.ar/curso-el-poder-del-color_compra" at bounding box center [320, 368] width 220 height 18
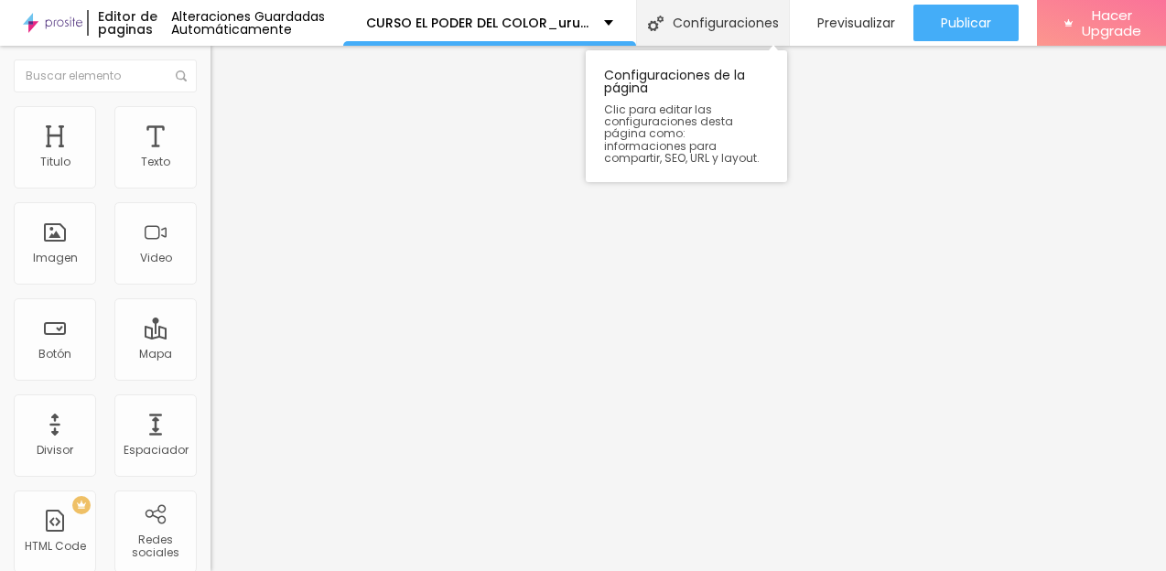
scroll to position [0, 0]
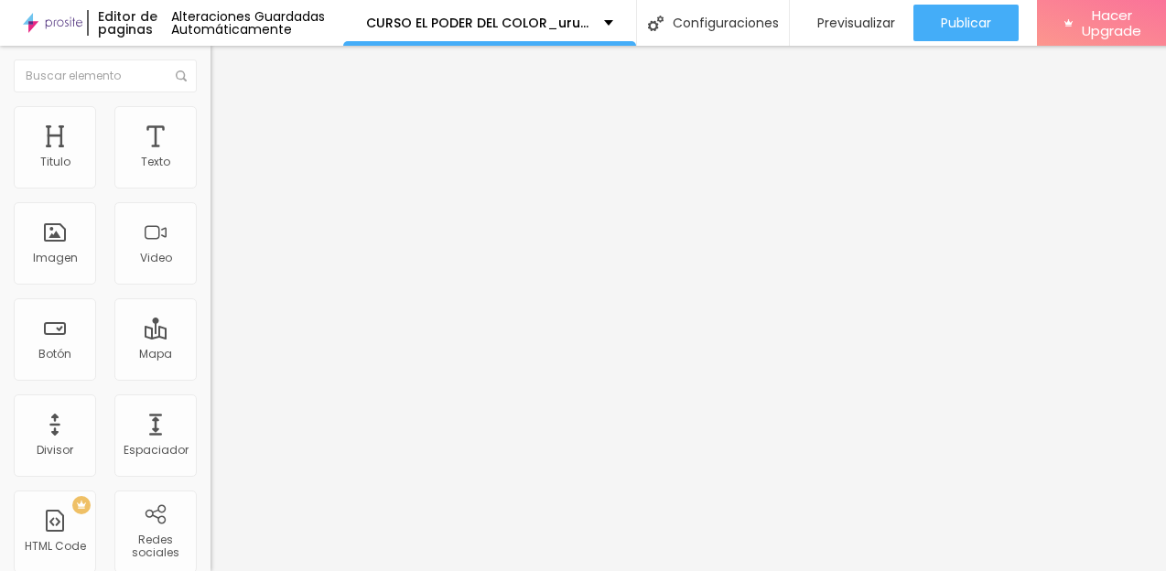
click at [210, 366] on input "www.pauzambelli.com.ar/curso-el-poder-del-color_compra" at bounding box center [320, 368] width 220 height 18
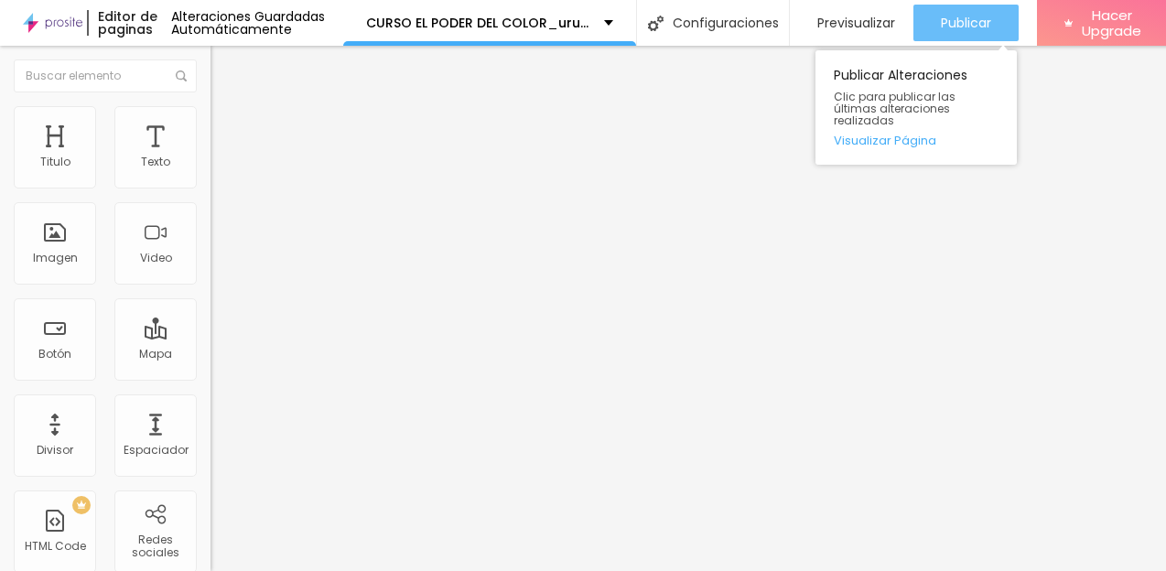
click at [991, 16] on span "Publicar" at bounding box center [966, 23] width 50 height 15
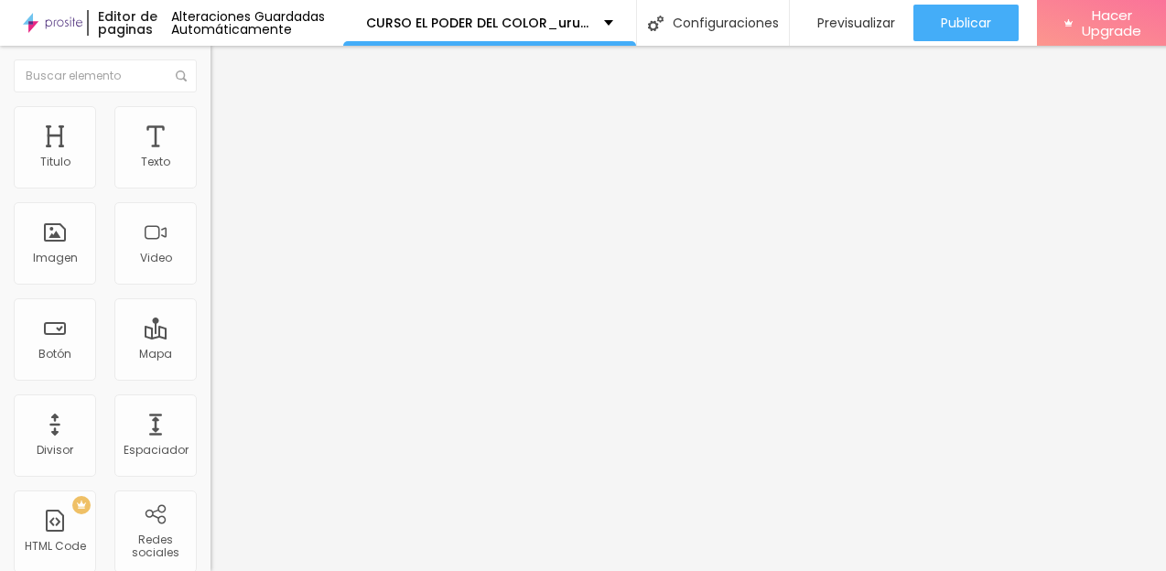
scroll to position [1, 210]
paste input "s"
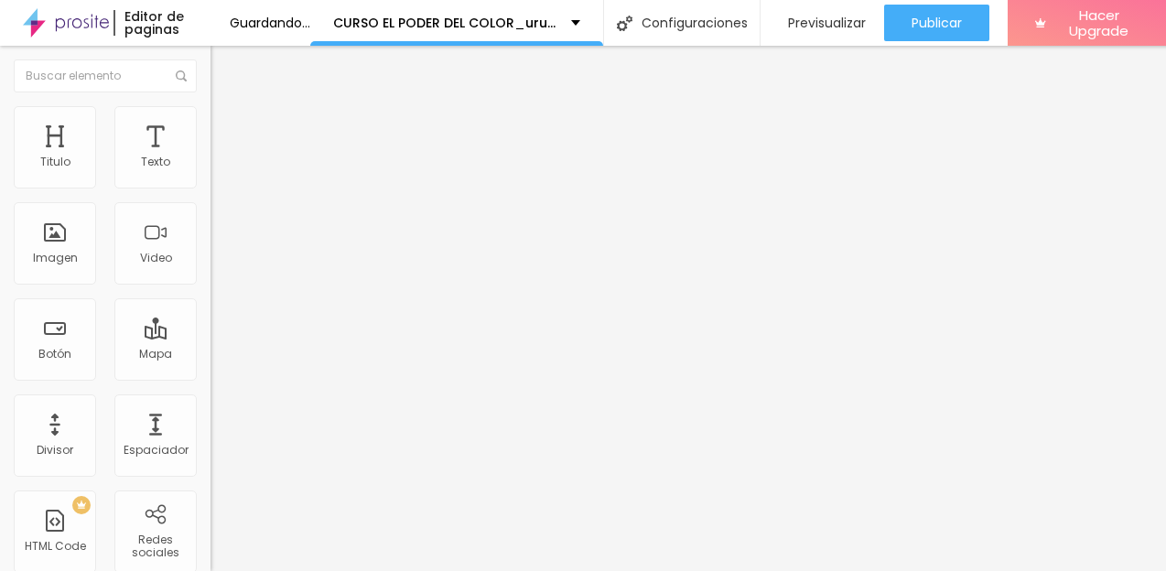
scroll to position [1, 215]
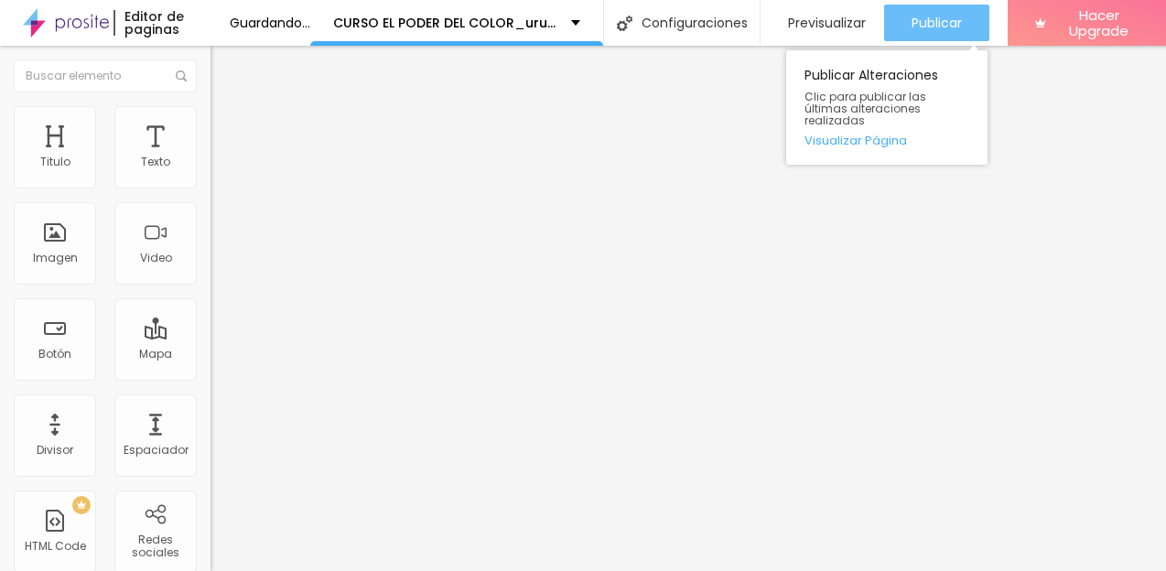
type input "https://www.pauzambelli.com.ar/curso-el-poder-del-color_compra"
click at [962, 16] on span "Publicar" at bounding box center [936, 23] width 50 height 15
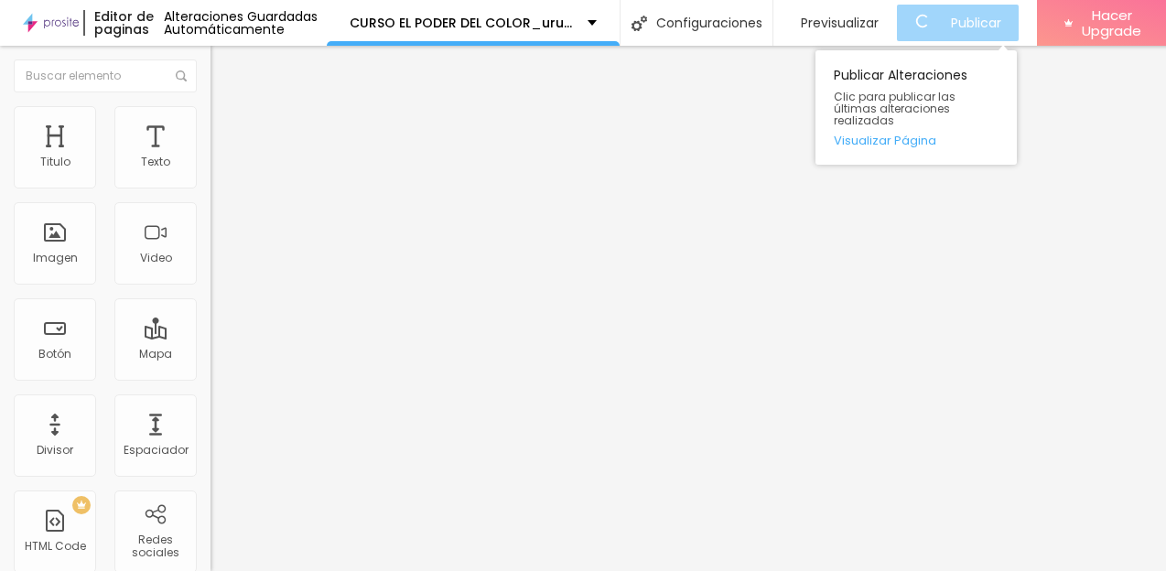
scroll to position [0, 0]
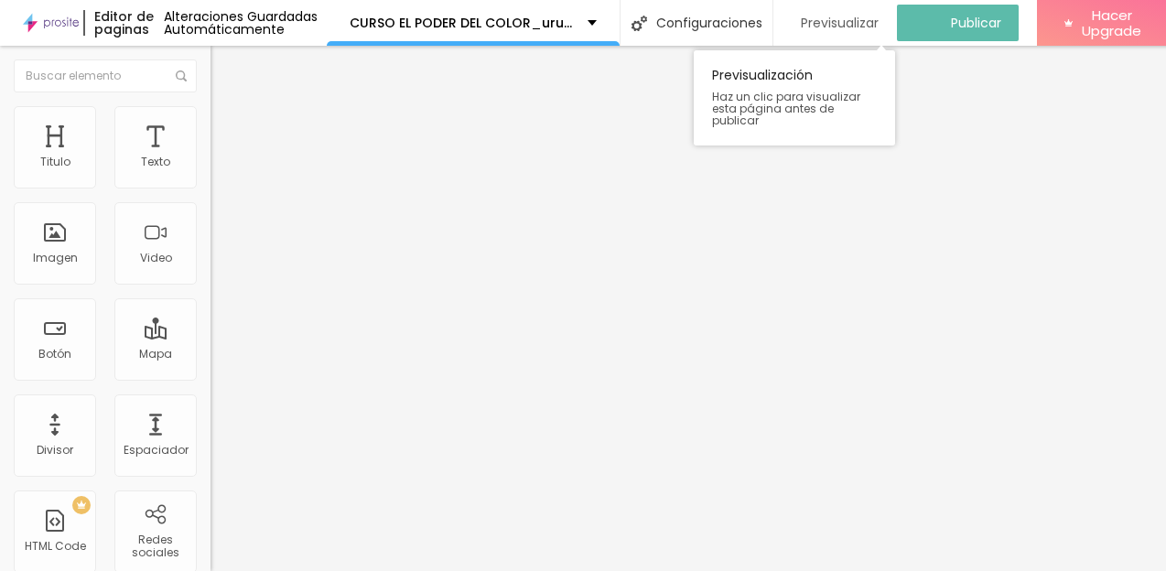
click at [878, 16] on span "Previsualizar" at bounding box center [840, 23] width 78 height 15
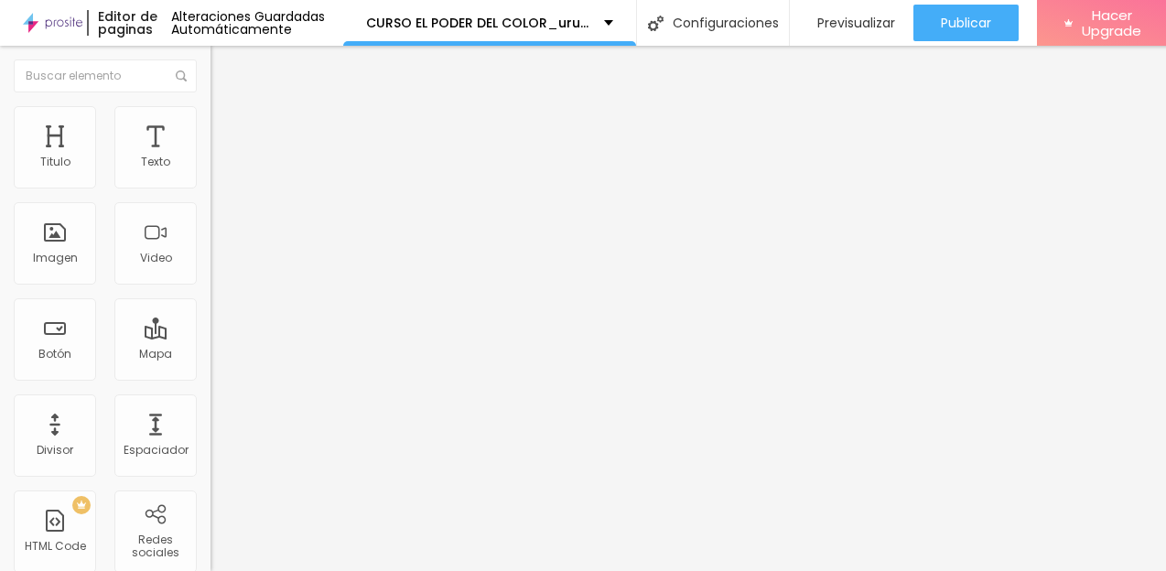
scroll to position [1, 215]
click at [210, 363] on input "https://www.pauzambelli.com.ar/curso-el-poder-del-color_compra" at bounding box center [320, 368] width 220 height 18
drag, startPoint x: 57, startPoint y: 365, endPoint x: 0, endPoint y: 365, distance: 56.7
click at [210, 365] on div "Texto ¡QUIERO! Alineación Tamaño Grande Pequeno Normal Grande Link URL https://…" at bounding box center [315, 276] width 210 height 266
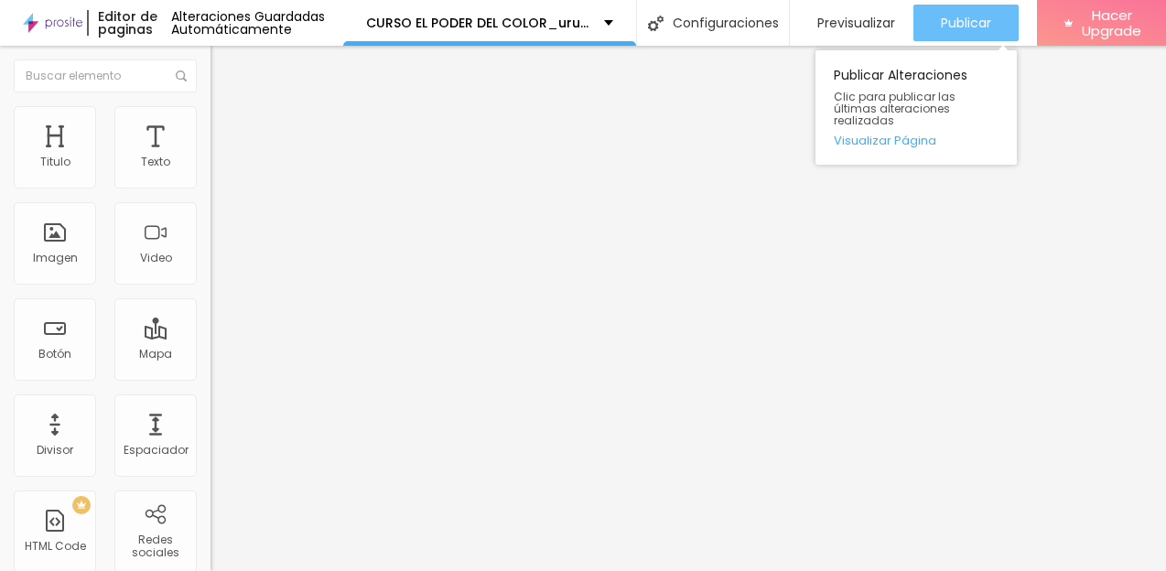
click at [991, 16] on span "Publicar" at bounding box center [966, 23] width 50 height 15
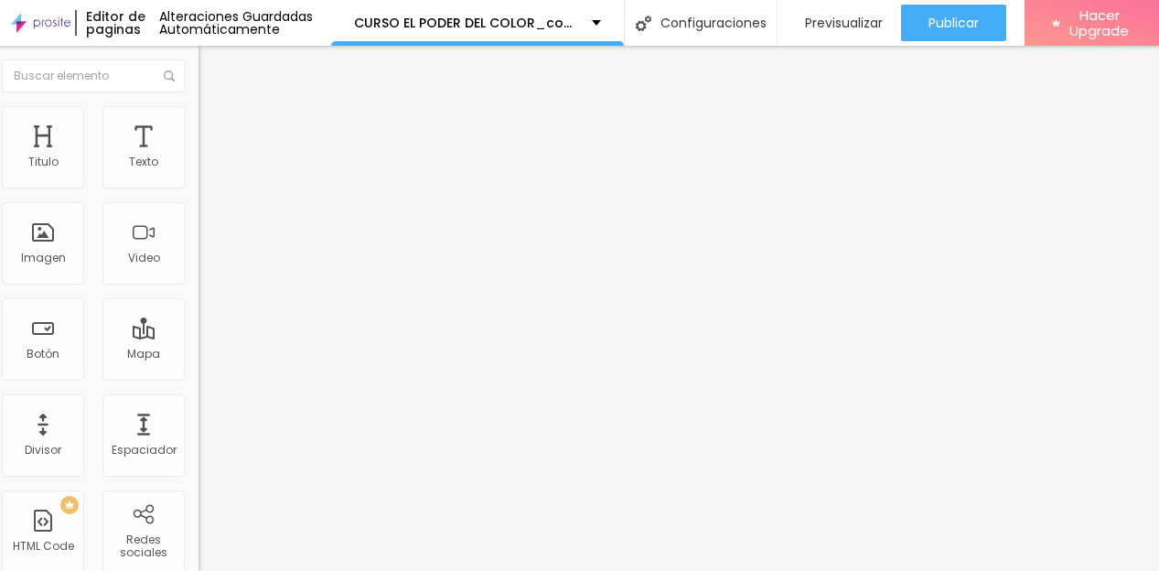
scroll to position [0, 59]
click at [199, 121] on li "Estilo" at bounding box center [304, 115] width 210 height 18
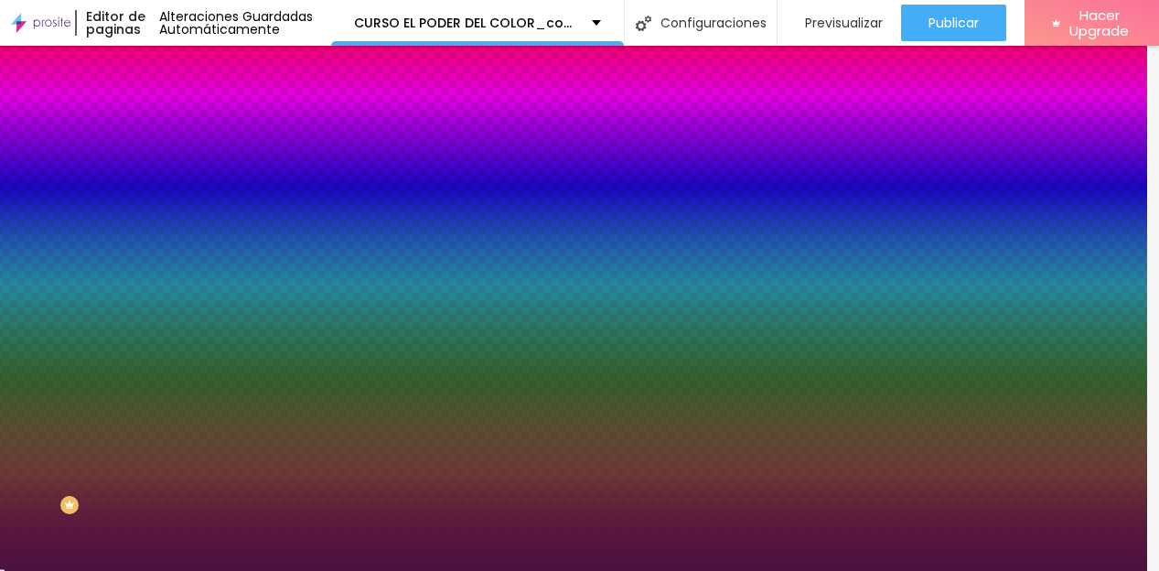
click at [199, 249] on div at bounding box center [304, 249] width 210 height 0
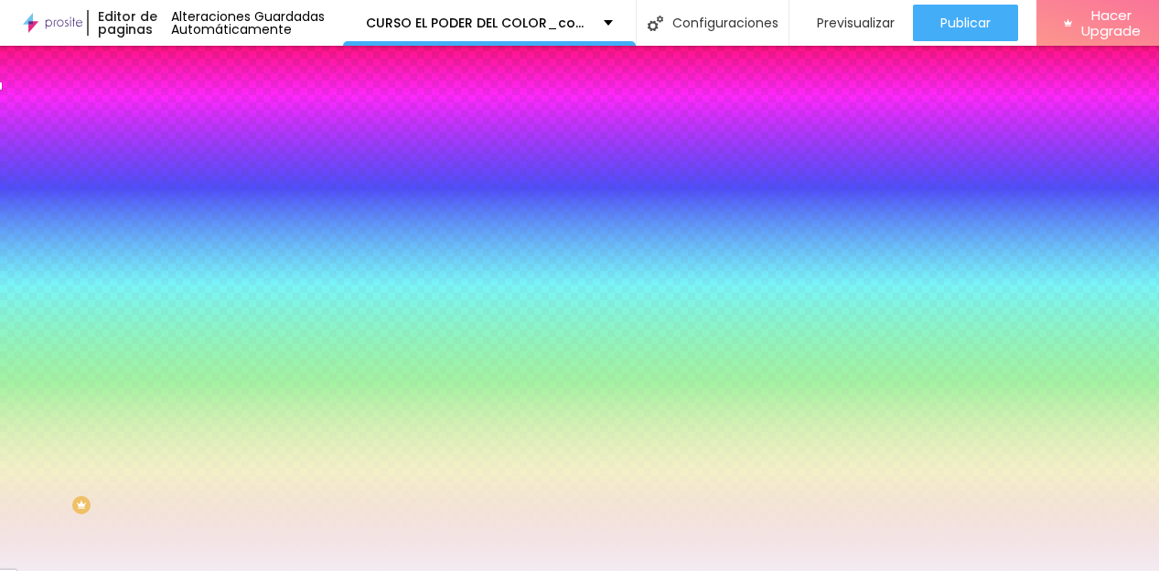
click at [32, 361] on div at bounding box center [579, 285] width 1159 height 571
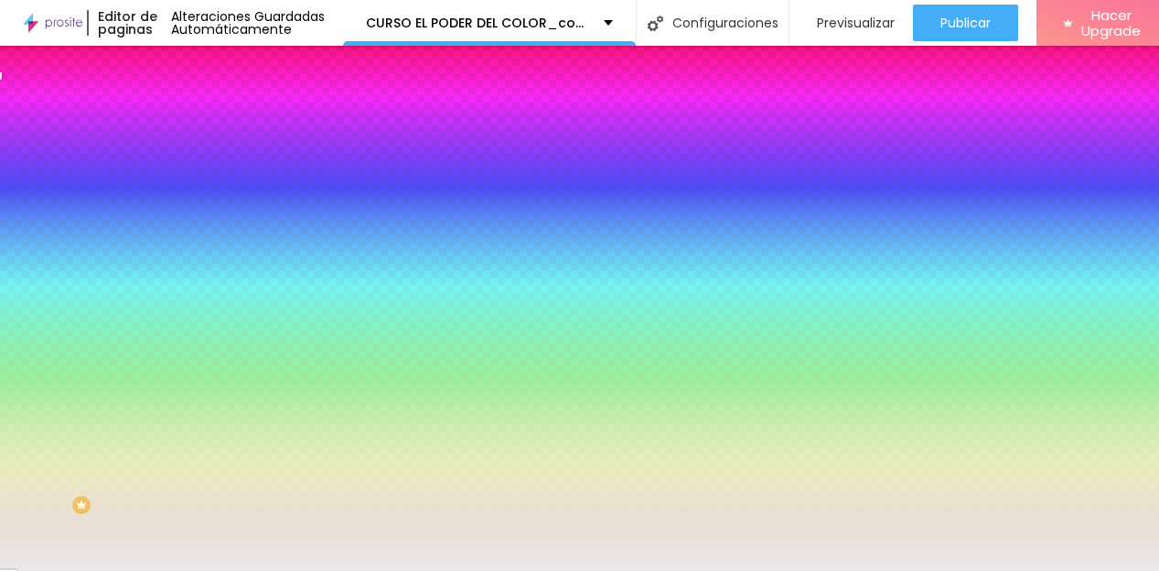
click at [210, 267] on div at bounding box center [315, 267] width 210 height 0
click at [210, 249] on div at bounding box center [315, 249] width 210 height 0
type input "#F0EEF0"
click at [29, 363] on div at bounding box center [579, 285] width 1159 height 571
drag, startPoint x: 189, startPoint y: 333, endPoint x: 138, endPoint y: 332, distance: 51.3
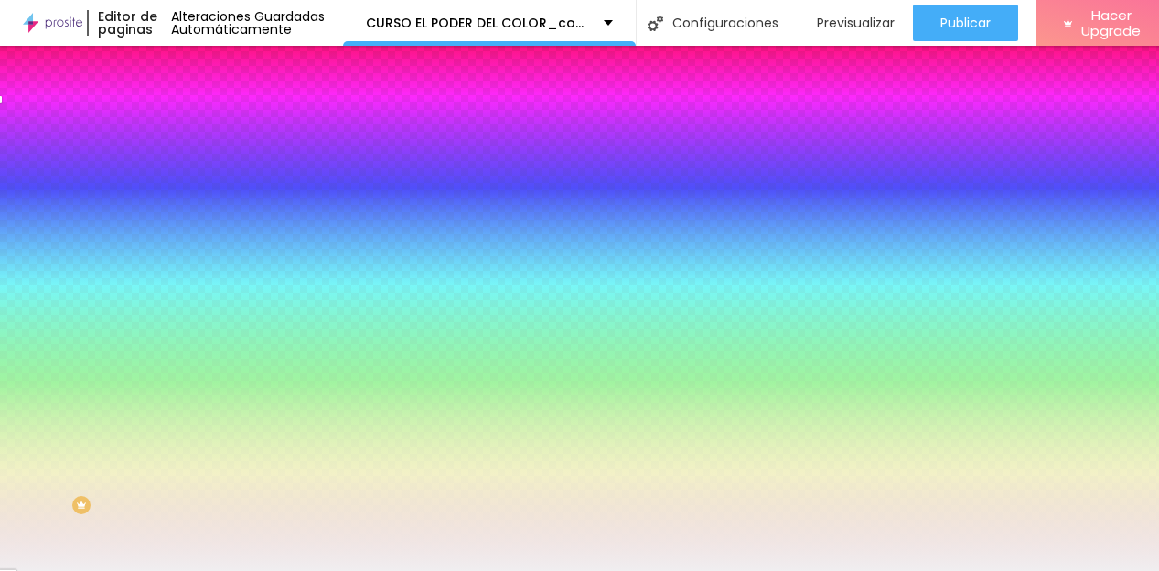
click at [210, 267] on input "#F0EEF0" at bounding box center [320, 258] width 220 height 18
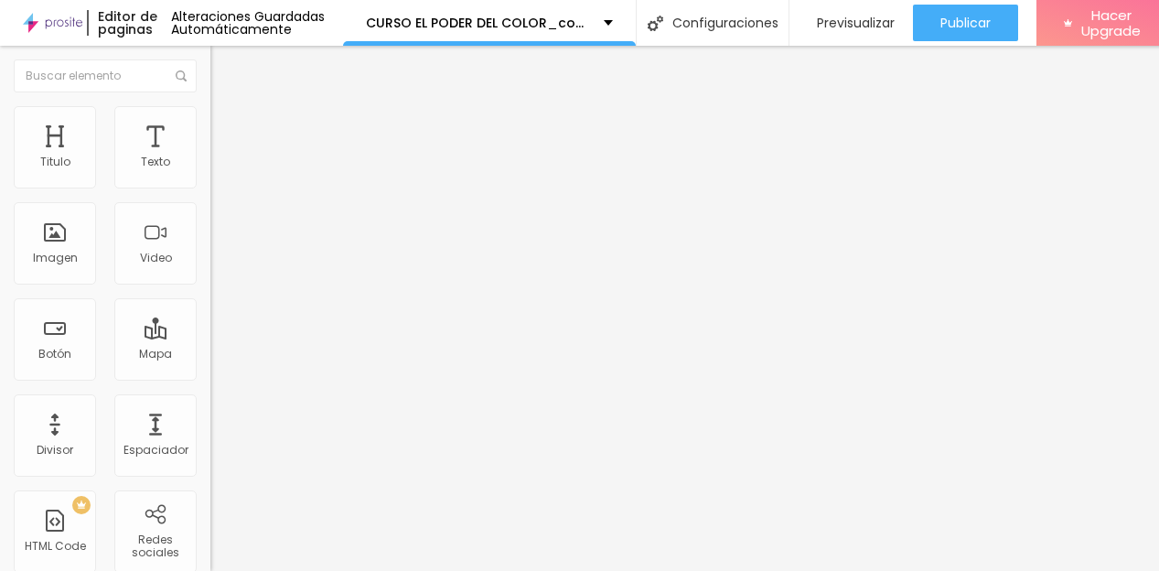
click at [227, 124] on span "Estilo" at bounding box center [241, 119] width 28 height 16
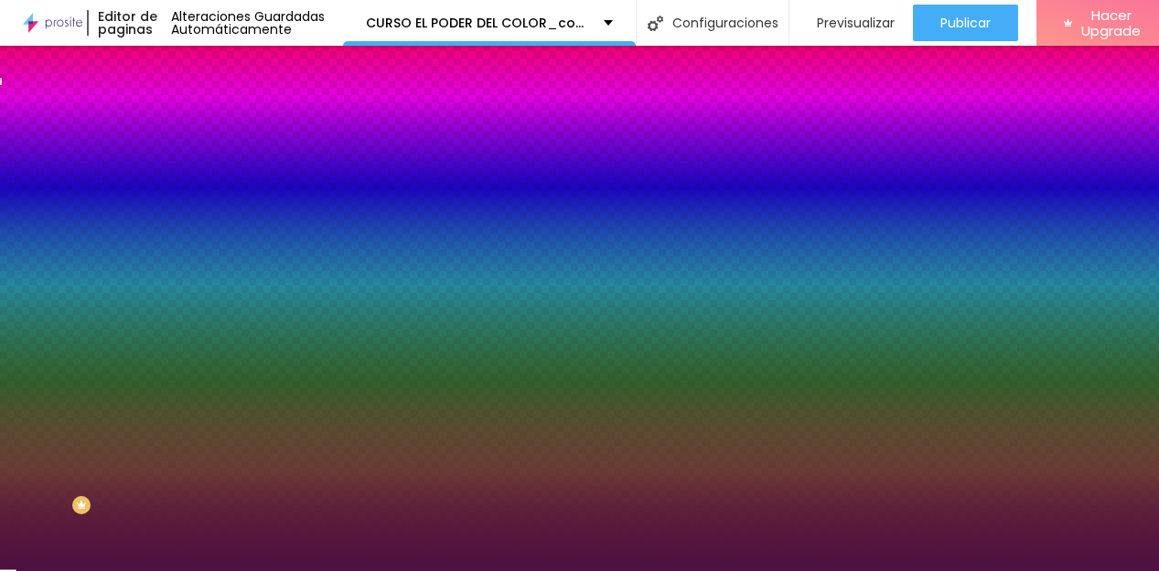
drag, startPoint x: 189, startPoint y: 183, endPoint x: 149, endPoint y: 183, distance: 40.3
click at [210, 183] on input "#4C1241" at bounding box center [320, 184] width 220 height 18
paste input "F0EEF0"
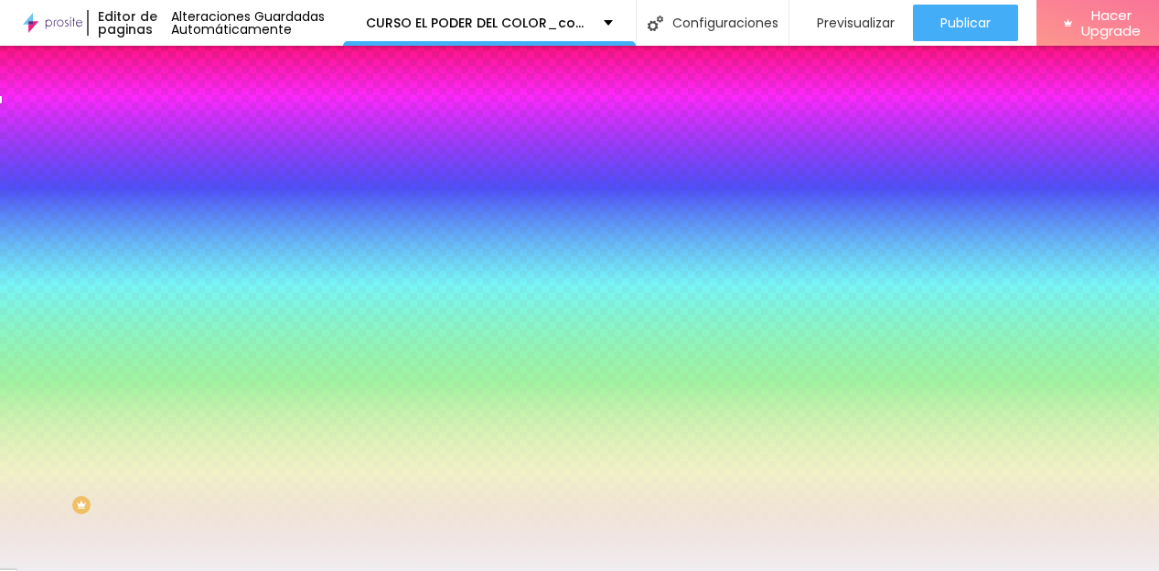
type input "#F0EEF0"
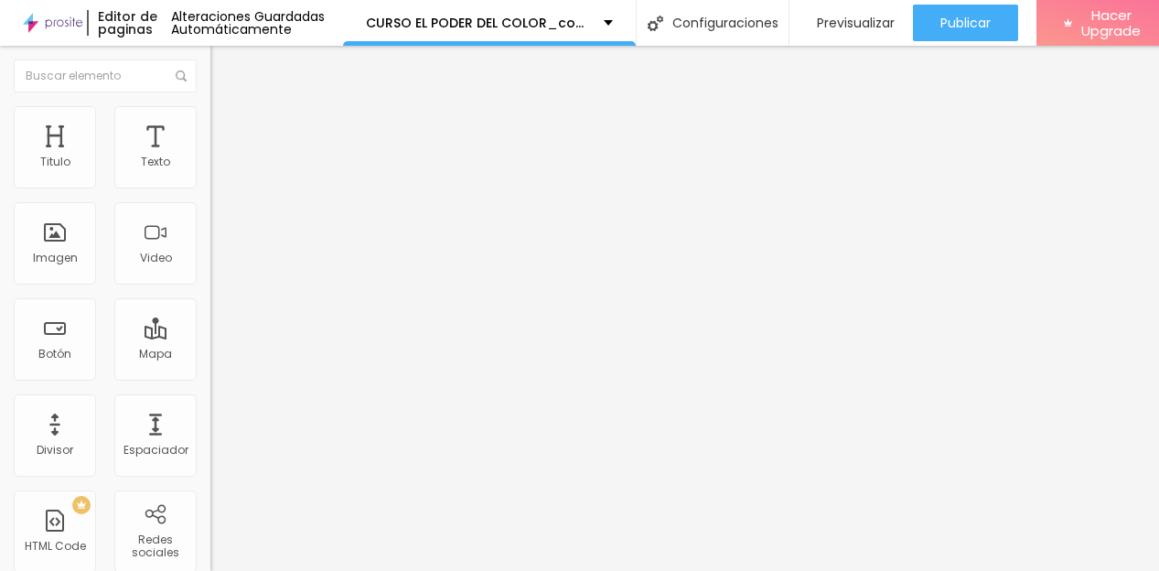
click at [210, 271] on button "button" at bounding box center [223, 261] width 26 height 19
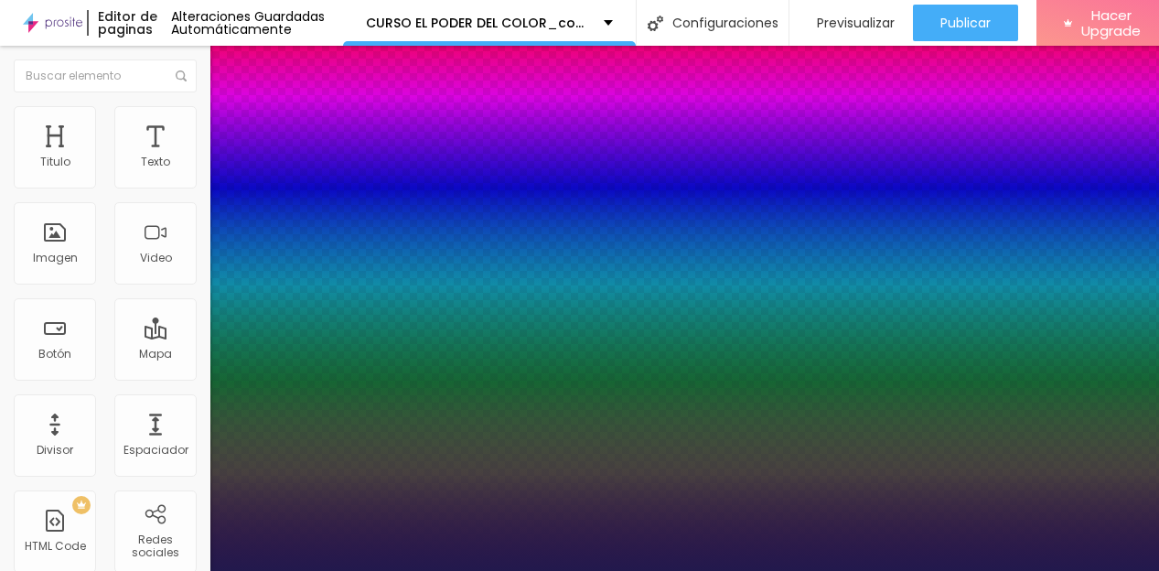
type input "1"
type input "34"
type input "1"
type input "30"
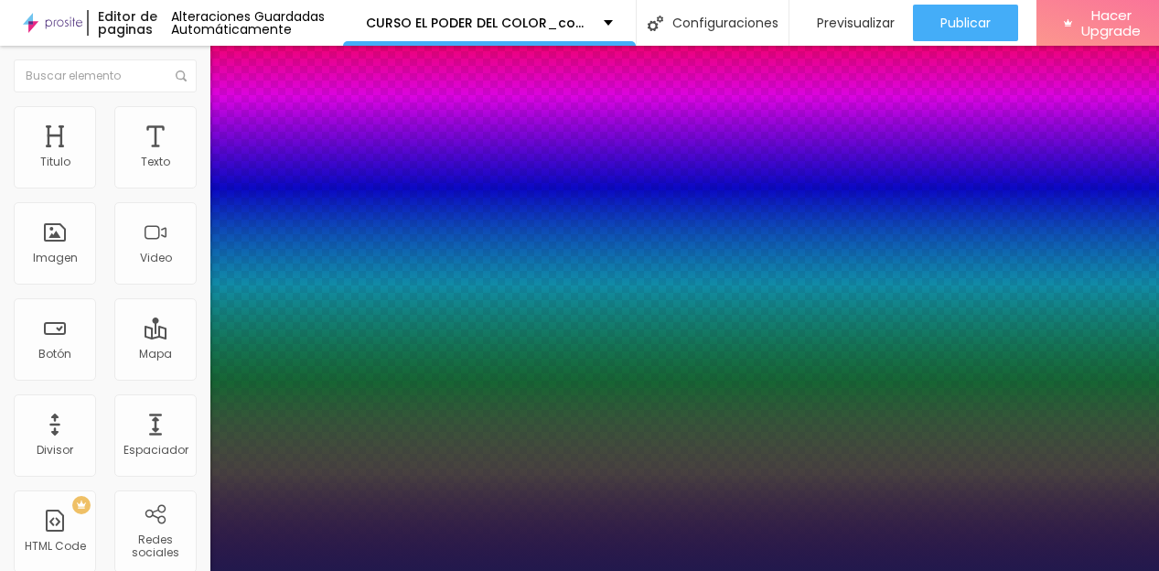
type input "30"
type input "1"
type input "29"
type input "1"
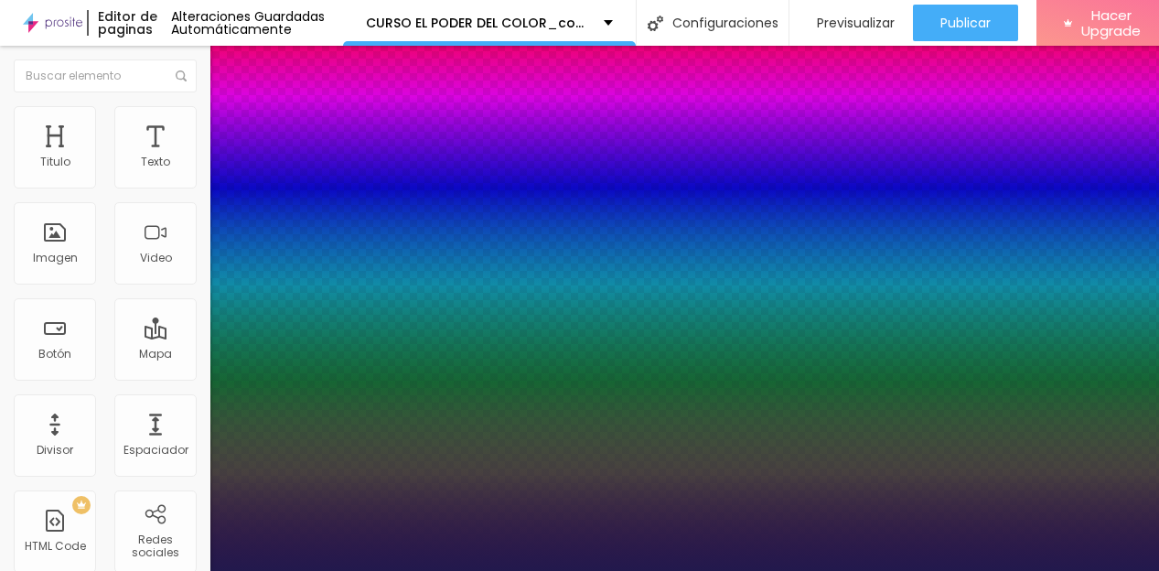
type input "28"
type input "1"
type input "27"
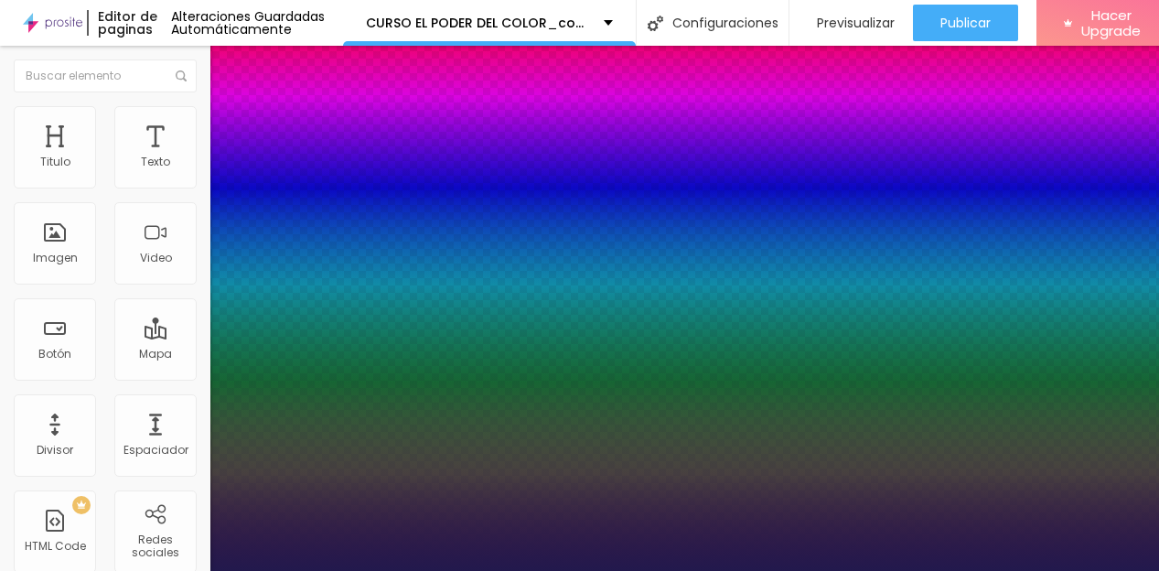
type input "1"
drag, startPoint x: 273, startPoint y: 517, endPoint x: 263, endPoint y: 518, distance: 10.1
type input "27"
type input "1"
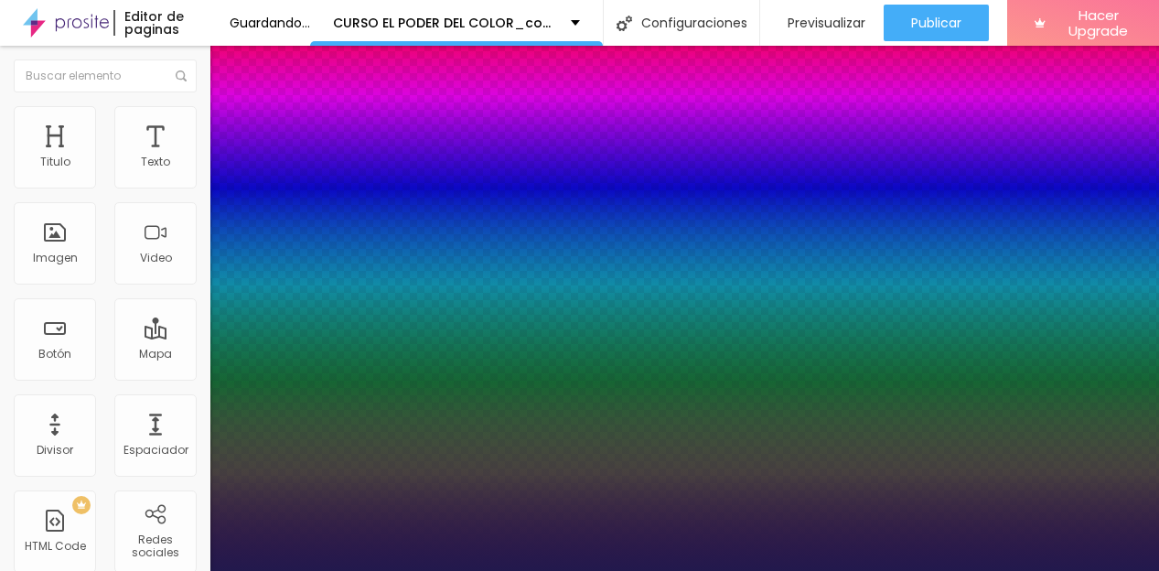
click at [805, 571] on div at bounding box center [579, 571] width 1159 height 0
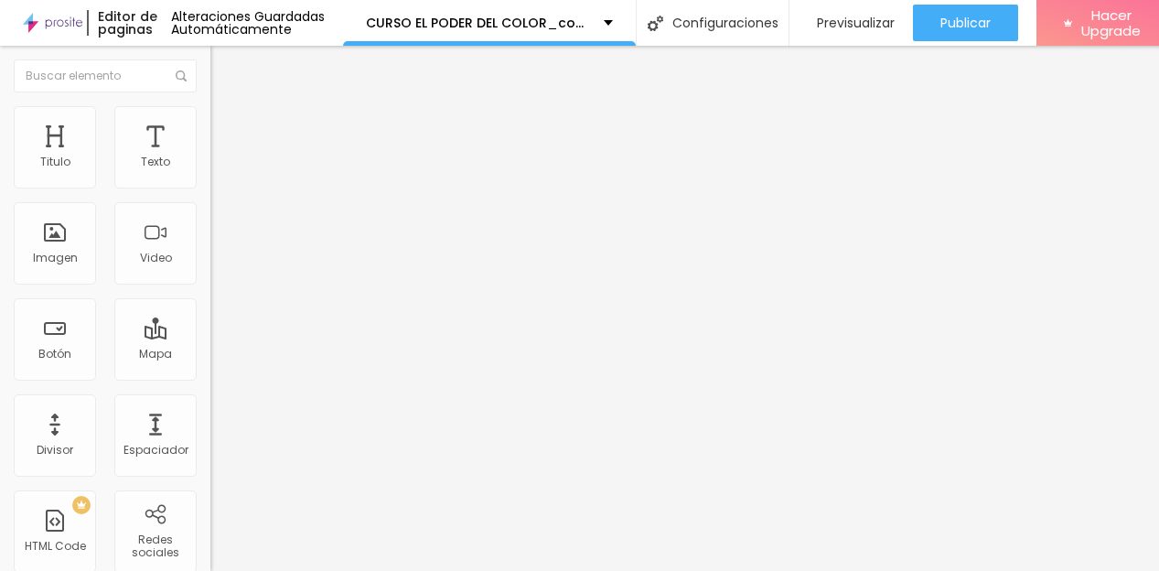
click at [220, 264] on icon "button" at bounding box center [223, 259] width 7 height 7
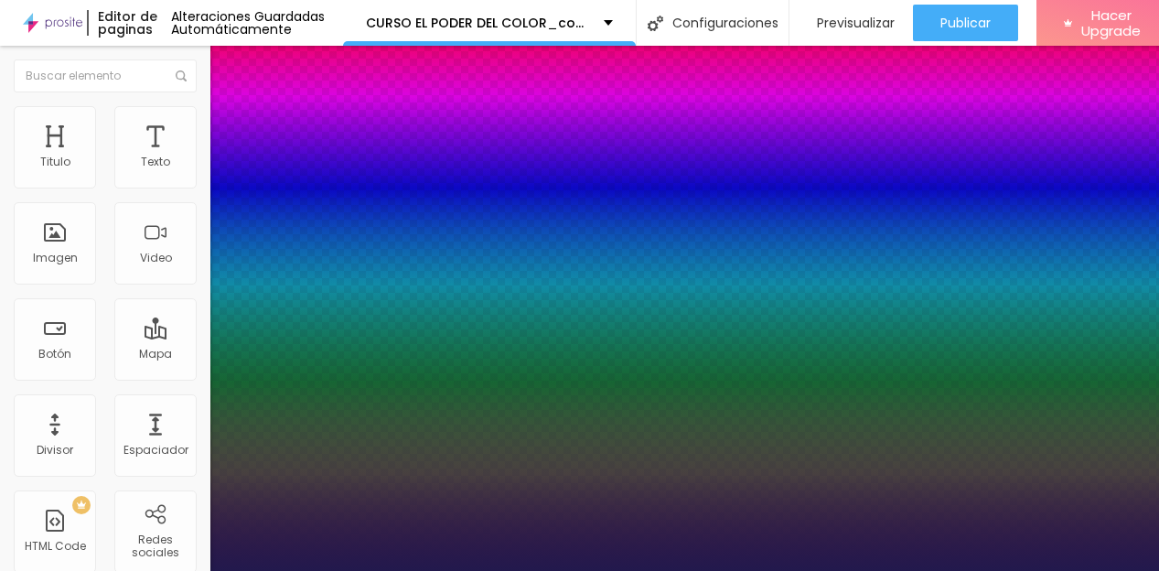
type input "1"
type input "25"
type input "1"
type input "24"
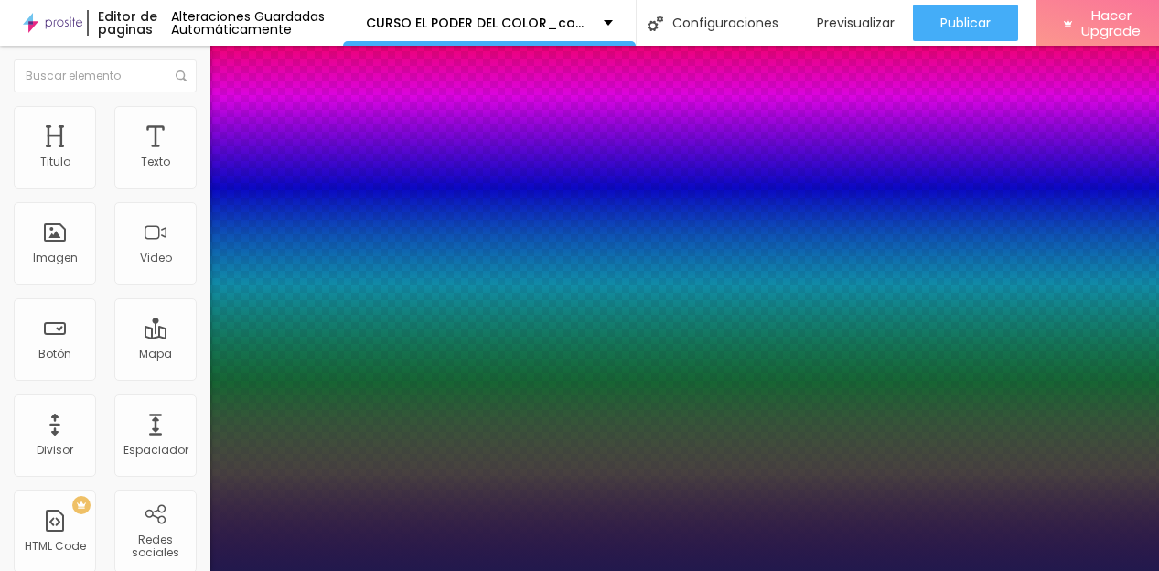
type input "24"
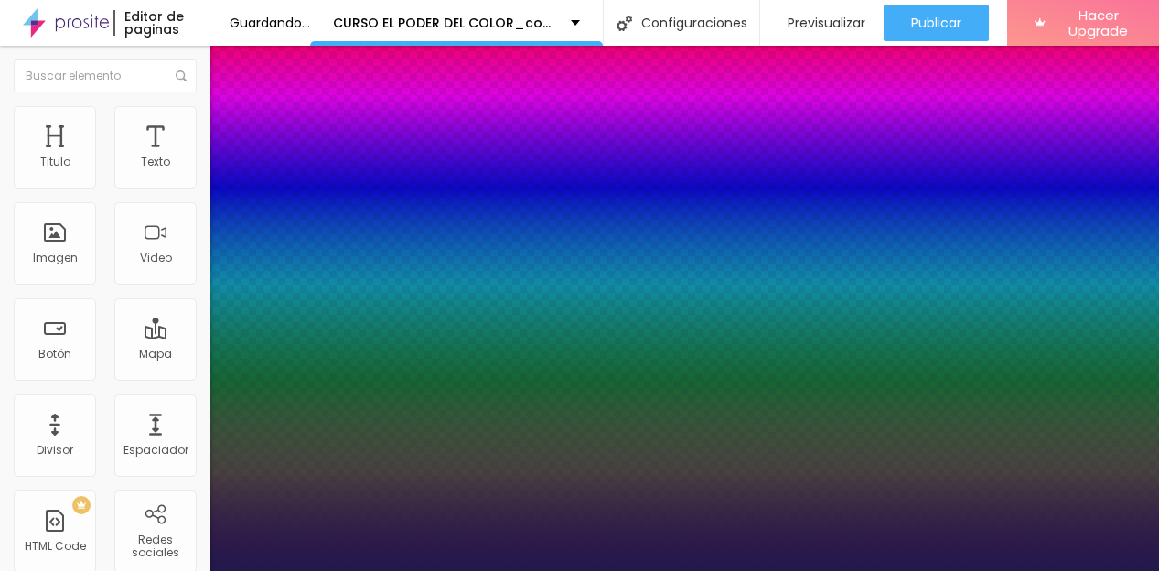
type input "1"
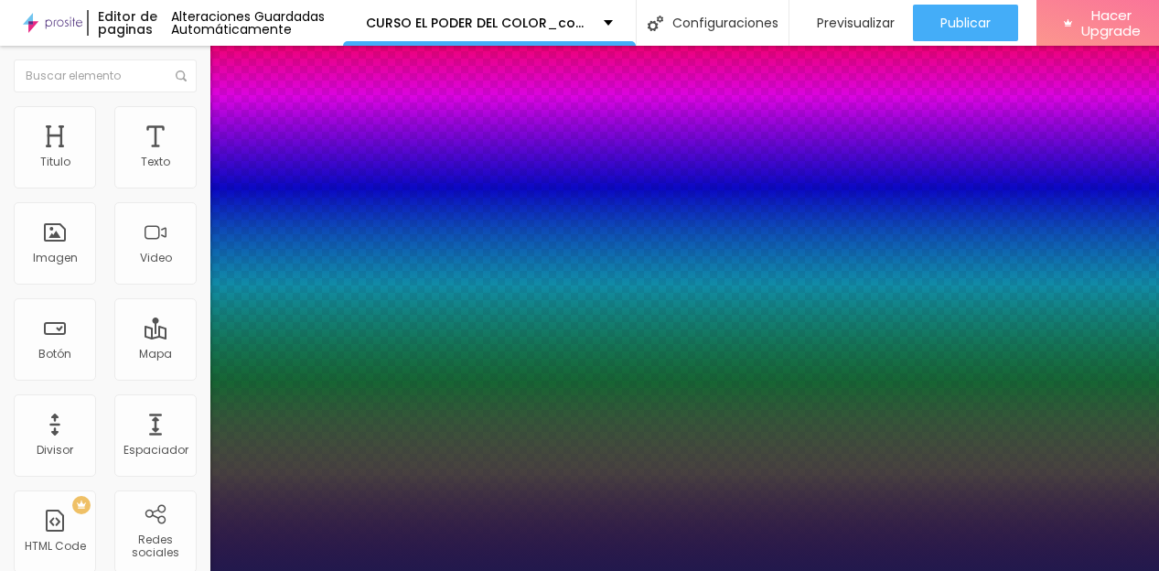
type input "23"
type input "1"
type input "22"
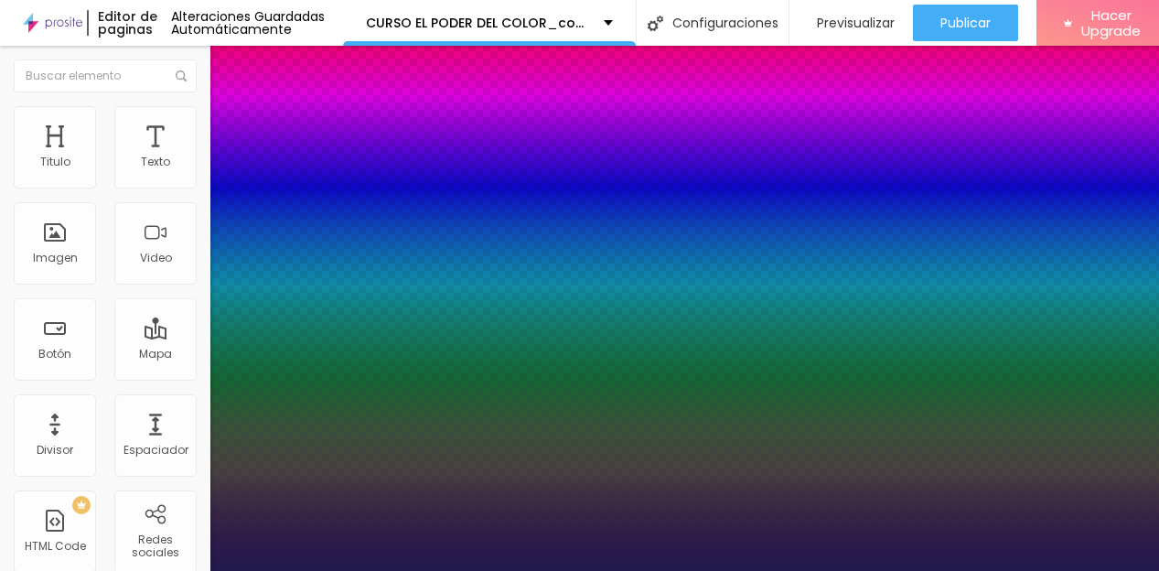
type input "1"
type input "22"
click at [924, 571] on div at bounding box center [579, 571] width 1159 height 0
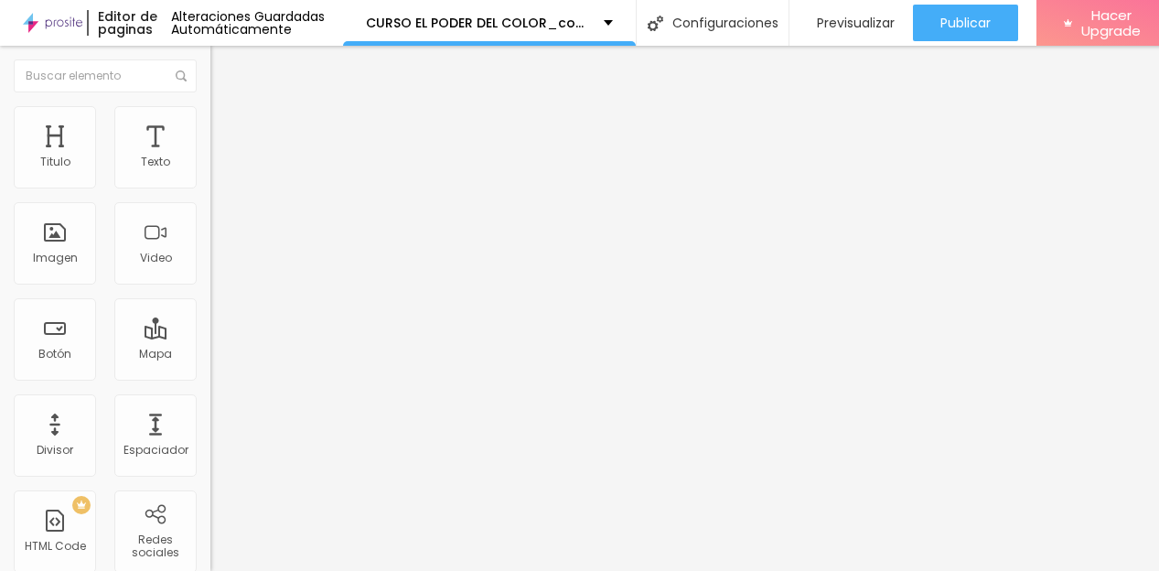
click at [227, 124] on span "Avanzado" at bounding box center [256, 119] width 59 height 16
type input "10"
type input "2"
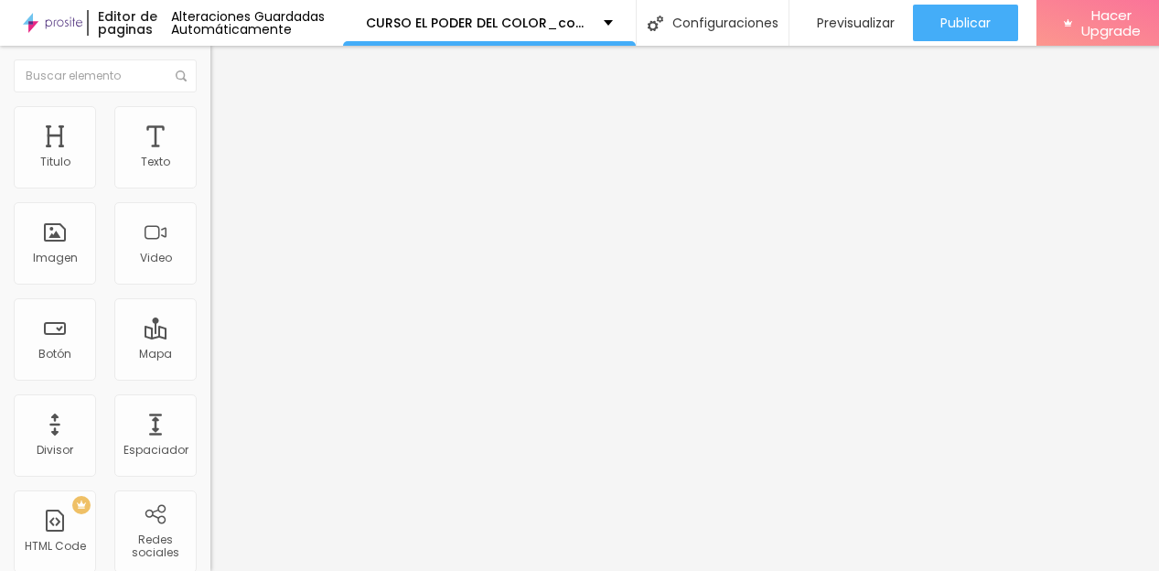
type input "1"
type input "2"
type input "3"
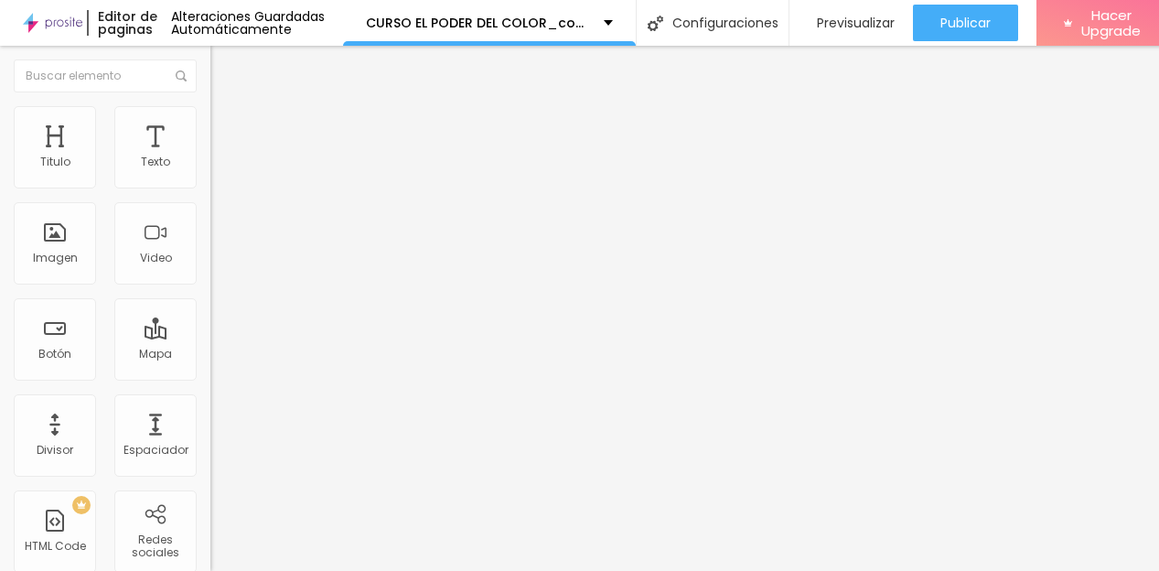
type input "3"
type input "4"
type input "5"
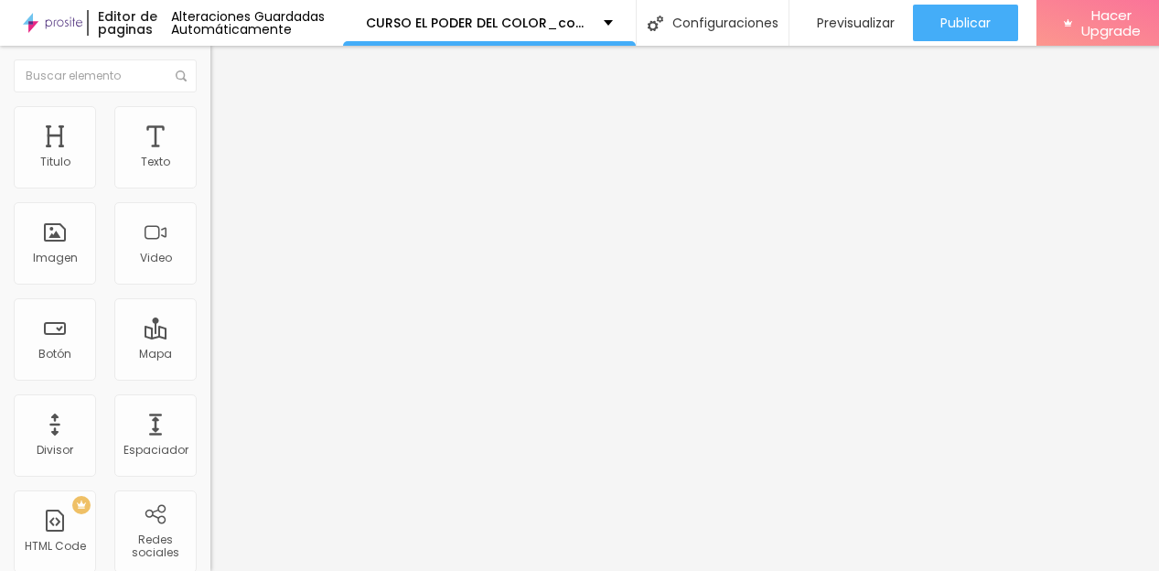
type input "6"
type input "7"
drag, startPoint x: 80, startPoint y: 176, endPoint x: 48, endPoint y: 177, distance: 31.1
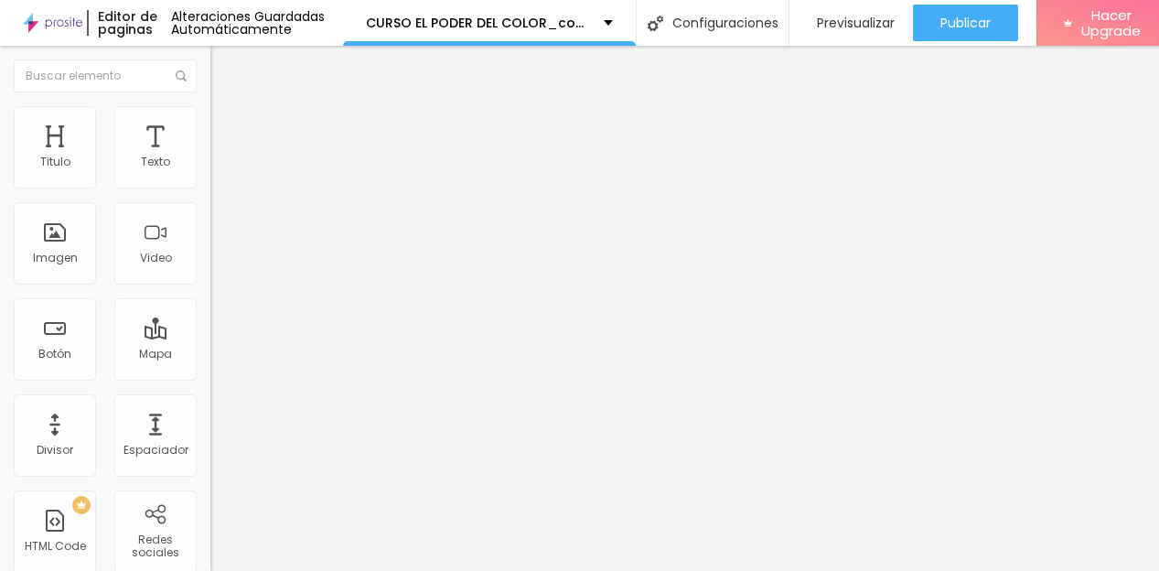
type input "7"
click at [210, 337] on input "range" at bounding box center [269, 344] width 118 height 15
click at [227, 108] on span "Estilo" at bounding box center [241, 100] width 28 height 16
click at [210, 118] on li "Avanzado" at bounding box center [315, 115] width 210 height 18
click at [210, 106] on li "Estilo" at bounding box center [315, 97] width 210 height 18
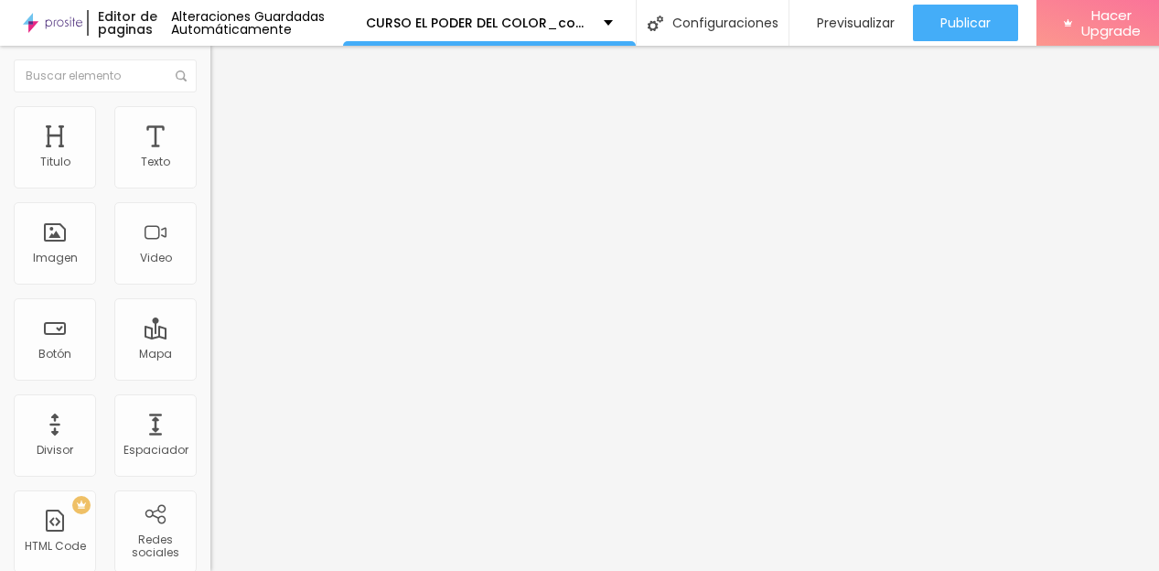
click at [210, 271] on button "button" at bounding box center [223, 261] width 26 height 19
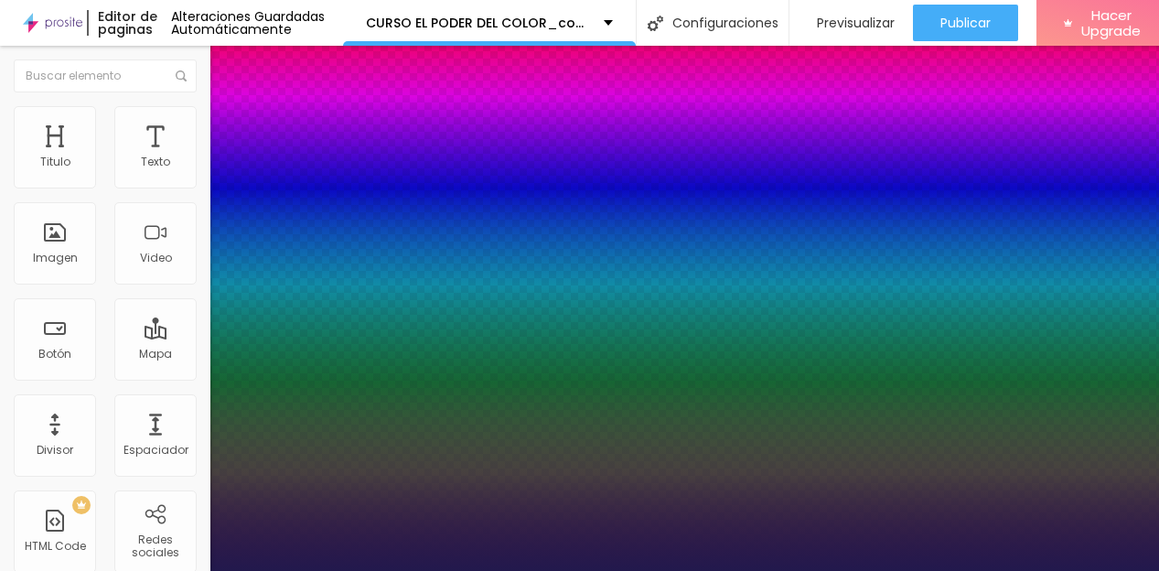
type input "1"
type input "29"
type input "1"
type input "38"
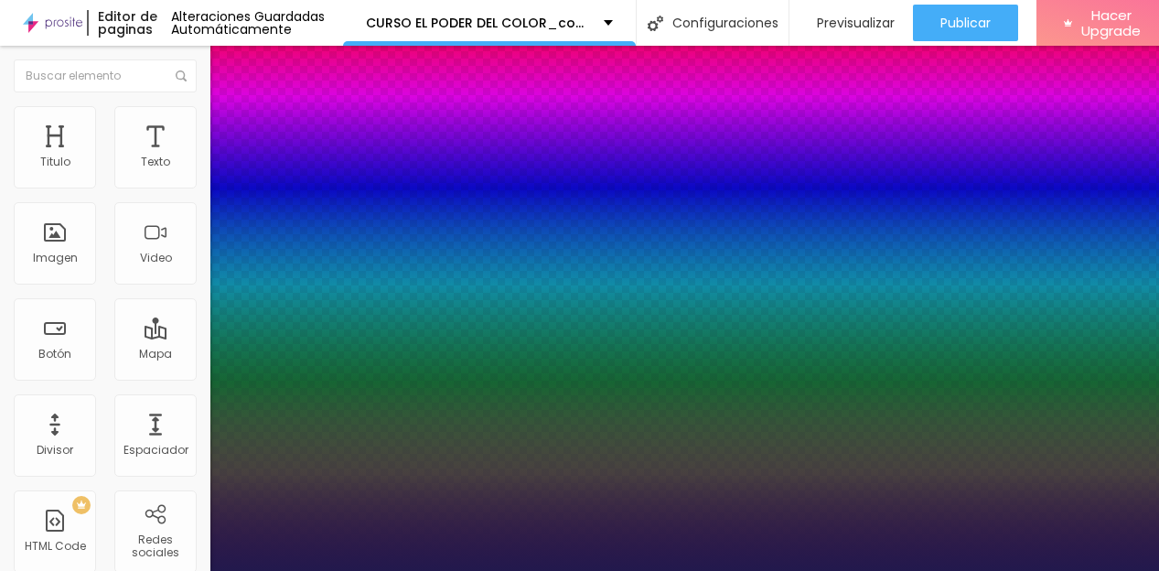
type input "38"
type input "1"
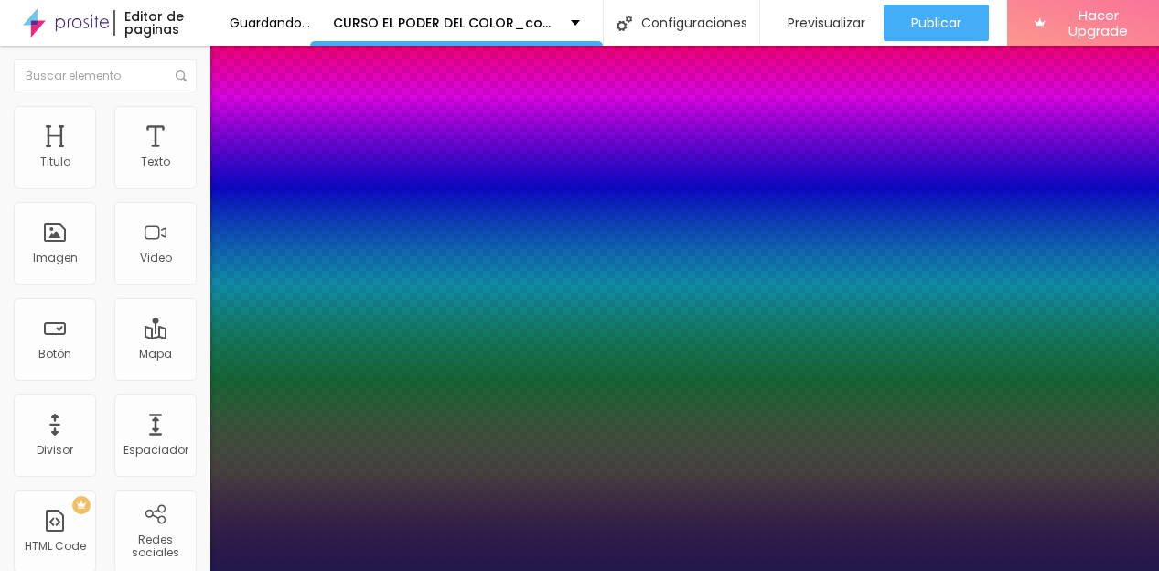
type input "41"
type input "1"
type input "42"
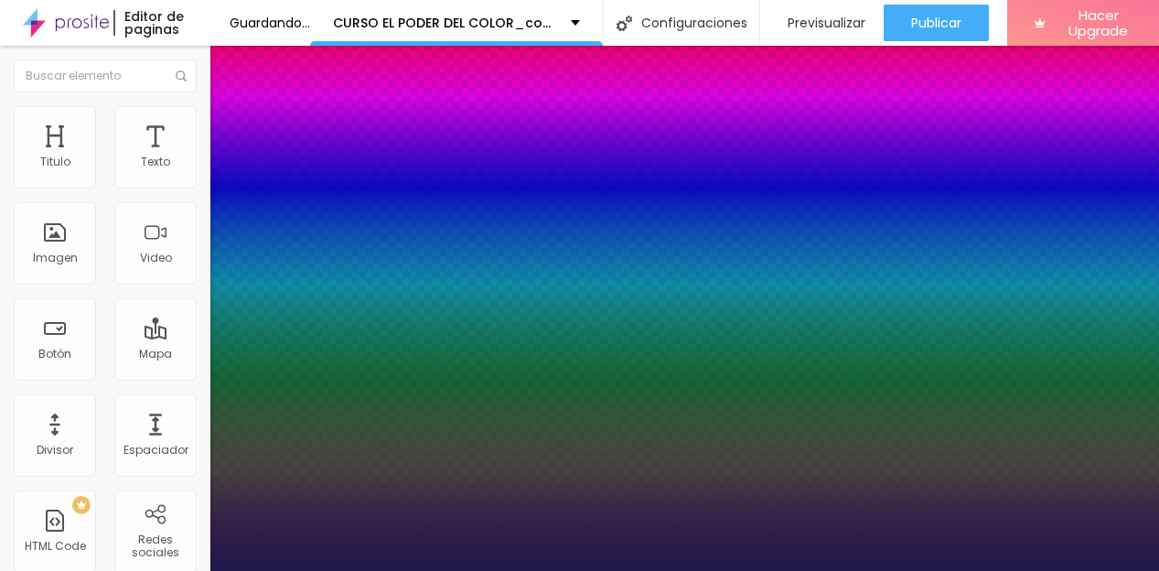
type input "1"
type input "43"
type input "1"
type input "44"
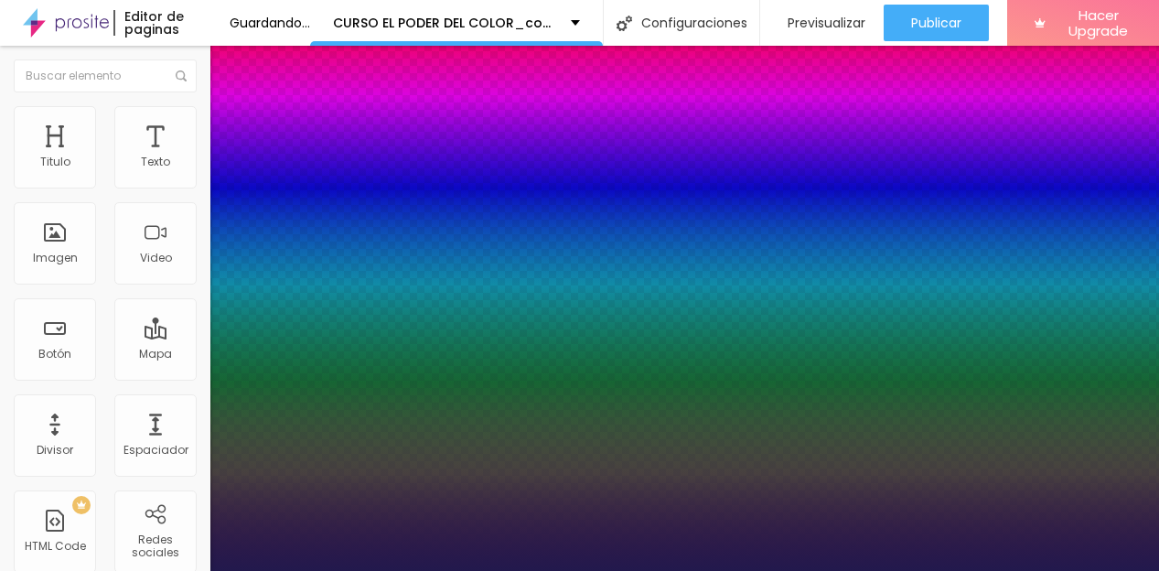
type input "44"
type input "1"
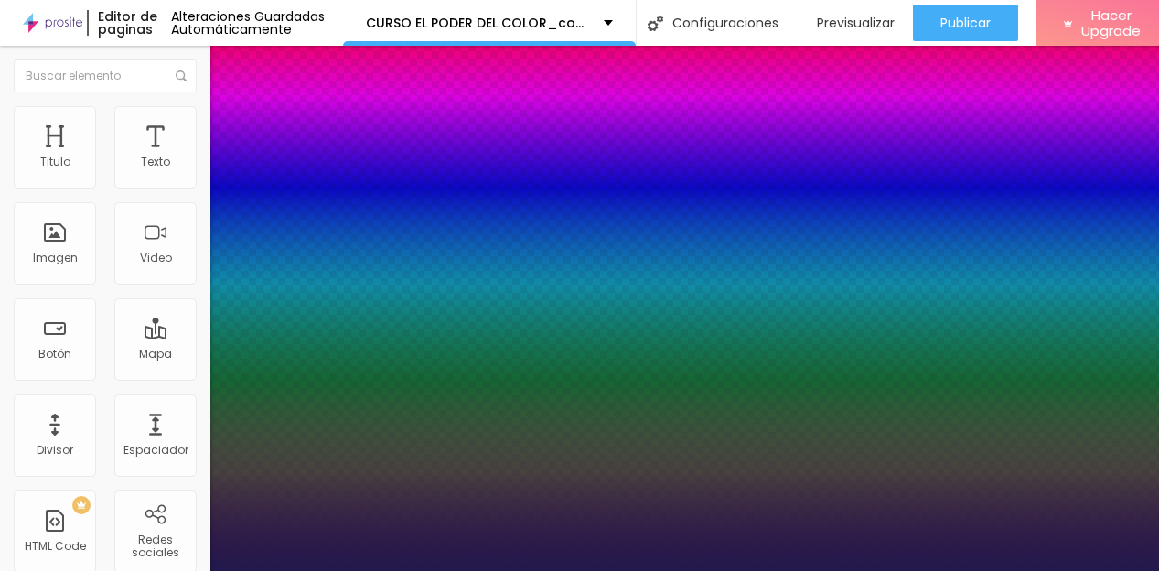
type input "45"
type input "1"
type input "46"
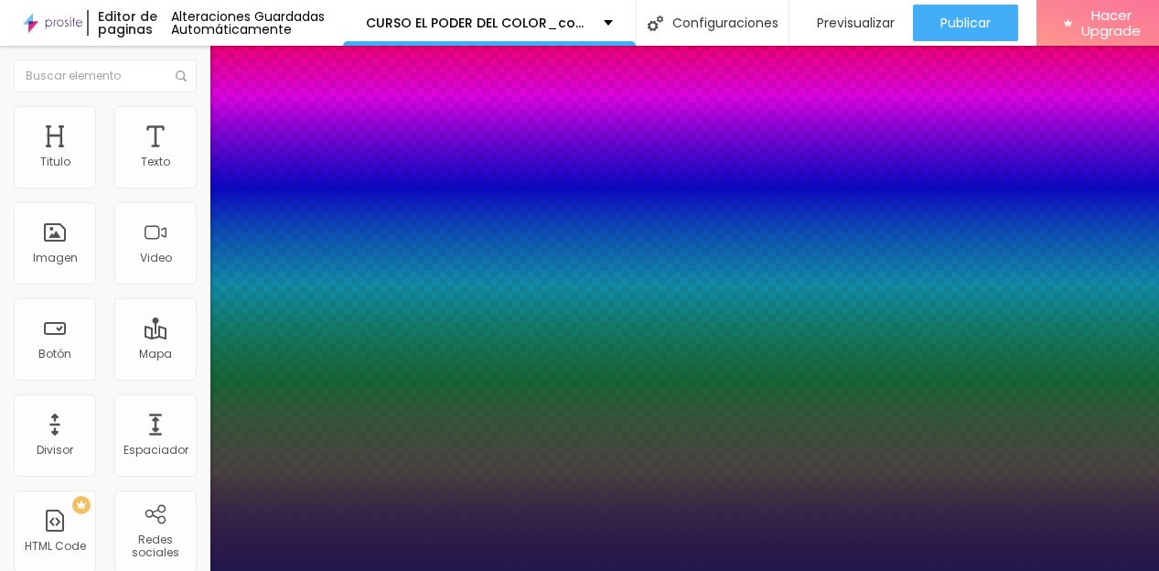
type input "1"
type input "47"
type input "1"
drag, startPoint x: 264, startPoint y: 512, endPoint x: 291, endPoint y: 512, distance: 26.5
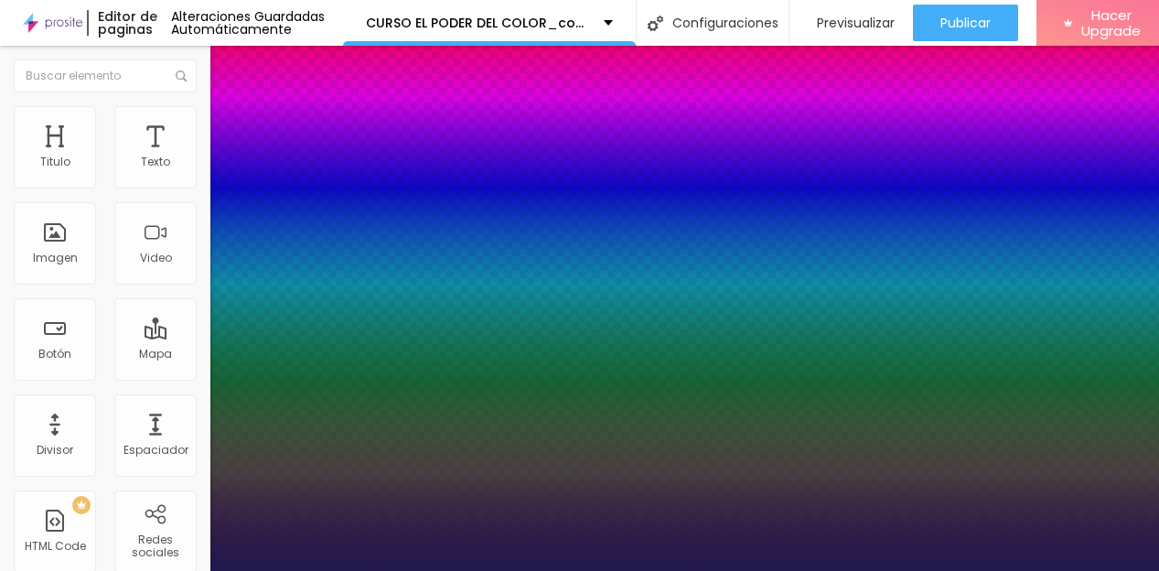
type input "47"
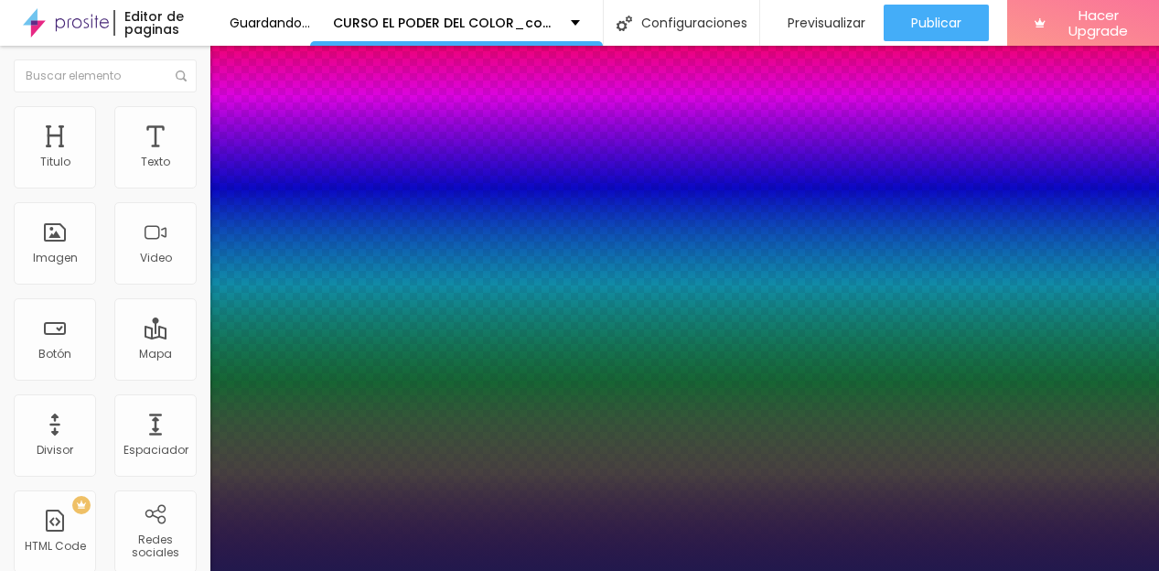
type input "1"
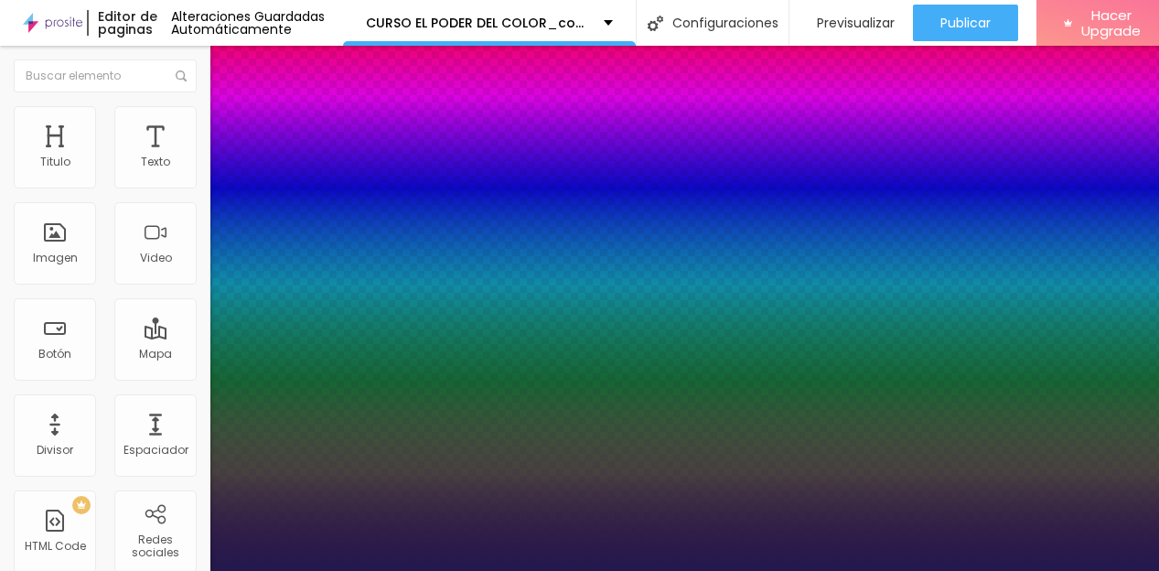
click at [159, 571] on div at bounding box center [579, 571] width 1159 height 0
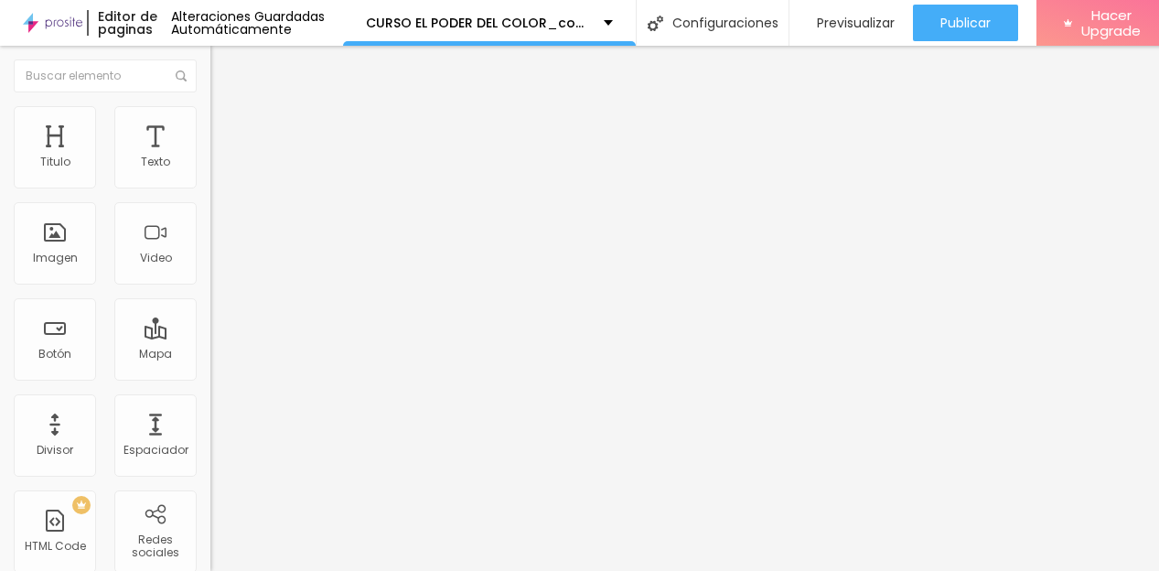
click at [210, 113] on li "Avanzado" at bounding box center [315, 115] width 210 height 18
type input "3"
type input "0"
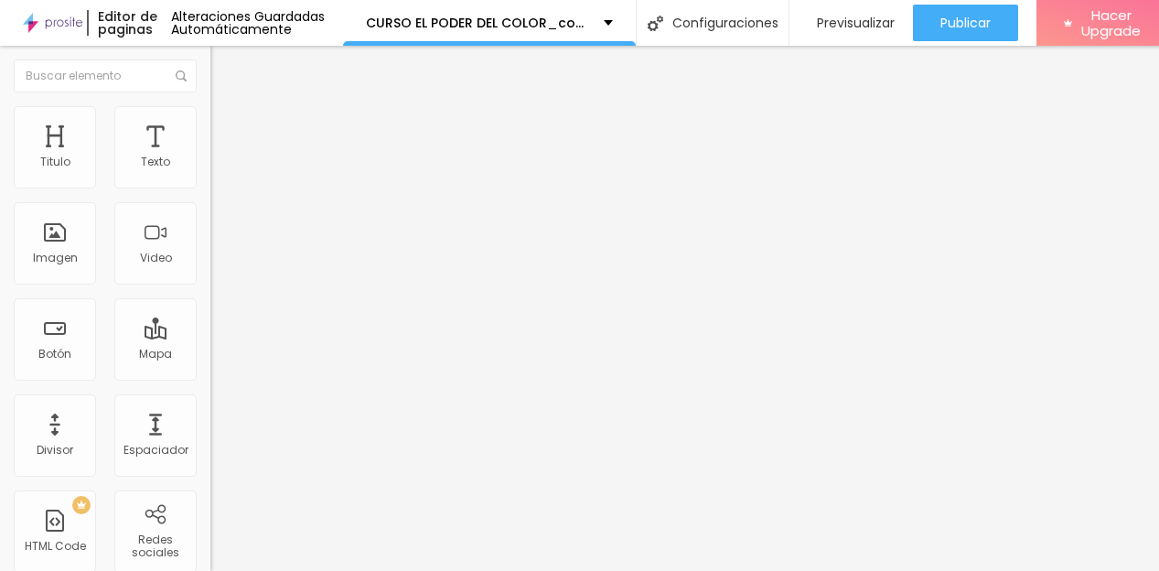
drag, startPoint x: 45, startPoint y: 178, endPoint x: 30, endPoint y: 178, distance: 14.6
type input "0"
click at [210, 337] on input "range" at bounding box center [269, 344] width 118 height 15
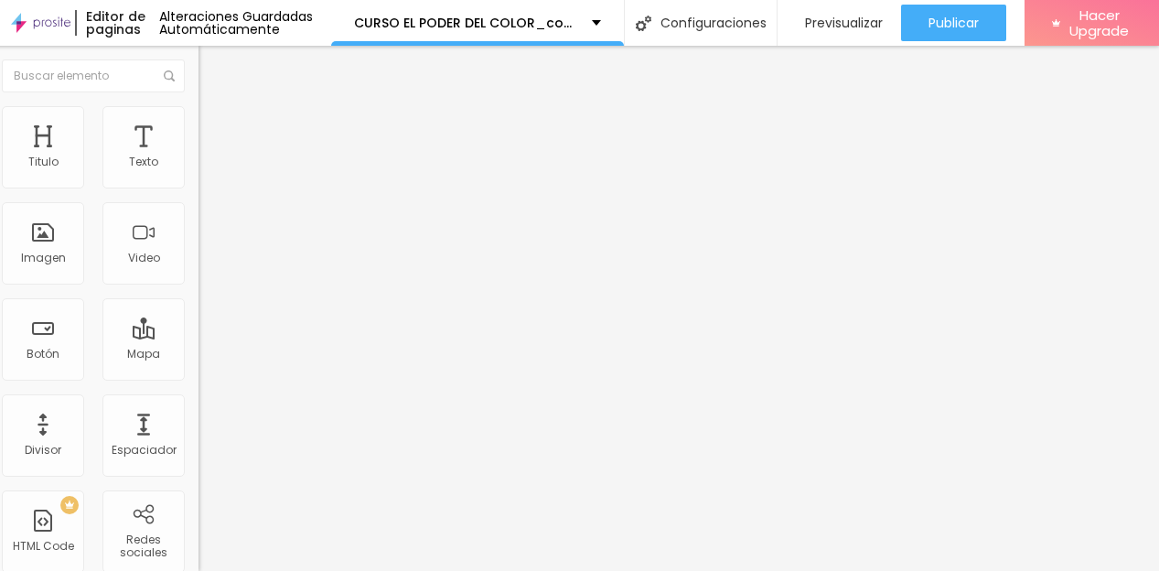
scroll to position [0, 46]
drag, startPoint x: 118, startPoint y: 202, endPoint x: 12, endPoint y: 201, distance: 106.2
click at [199, 172] on input "2 cuotas de $ 76.000" at bounding box center [309, 163] width 220 height 18
click at [199, 172] on input "2 cuot17 dolares" at bounding box center [309, 163] width 220 height 18
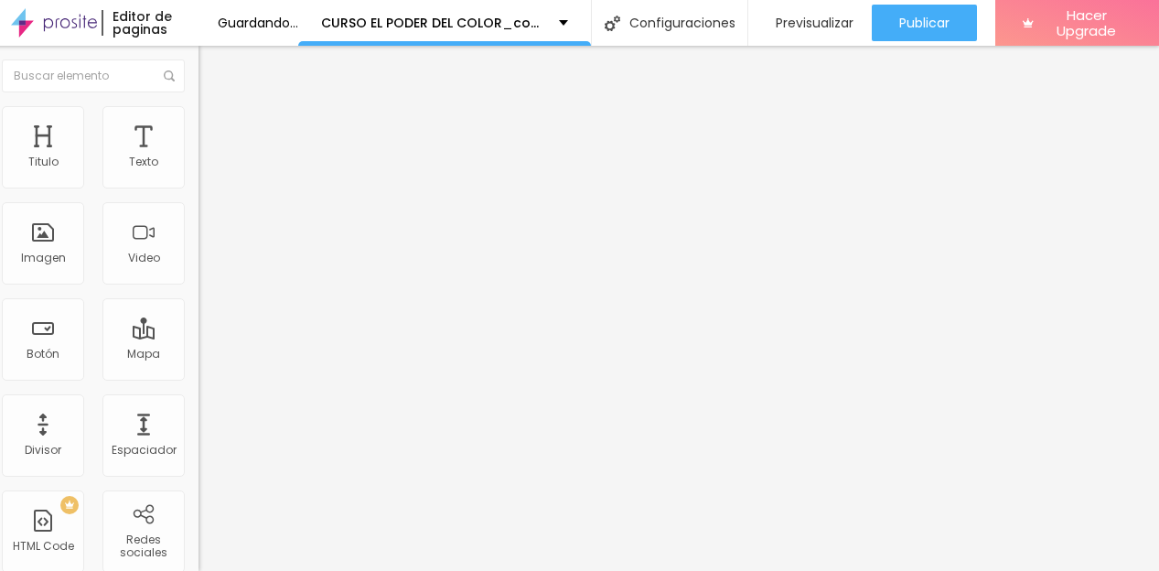
scroll to position [0, 24]
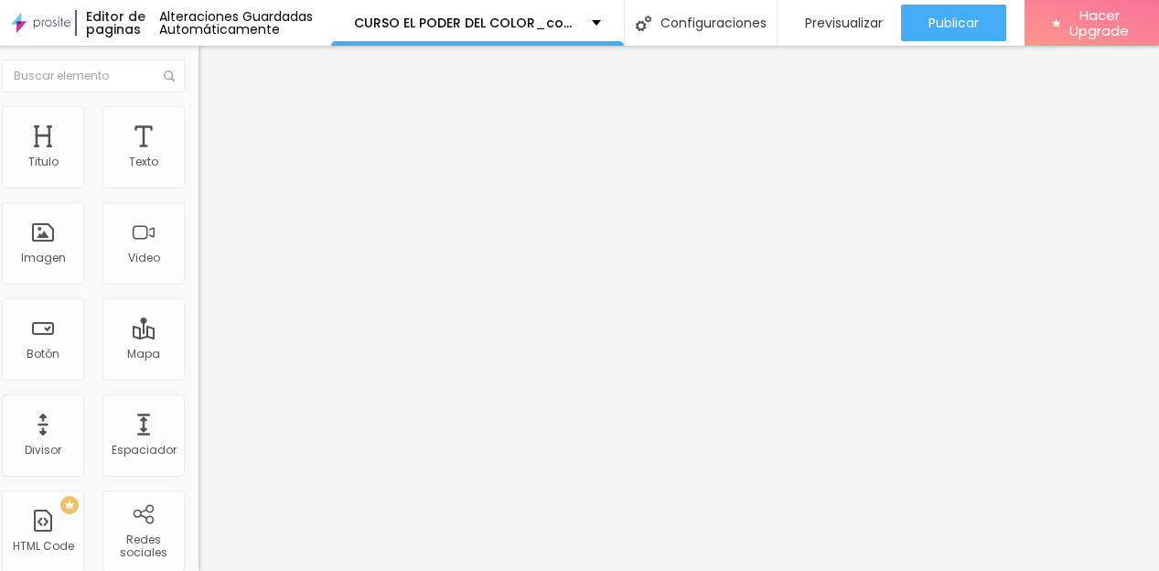
click at [199, 172] on input "17 dolares" at bounding box center [309, 163] width 220 height 18
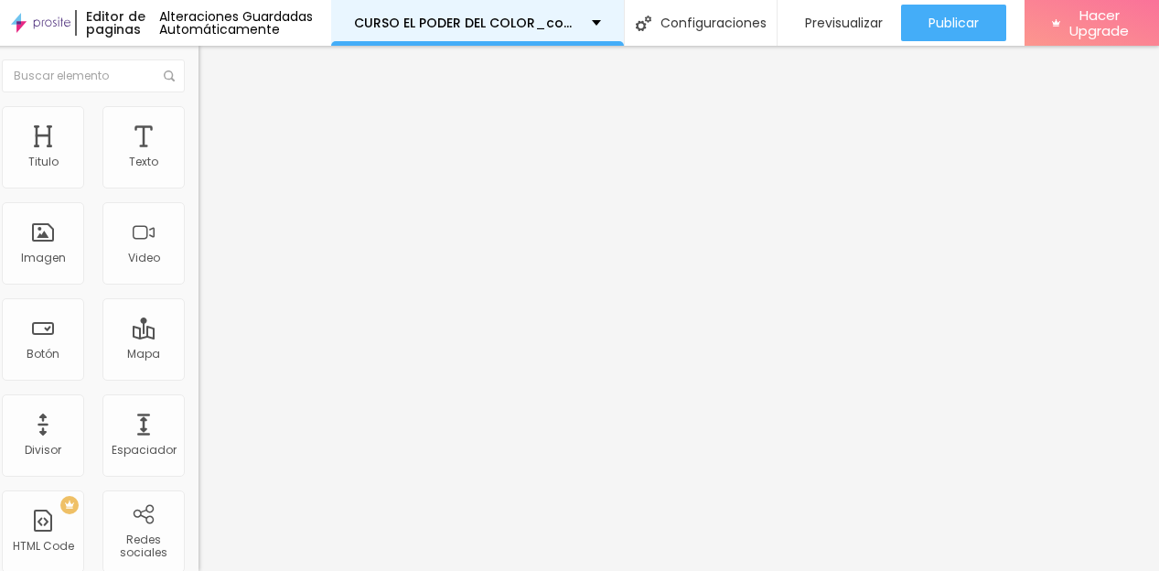
type input "17 dólares"
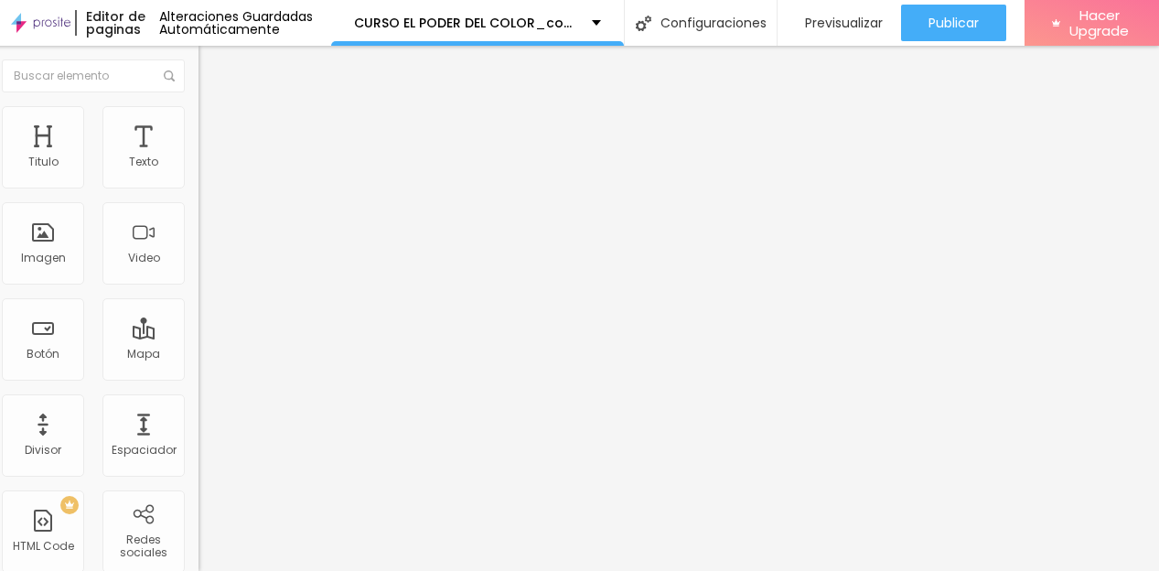
click at [199, 377] on input "[URL][DOMAIN_NAME]" at bounding box center [309, 368] width 220 height 18
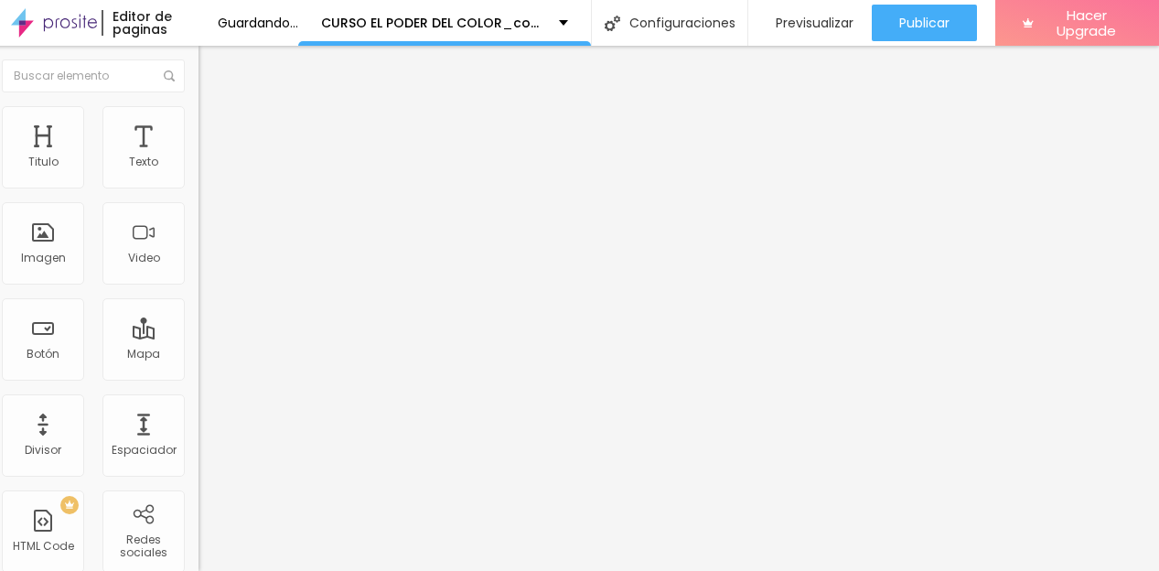
scroll to position [0, 0]
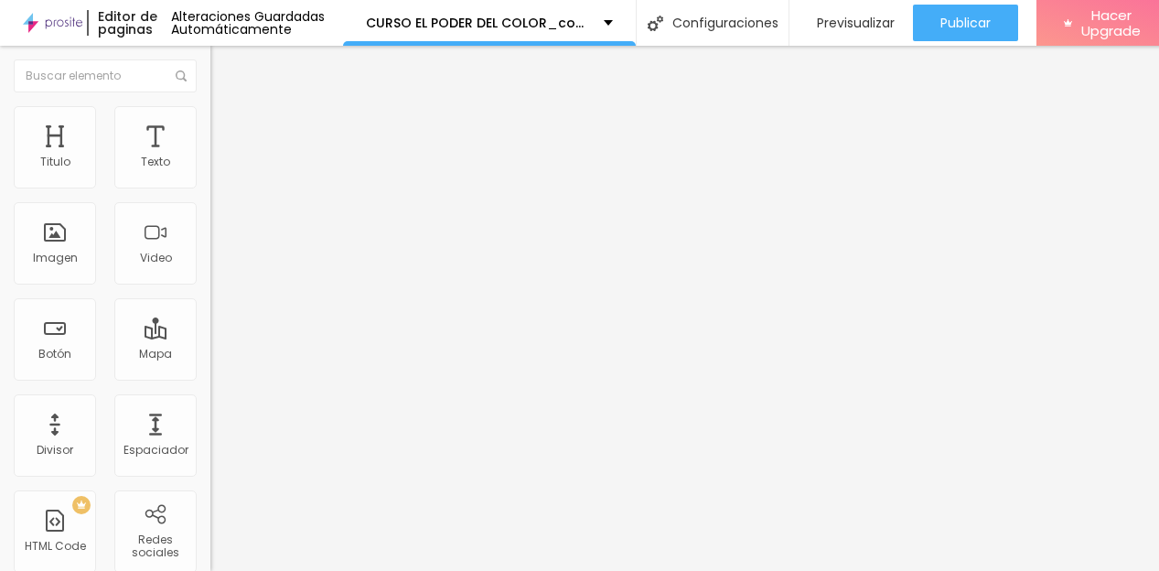
click at [210, 377] on input "text" at bounding box center [320, 368] width 220 height 18
paste input "[URL][DOMAIN_NAME]"
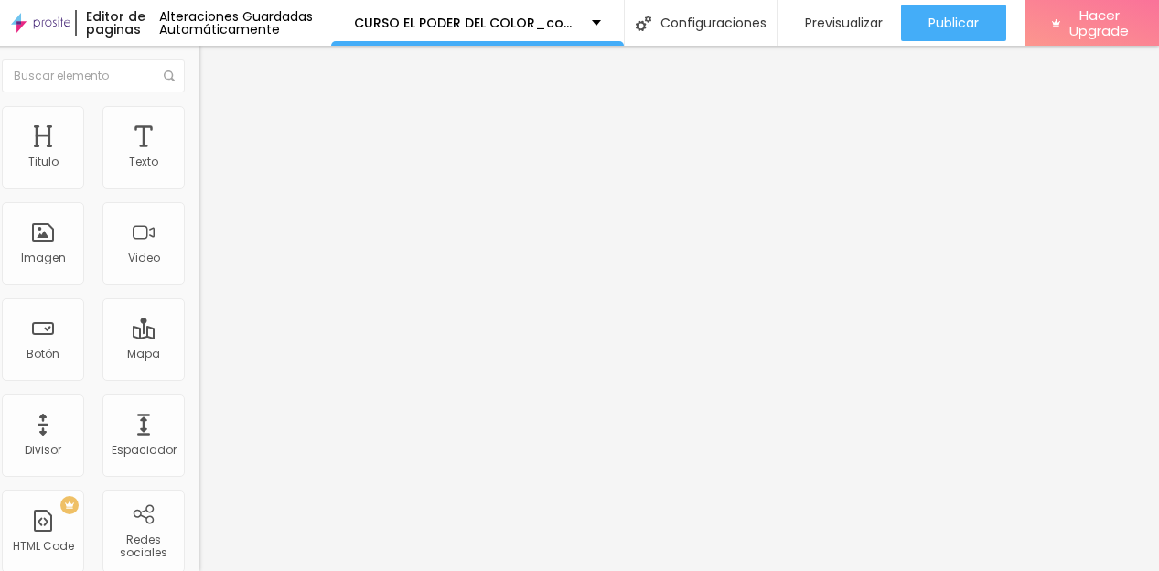
scroll to position [0, 89]
type input "[URL][DOMAIN_NAME]"
click at [199, 271] on button "button" at bounding box center [212, 261] width 26 height 19
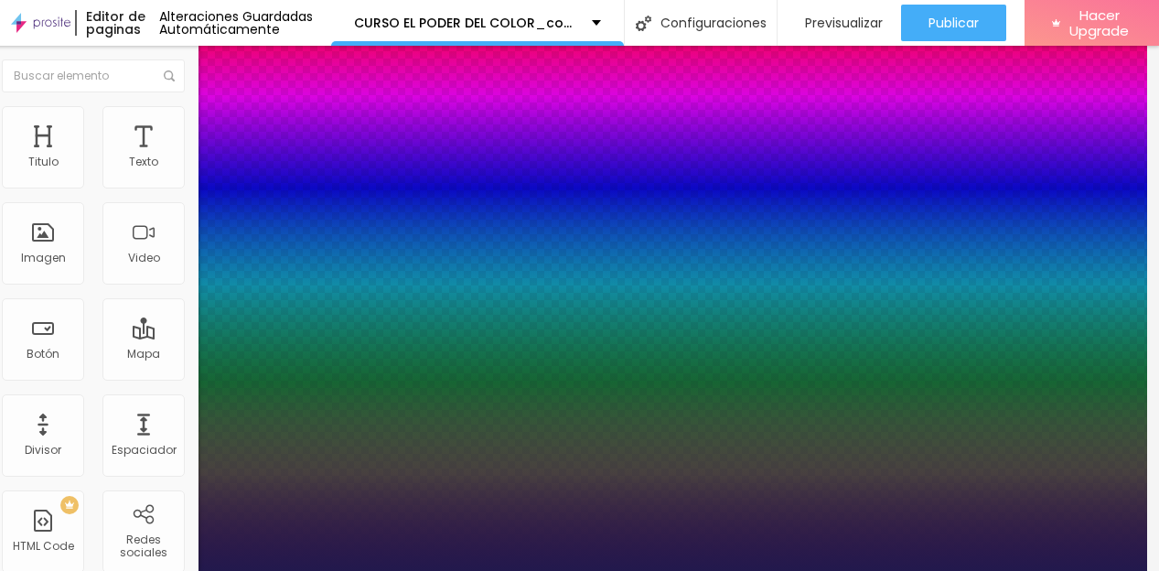
type input "1"
type input "43"
type input "1"
type input "38"
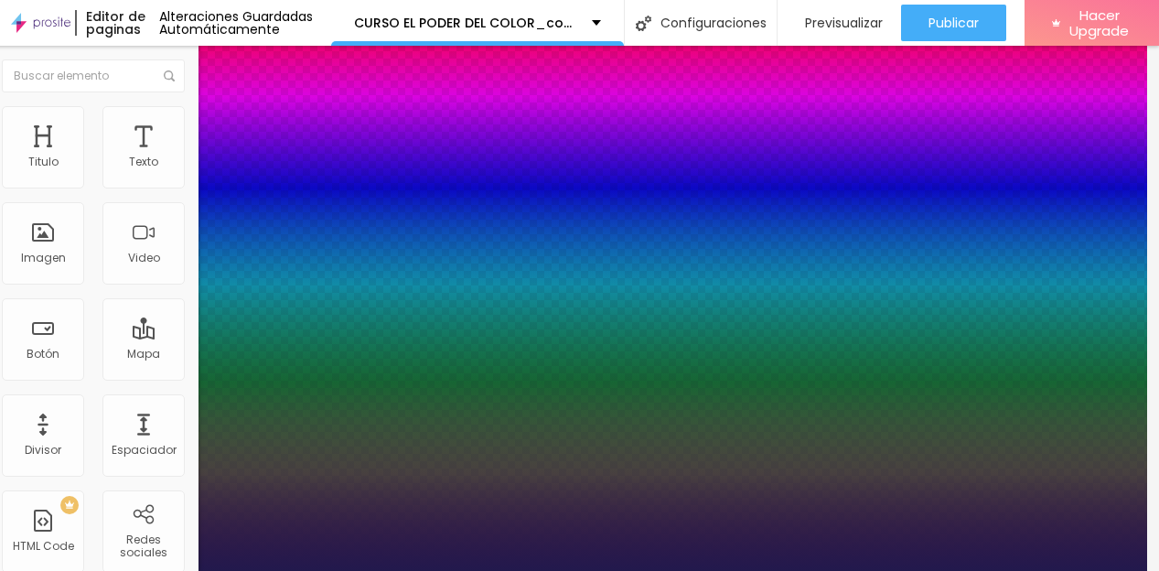
type input "38"
type input "1"
type input "37"
type input "1"
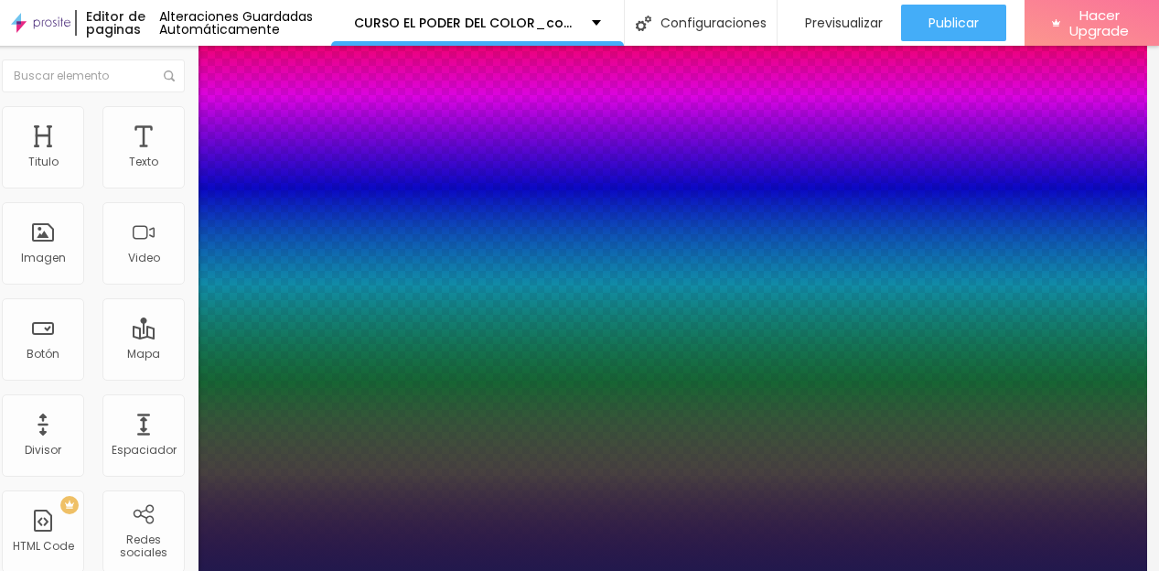
type input "36"
type input "1"
type input "35"
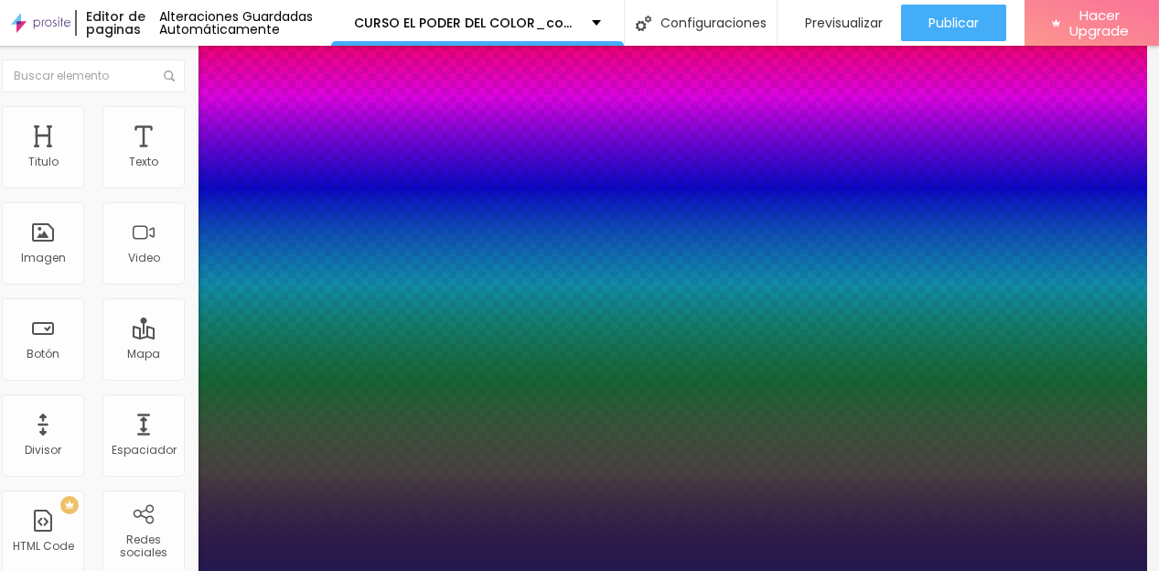
type input "1"
type input "34"
type input "1"
type input "33"
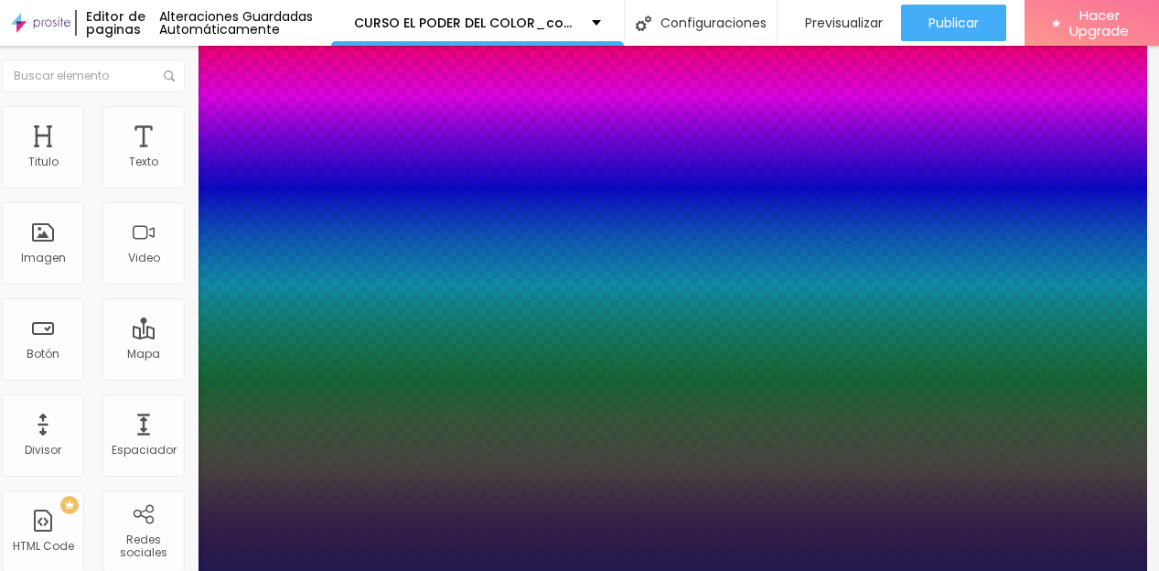
type input "33"
type input "1"
type input "32"
type input "1"
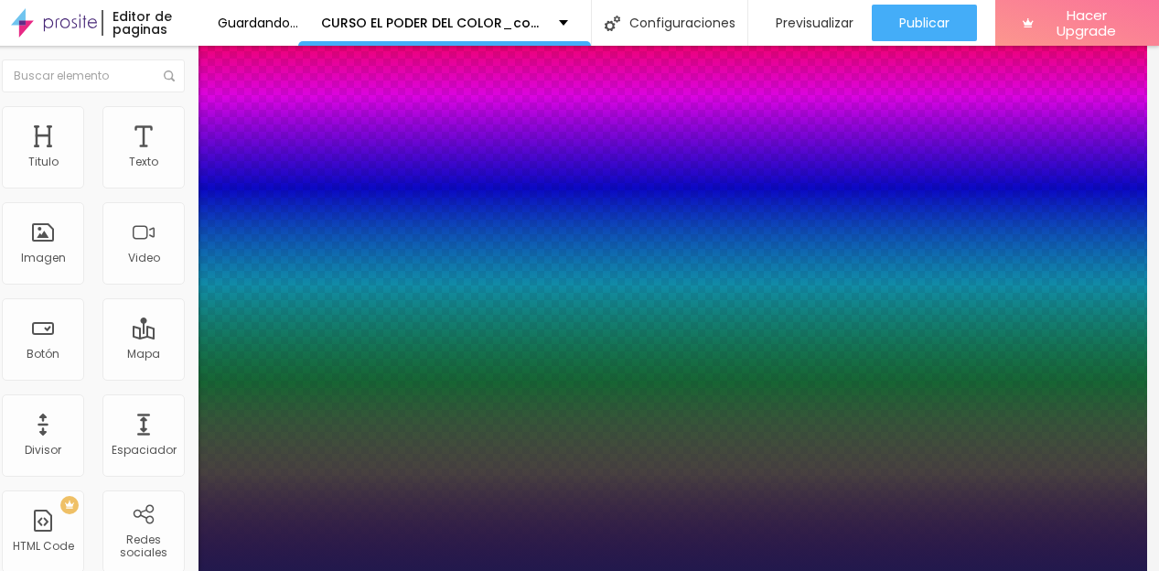
type input "31"
type input "1"
type input "30"
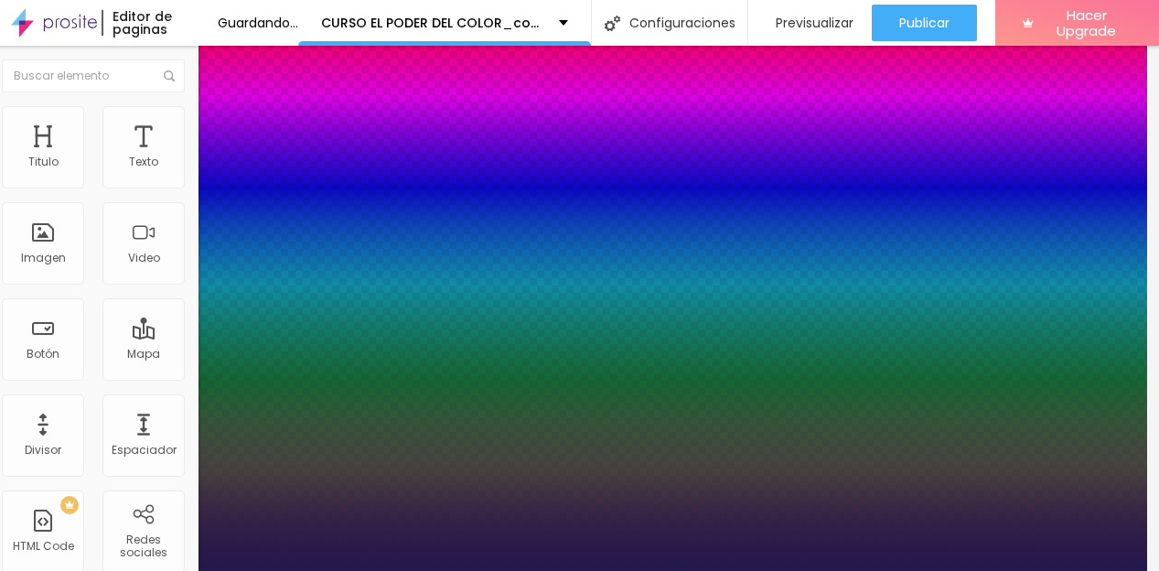
type input "1"
type input "29"
type input "1"
type input "28"
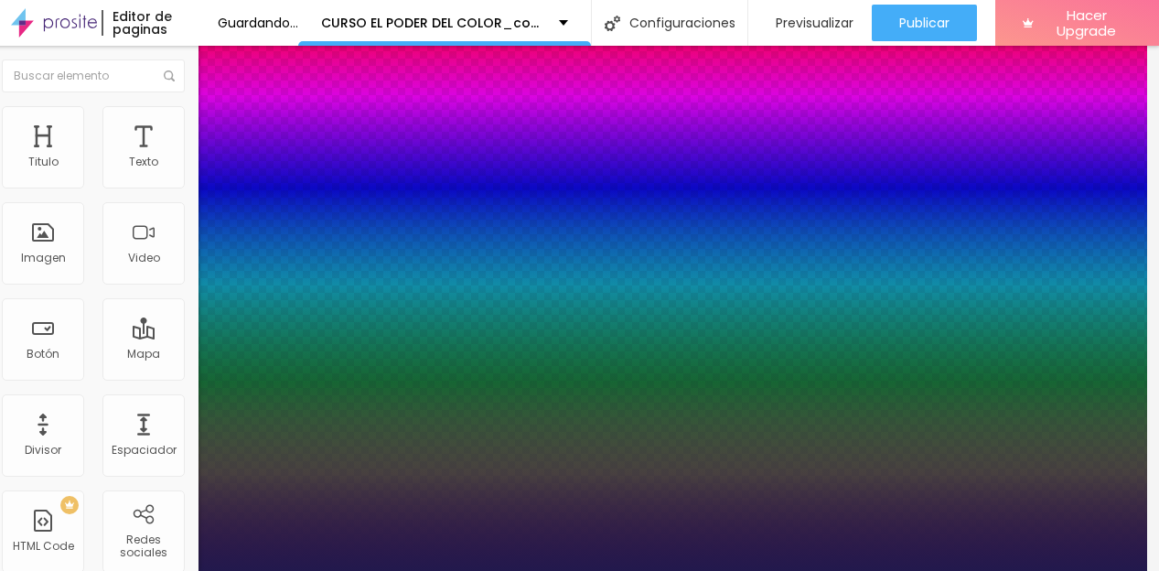
type input "28"
type input "1"
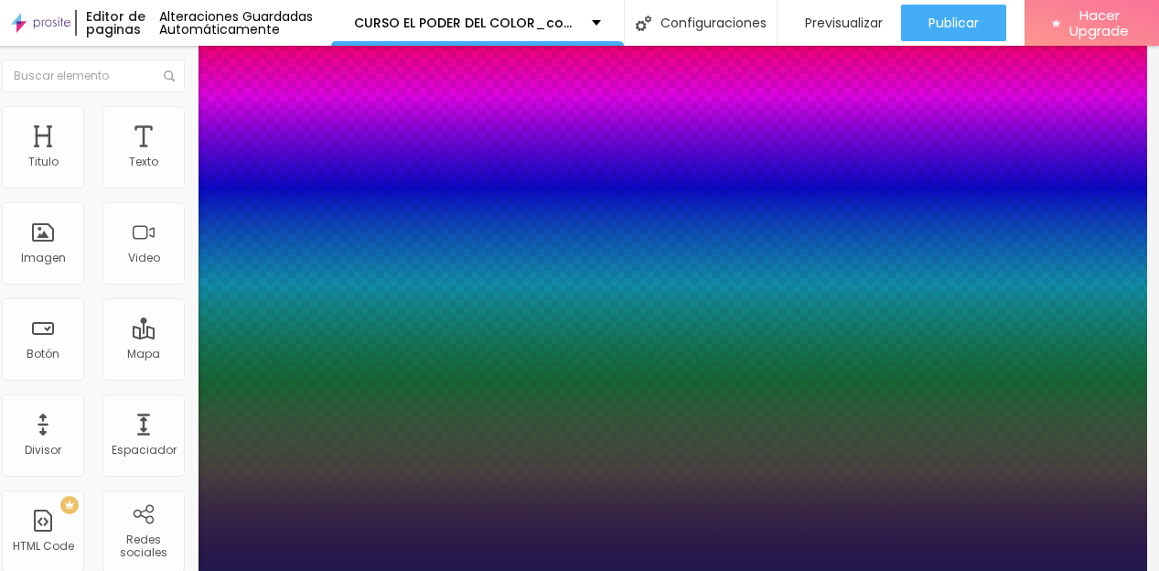
type input "27"
type input "1"
type input "26"
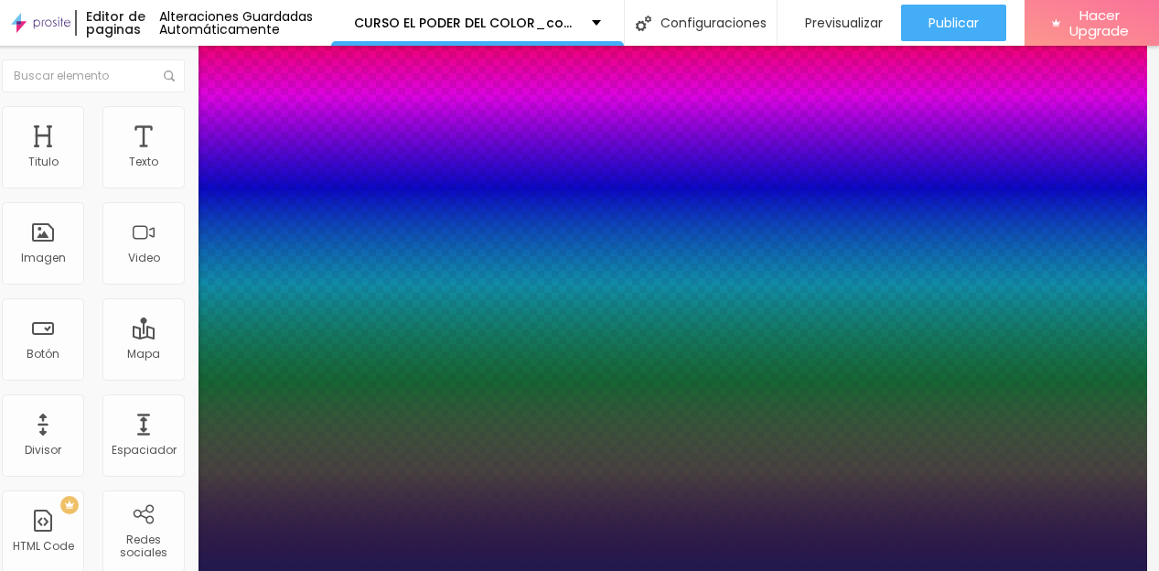
type input "1"
drag, startPoint x: 108, startPoint y: 516, endPoint x: 84, endPoint y: 516, distance: 23.8
type input "26"
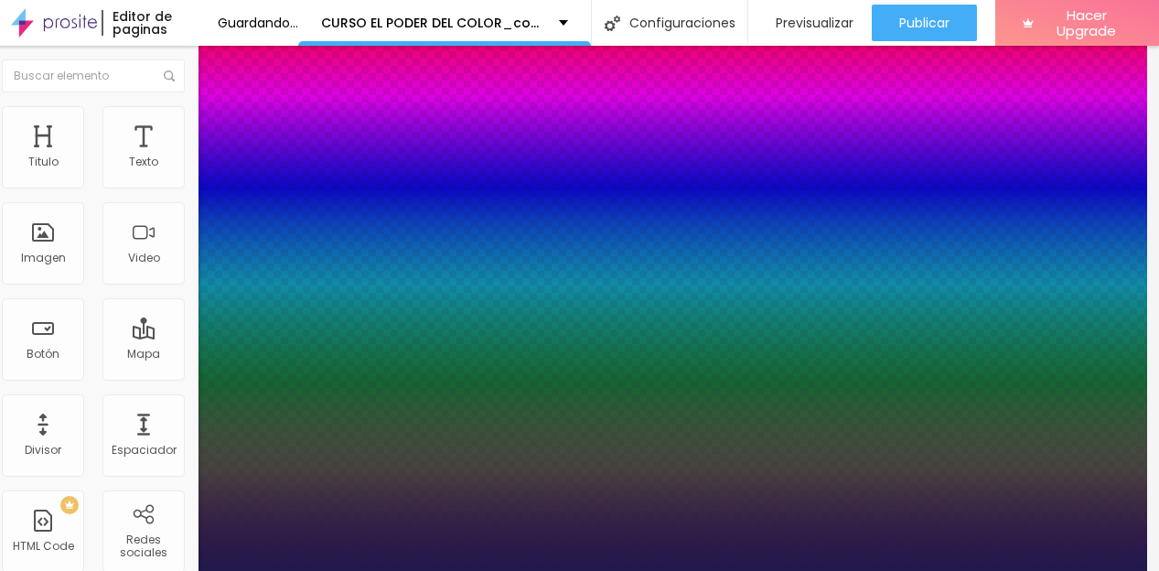
type input "1"
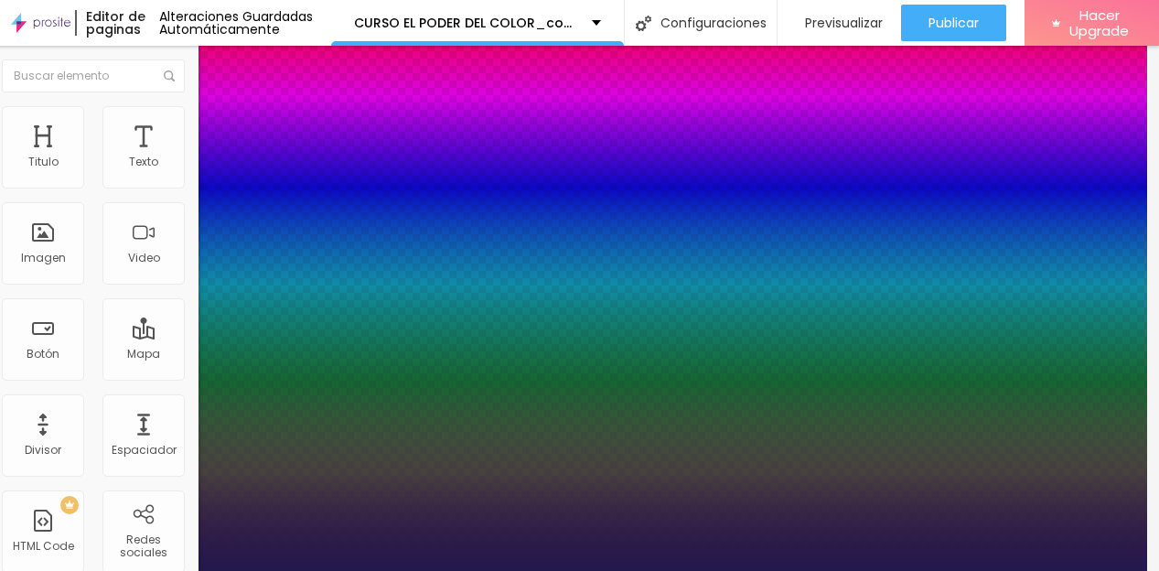
click at [637, 571] on div at bounding box center [567, 571] width 1159 height 0
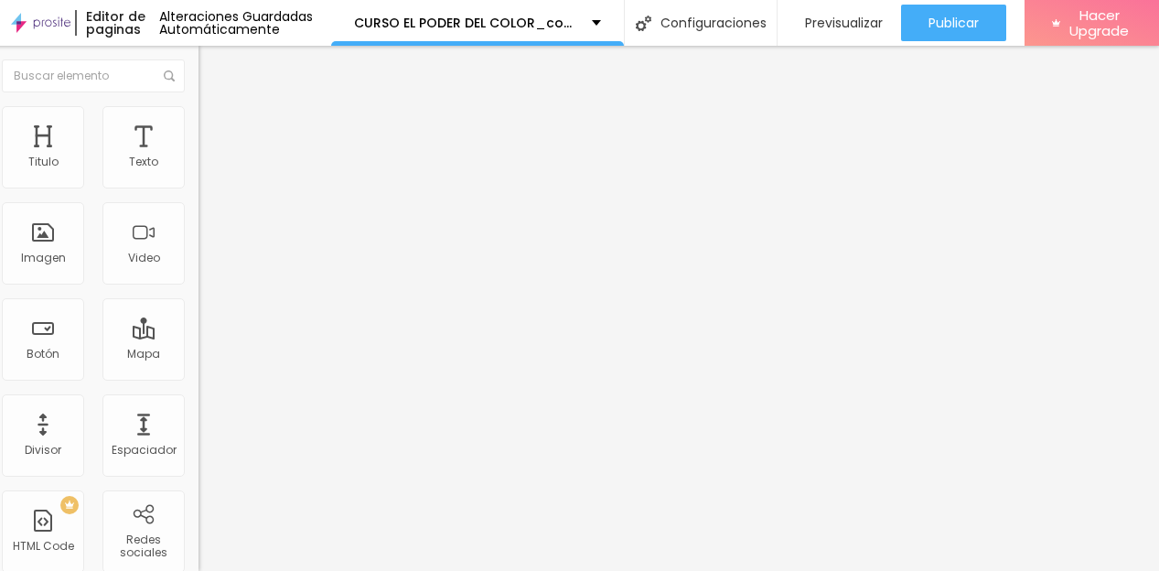
click at [215, 129] on span "Avanzado" at bounding box center [244, 137] width 59 height 16
click at [199, 115] on img at bounding box center [207, 114] width 16 height 16
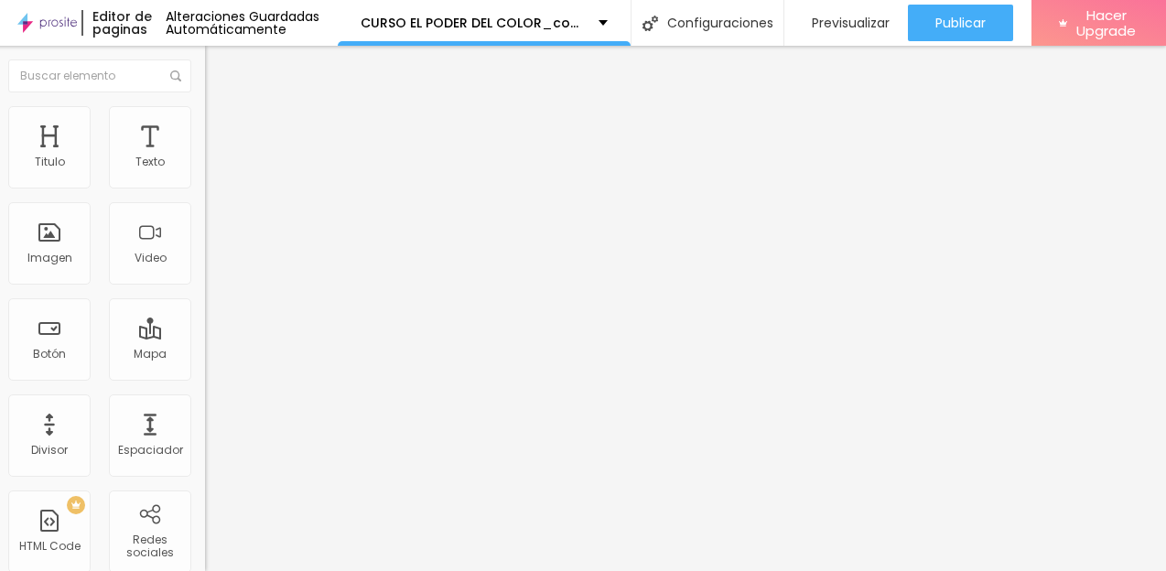
scroll to position [0, 27]
type input "46"
type input "41"
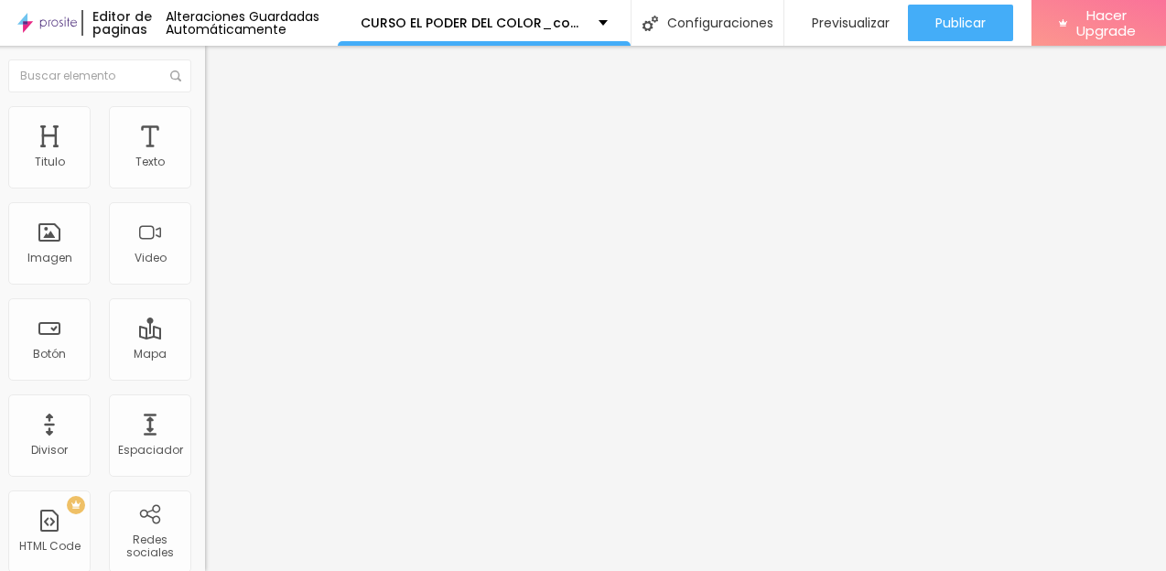
type input "40"
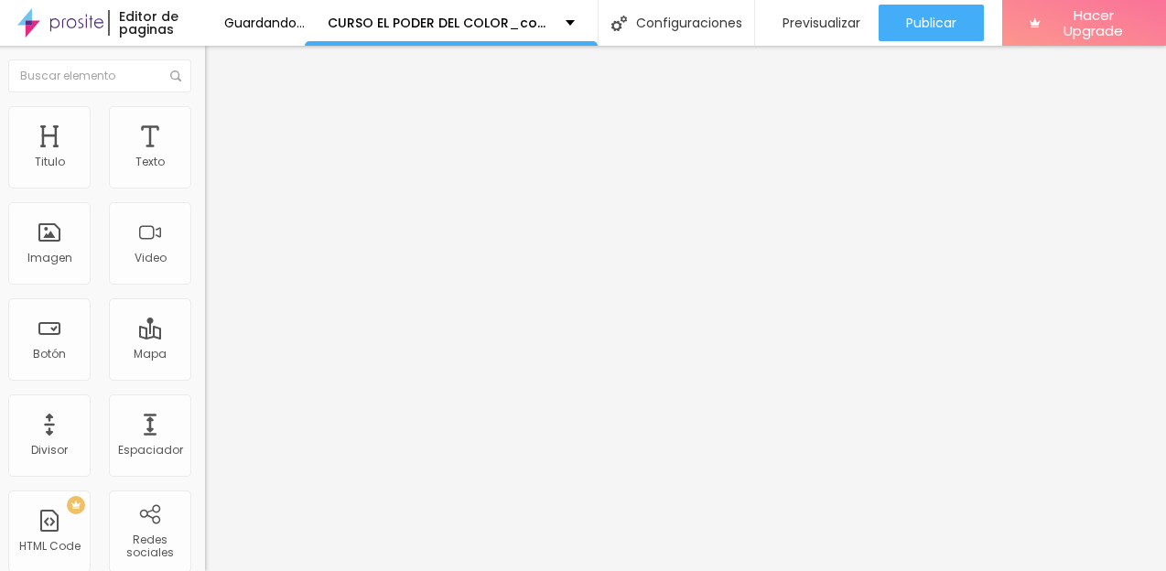
type input "39"
type input "38"
type input "37"
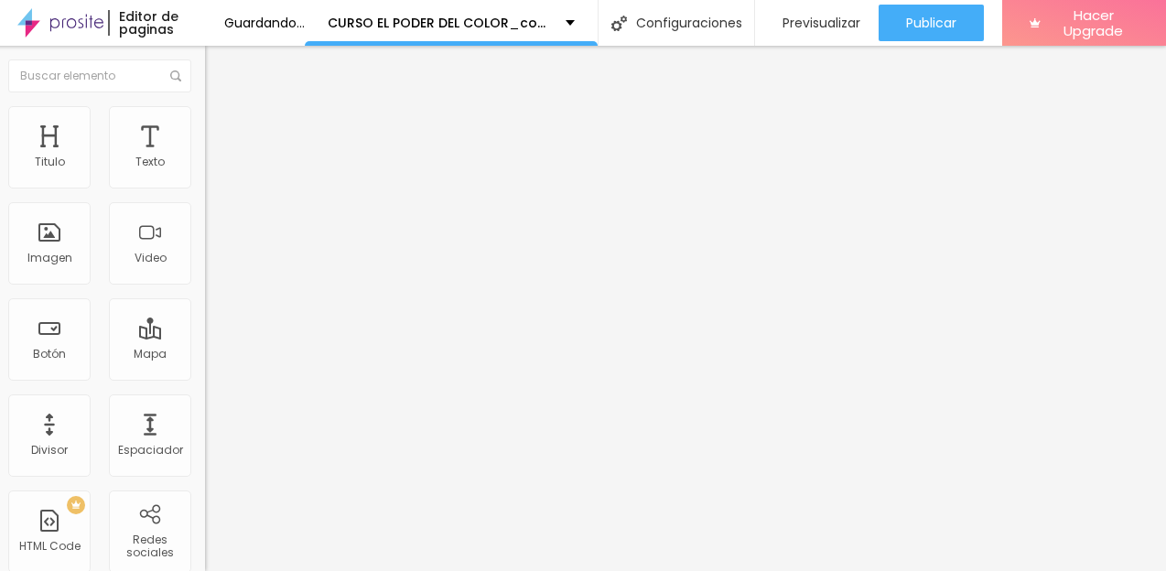
type input "37"
type input "31"
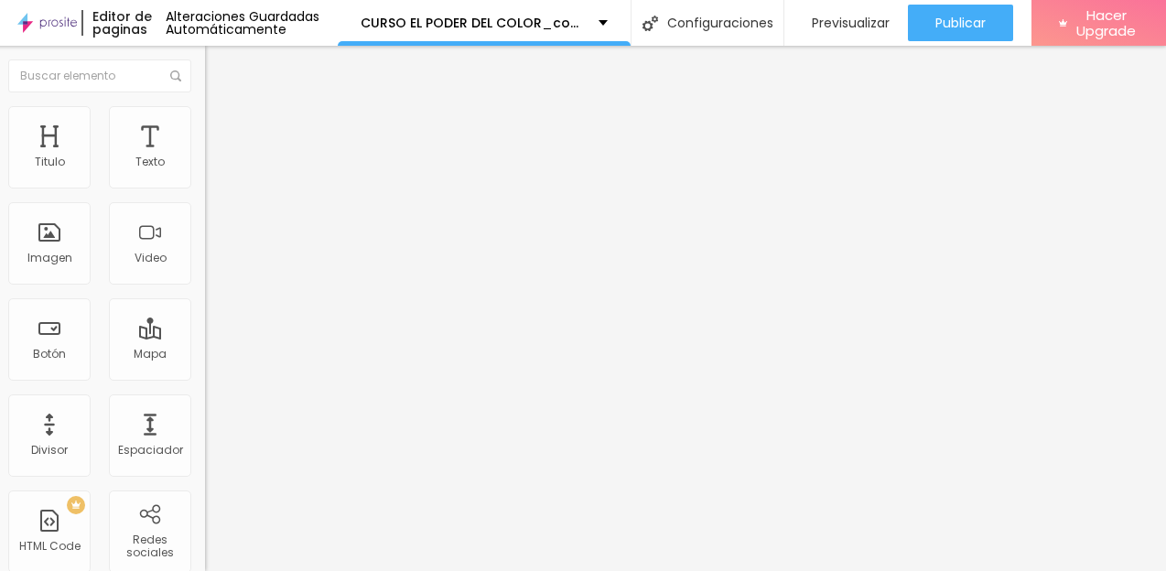
type input "29"
type input "27"
type input "26"
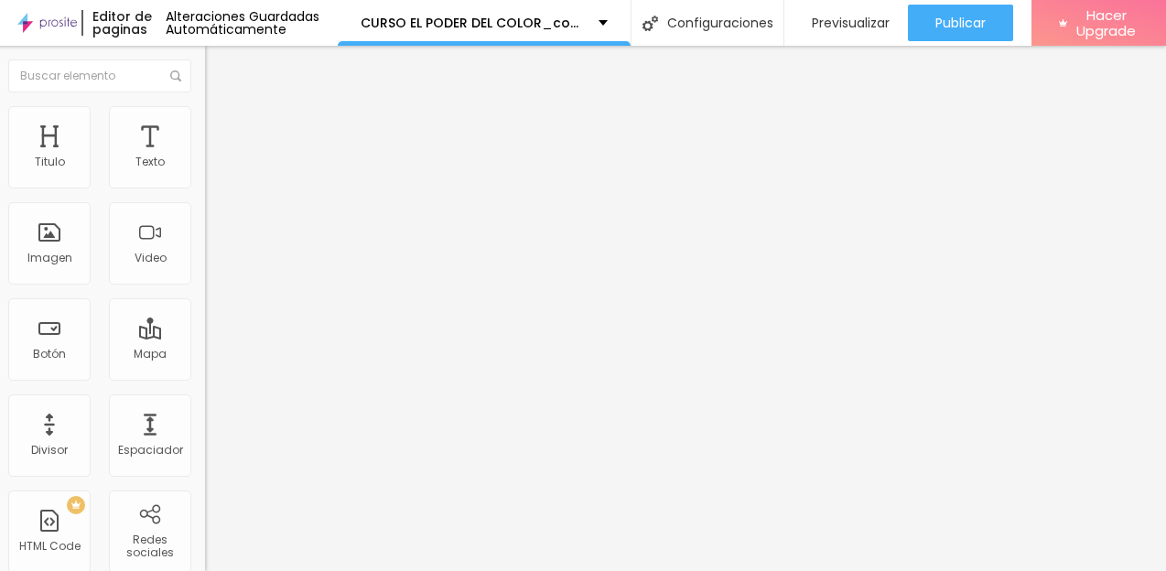
type input "26"
type input "25"
type input "24"
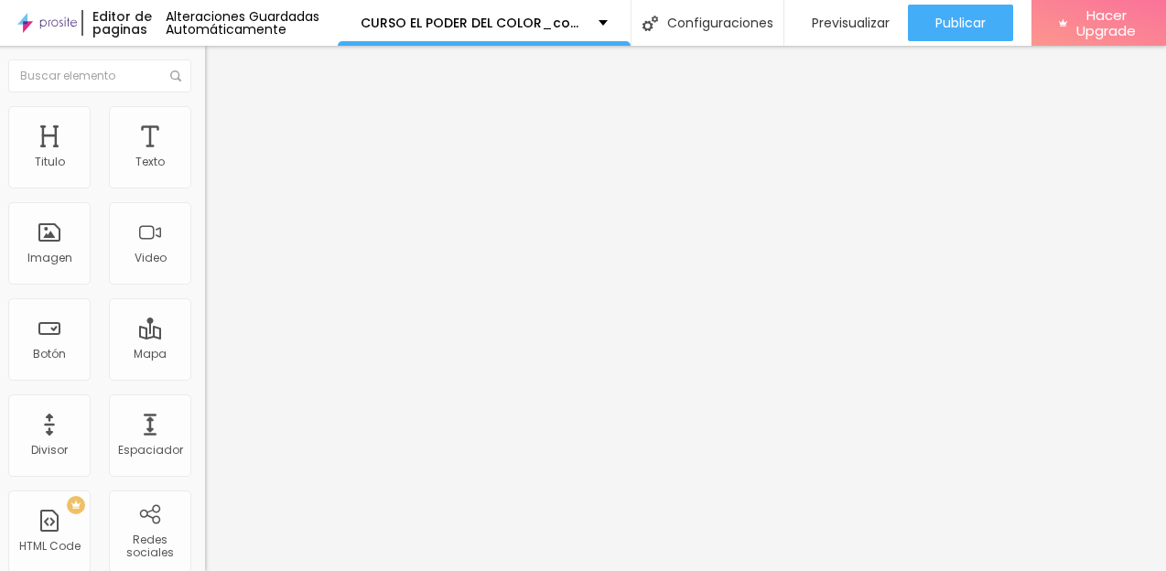
type input "23"
type input "21"
type input "20"
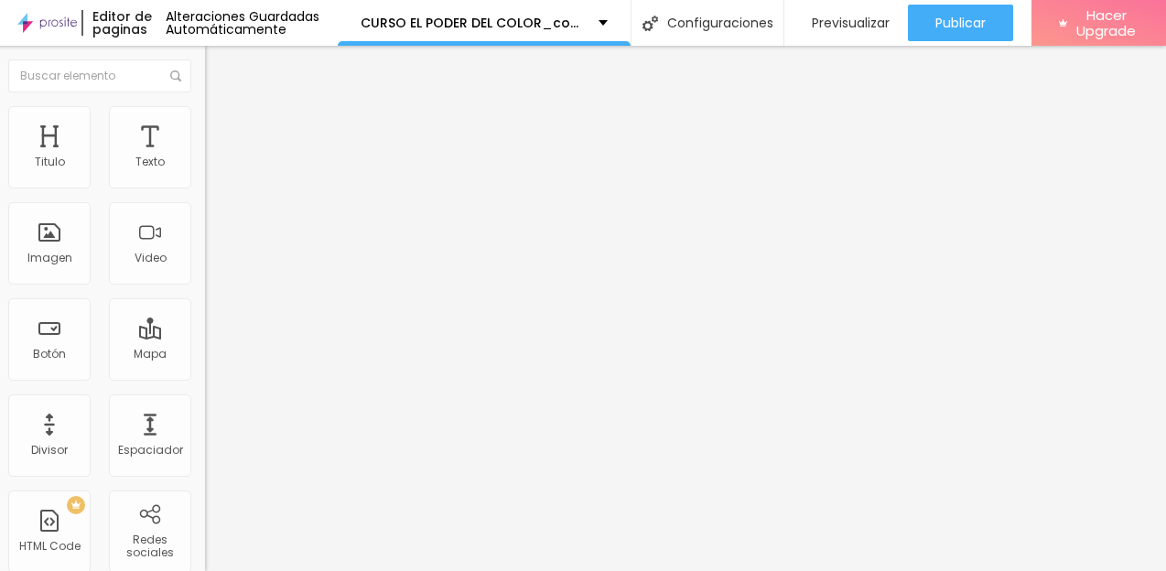
type input "20"
type input "18"
type input "17"
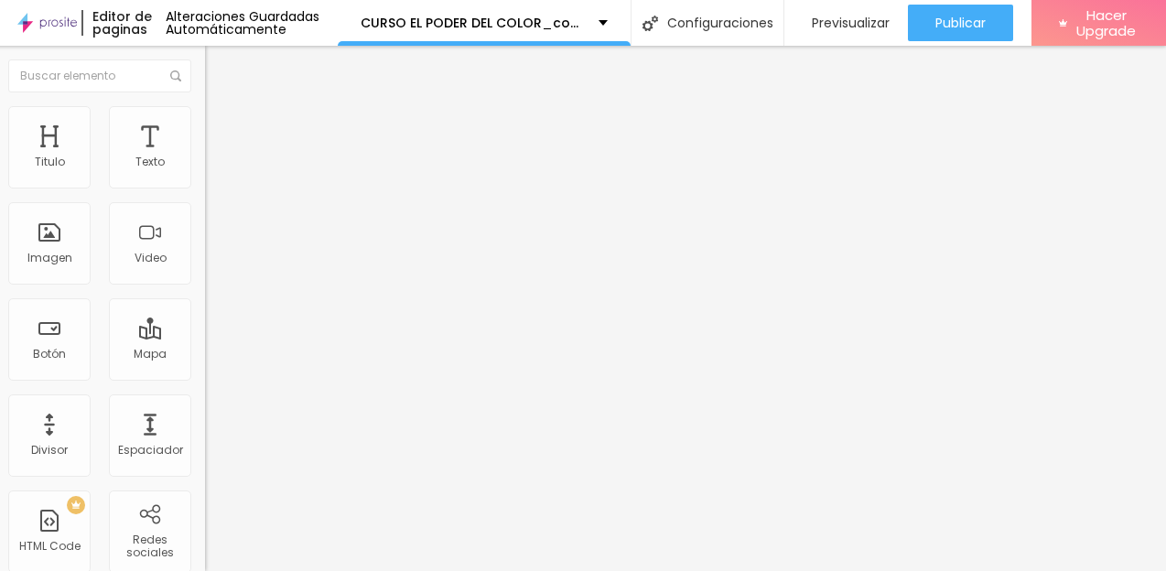
type input "15"
type input "14"
drag, startPoint x: 61, startPoint y: 176, endPoint x: 29, endPoint y: 176, distance: 32.0
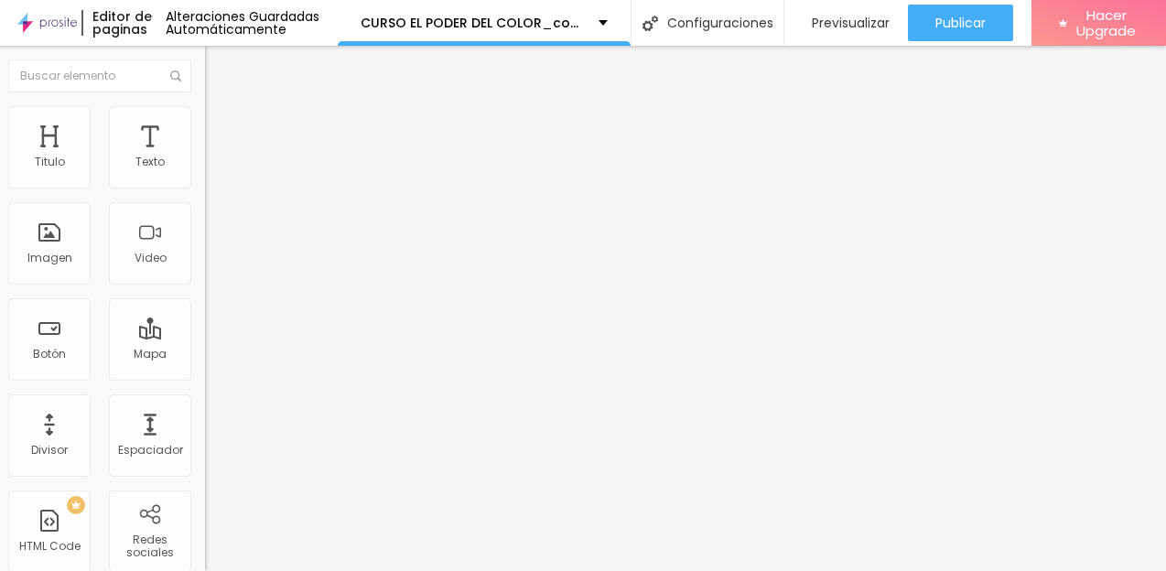
type input "14"
click at [205, 337] on input "range" at bounding box center [264, 344] width 118 height 15
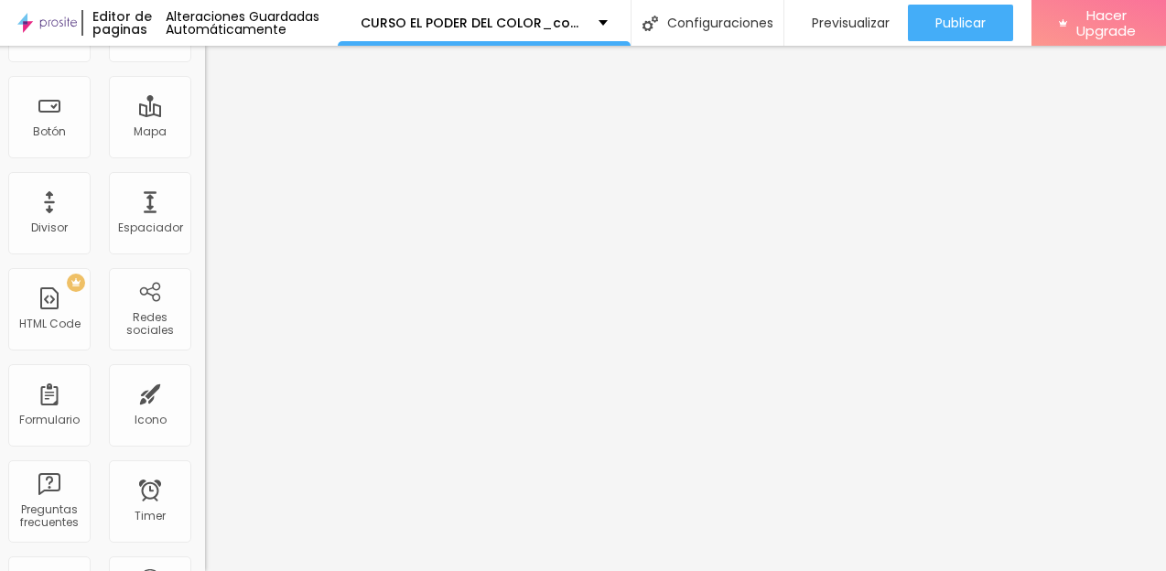
scroll to position [0, 0]
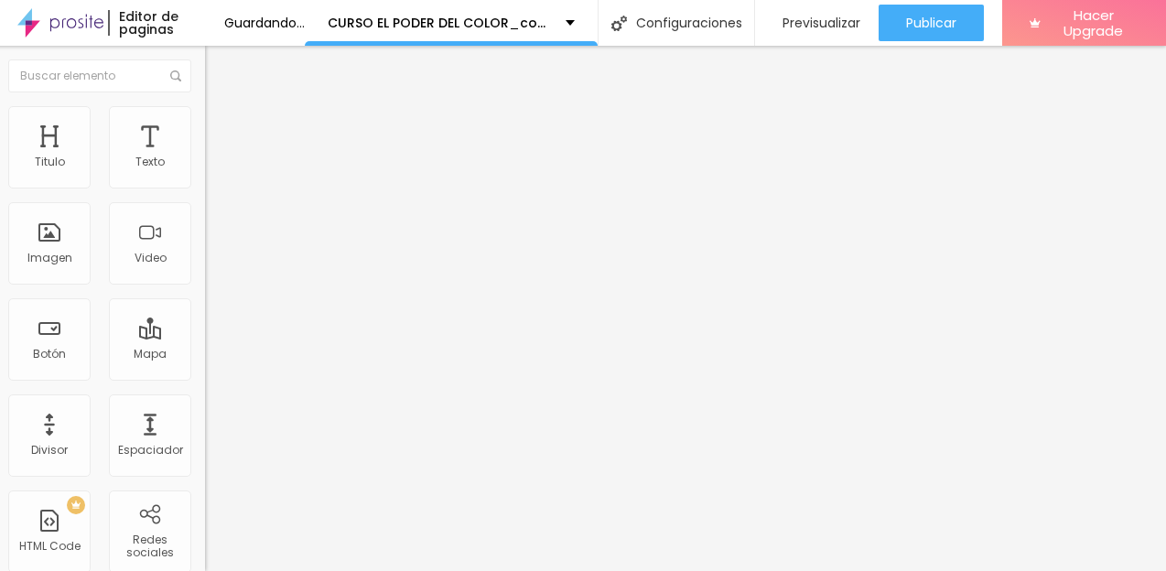
click at [221, 113] on span "Avanzado" at bounding box center [250, 119] width 59 height 16
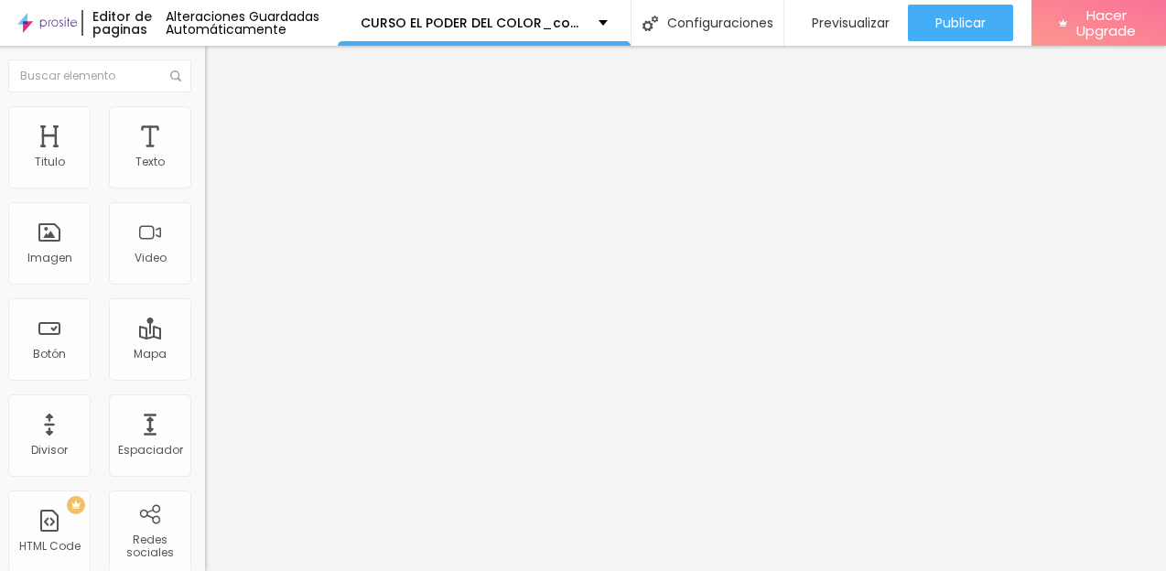
type input "9"
type input "8"
type input "7"
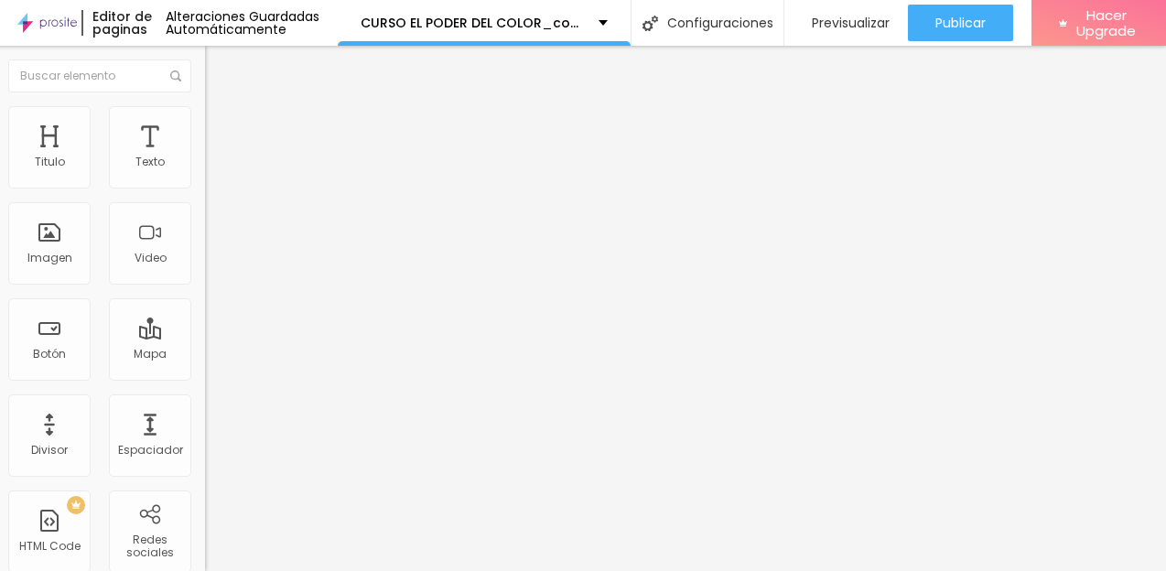
type input "7"
type input "6"
type input "5"
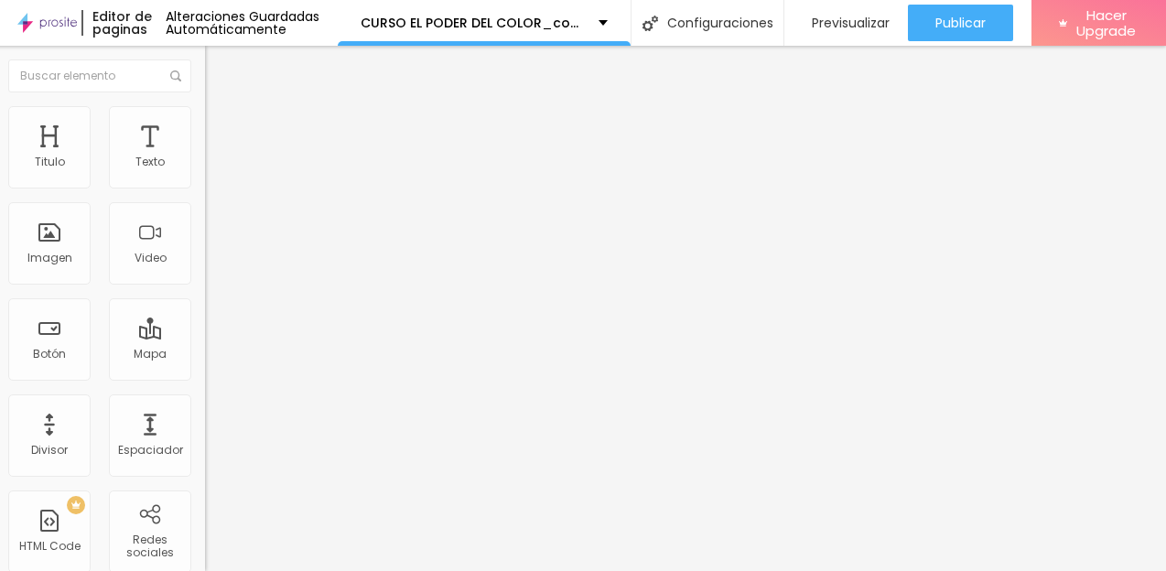
type input "4"
type input "3"
type input "2"
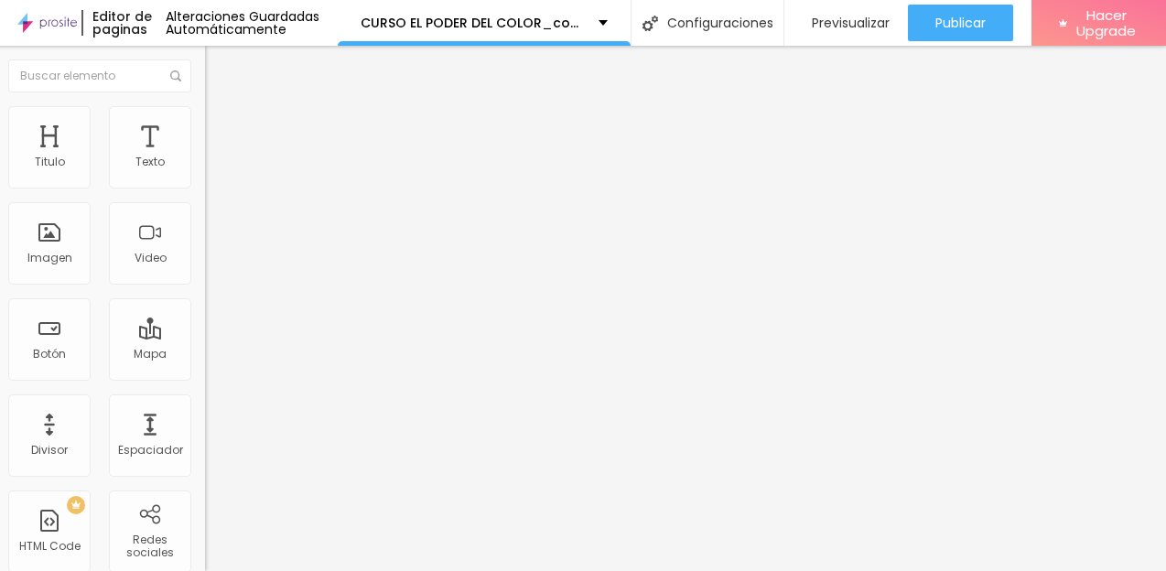
type input "2"
type input "1"
type input "0"
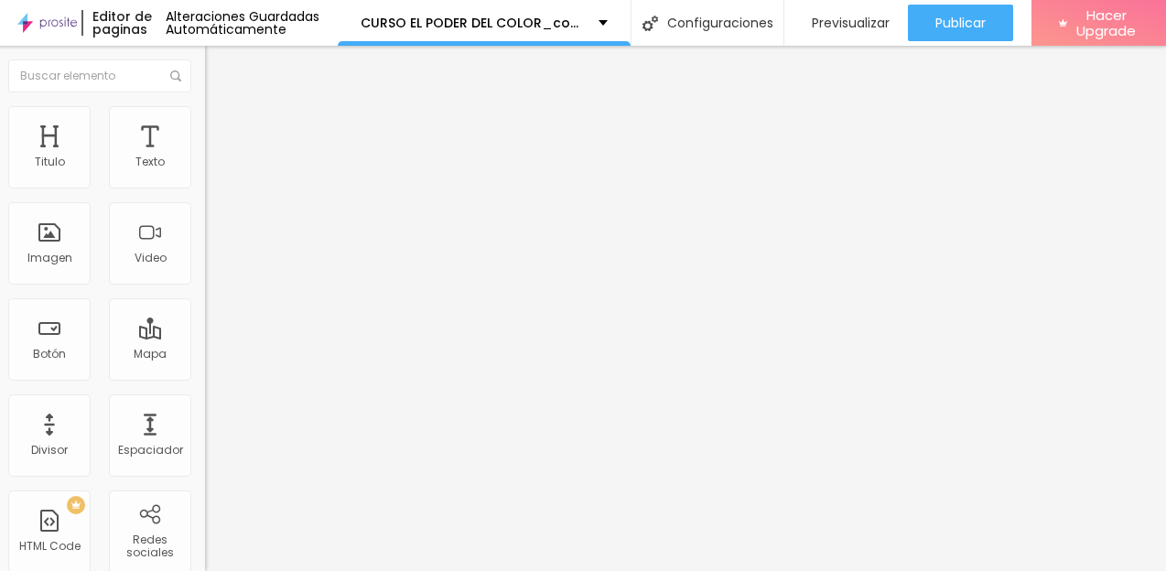
drag, startPoint x: 30, startPoint y: 163, endPoint x: 0, endPoint y: 163, distance: 30.2
type input "0"
click at [205, 337] on input "range" at bounding box center [264, 344] width 118 height 15
click at [205, 185] on div "[PERSON_NAME]" at bounding box center [310, 169] width 210 height 31
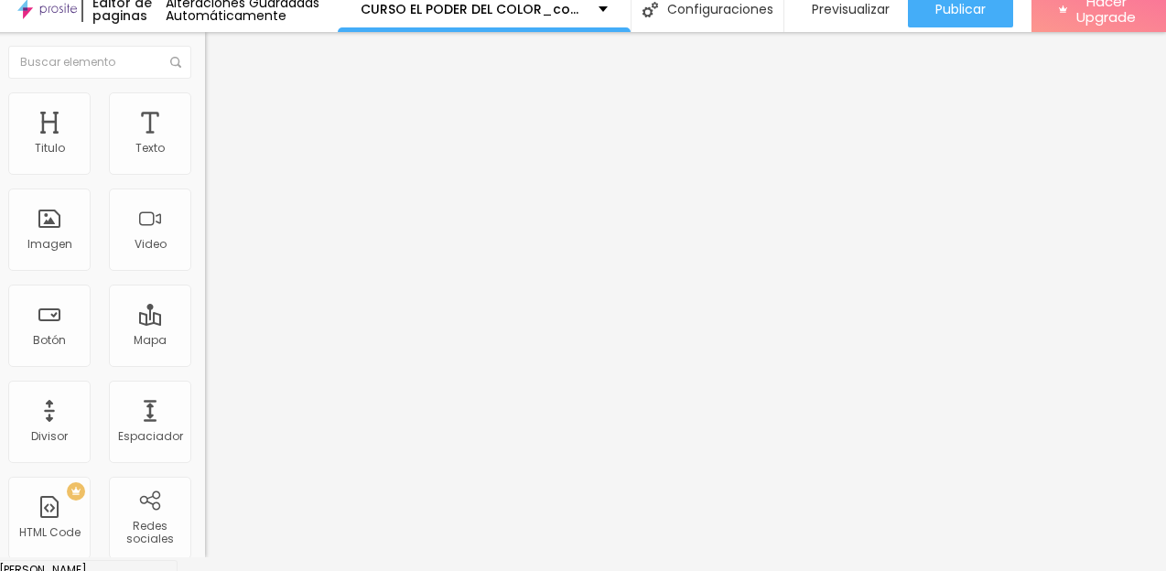
scroll to position [662, 0]
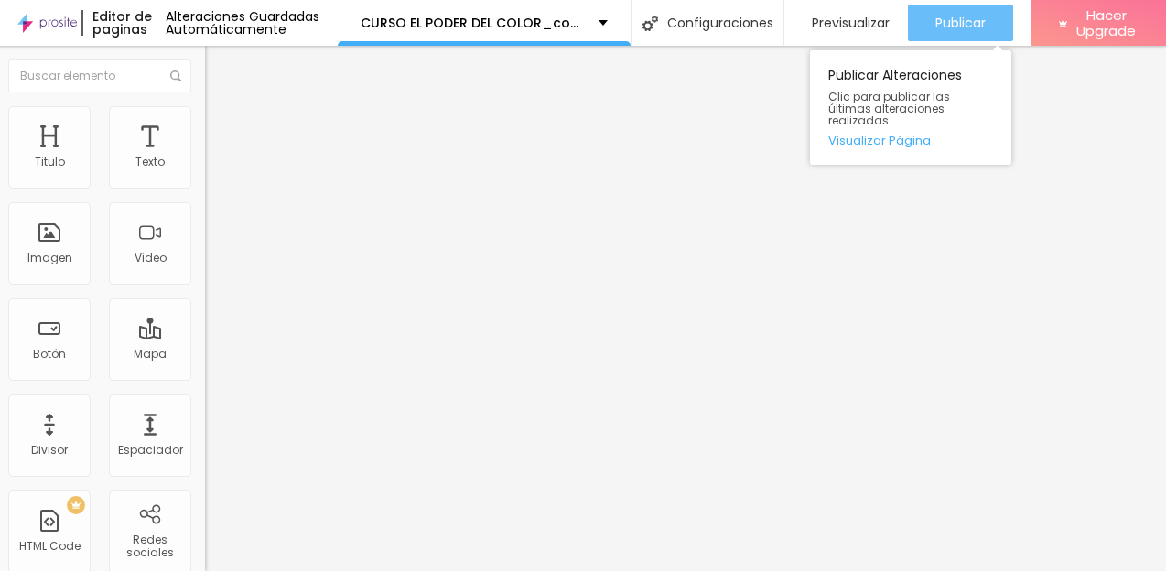
click at [986, 16] on span "Publicar" at bounding box center [960, 23] width 50 height 15
click at [1013, 22] on button "Publicar" at bounding box center [960, 23] width 105 height 37
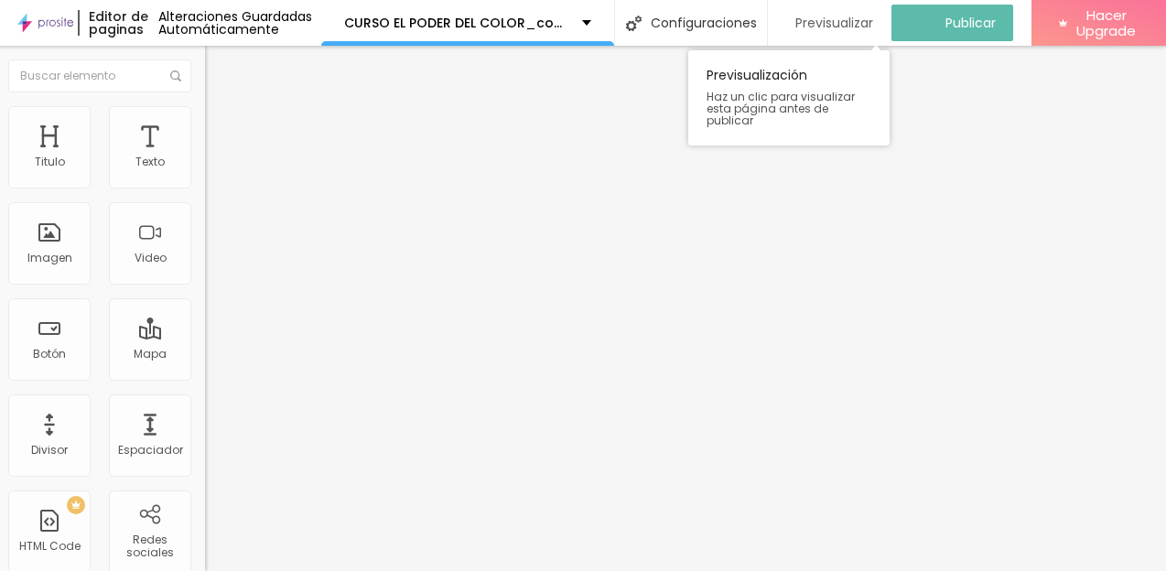
click at [873, 16] on span "Previsualizar" at bounding box center [834, 23] width 78 height 15
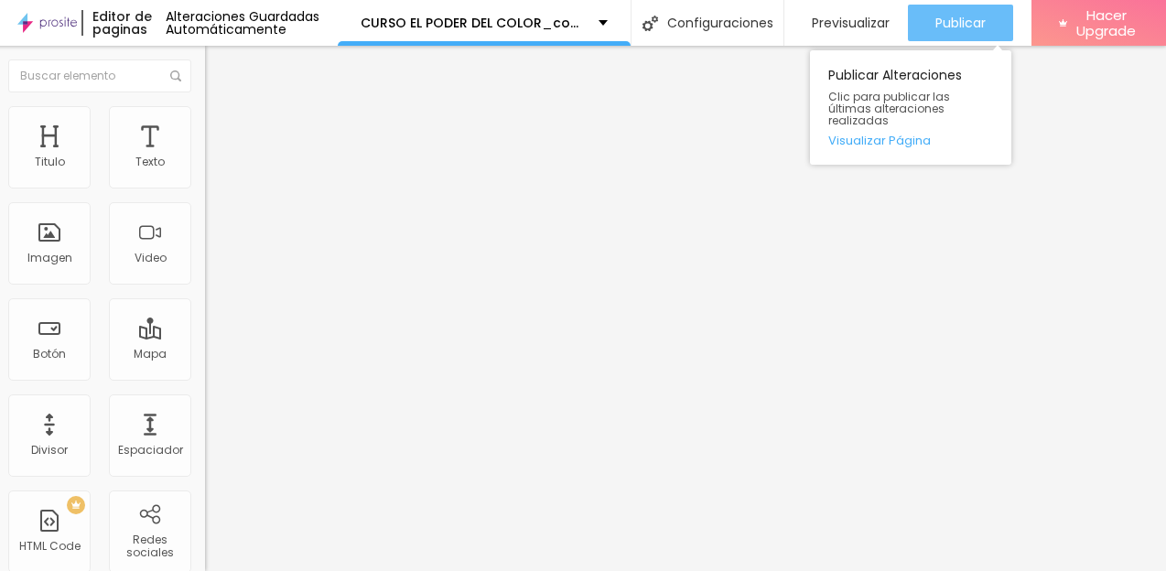
click at [986, 16] on span "Publicar" at bounding box center [960, 23] width 50 height 15
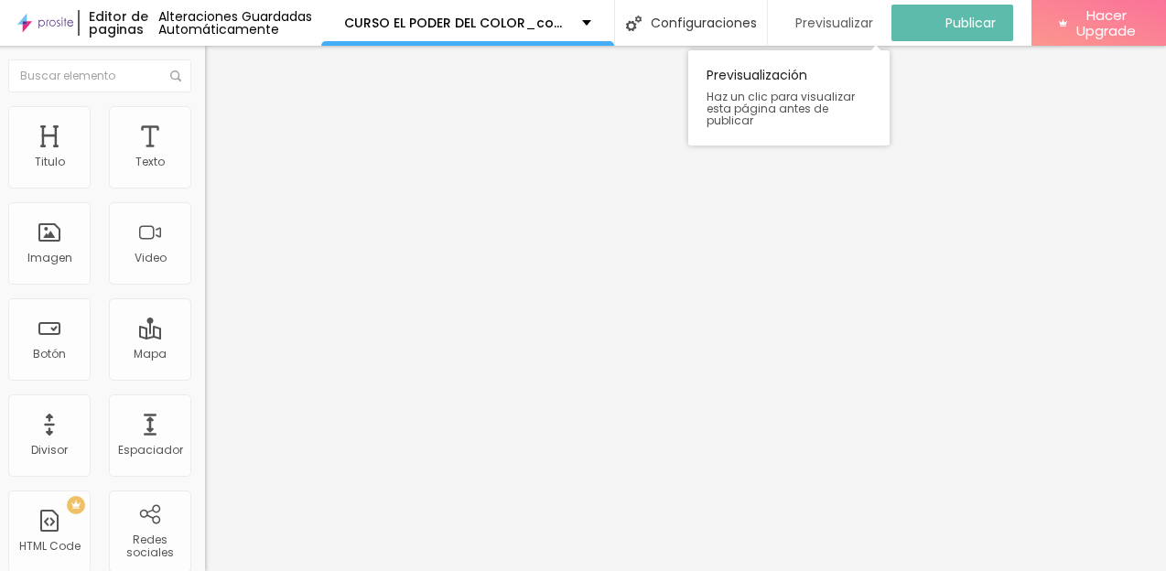
click at [873, 16] on span "Previsualizar" at bounding box center [834, 23] width 78 height 15
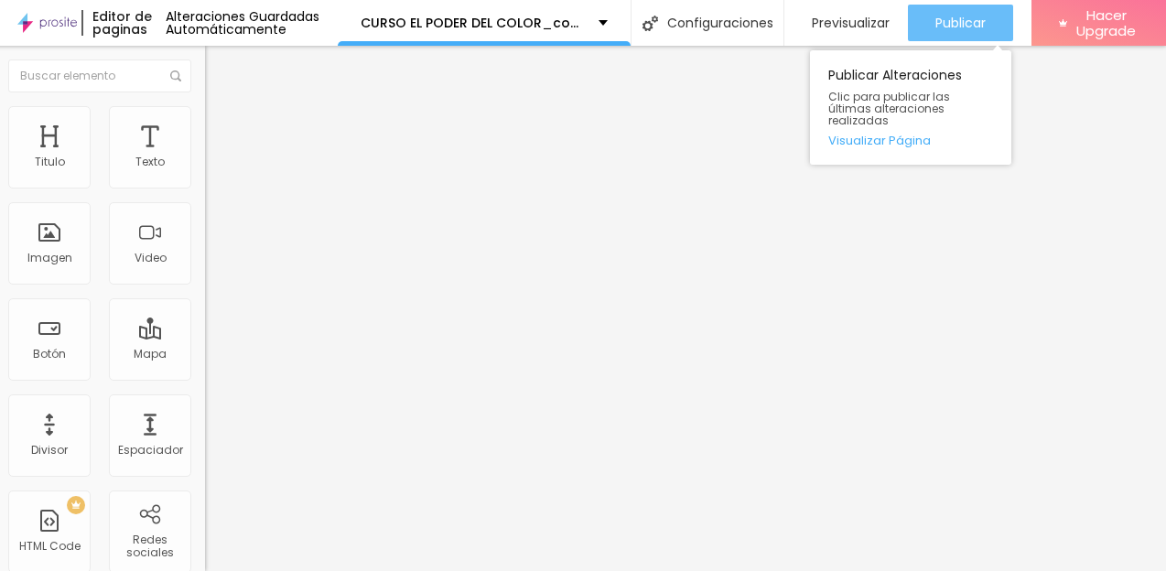
click at [986, 16] on span "Publicar" at bounding box center [960, 23] width 50 height 15
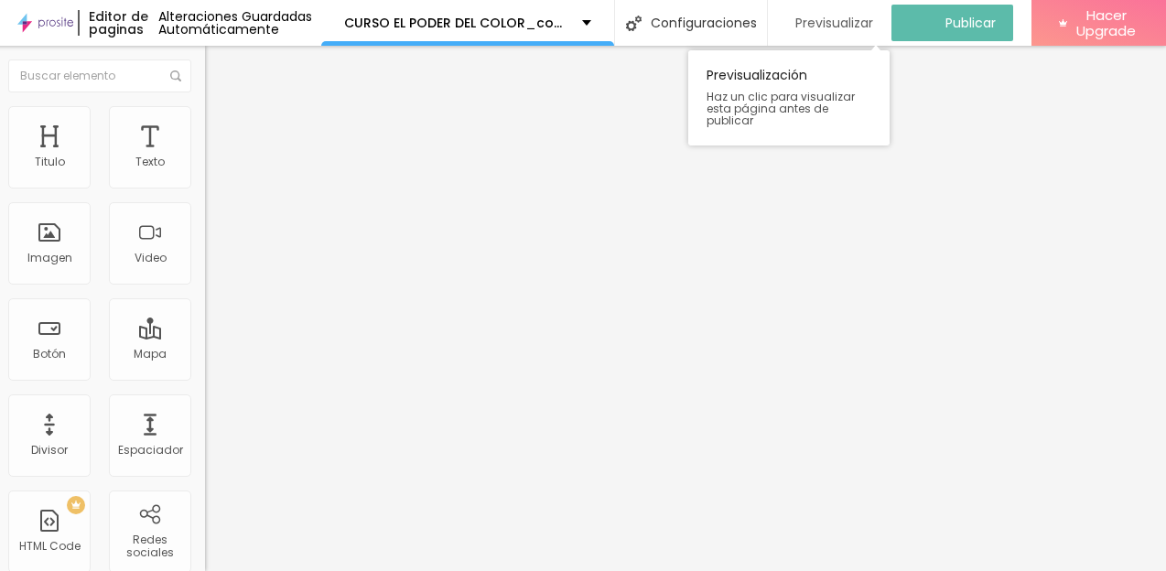
click at [873, 16] on span "Previsualizar" at bounding box center [834, 23] width 78 height 15
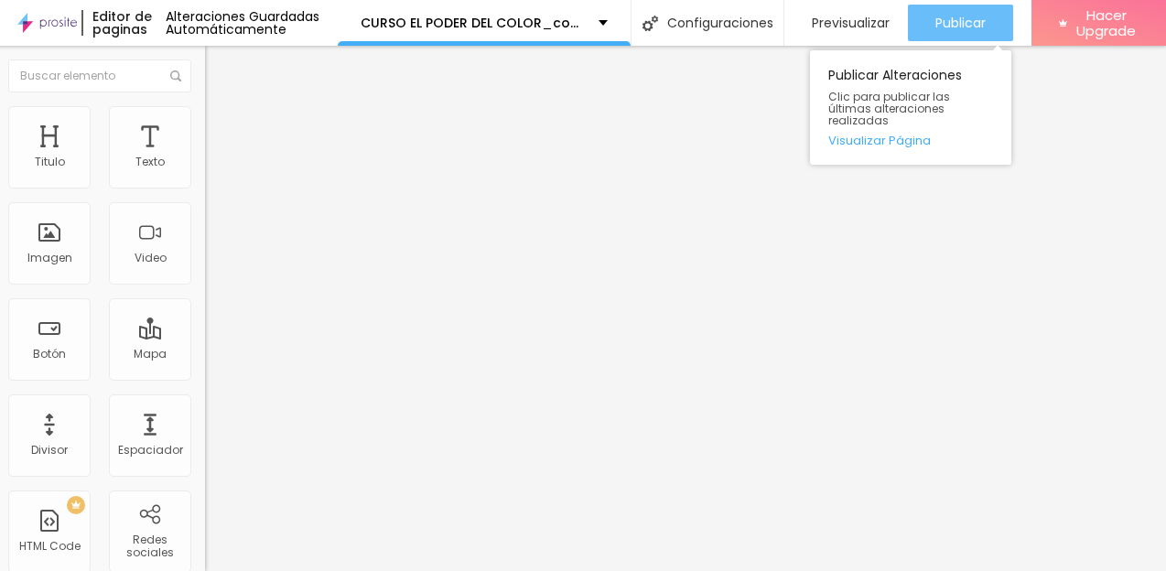
click at [986, 16] on span "Publicar" at bounding box center [960, 23] width 50 height 15
